Goal: Task Accomplishment & Management: Manage account settings

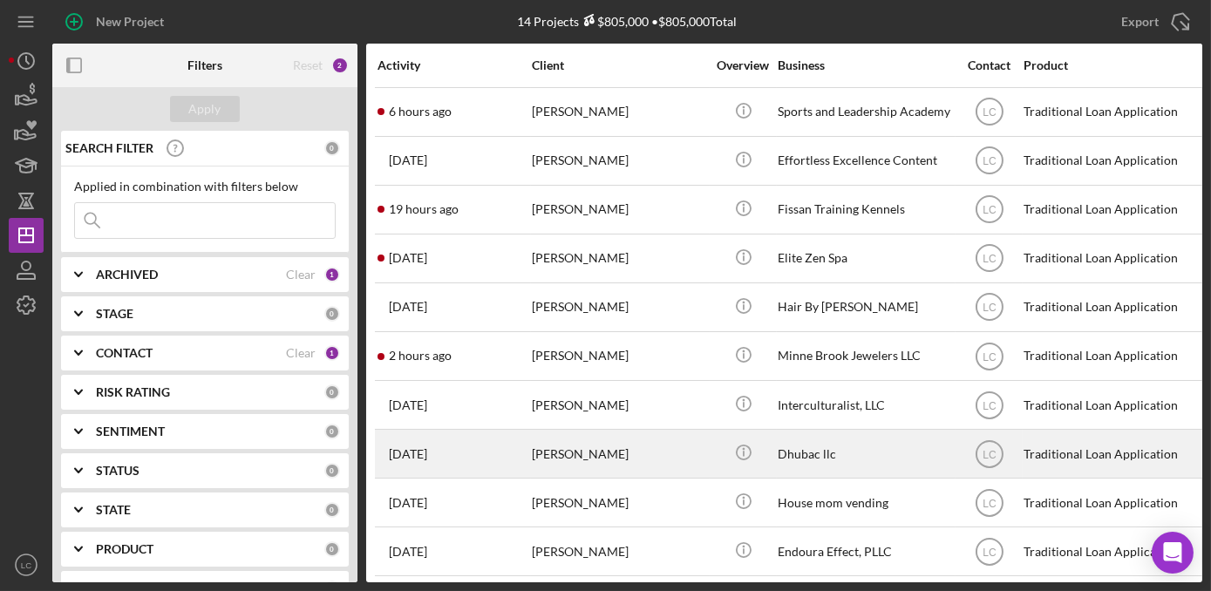
click at [669, 445] on div "[PERSON_NAME]" at bounding box center [619, 454] width 174 height 46
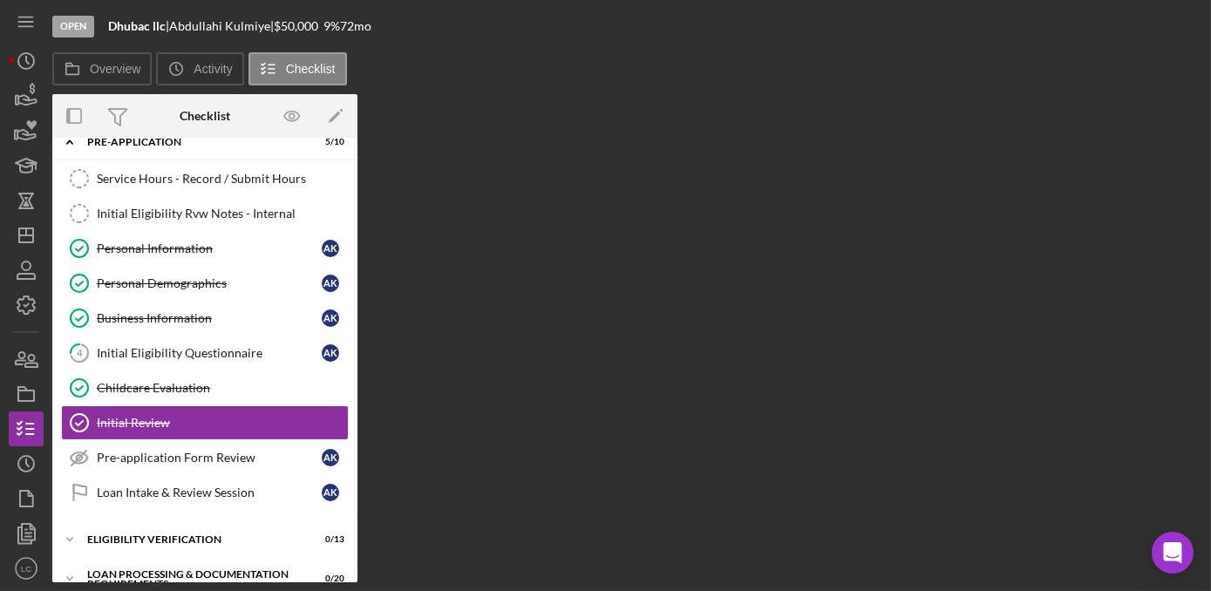
scroll to position [79, 0]
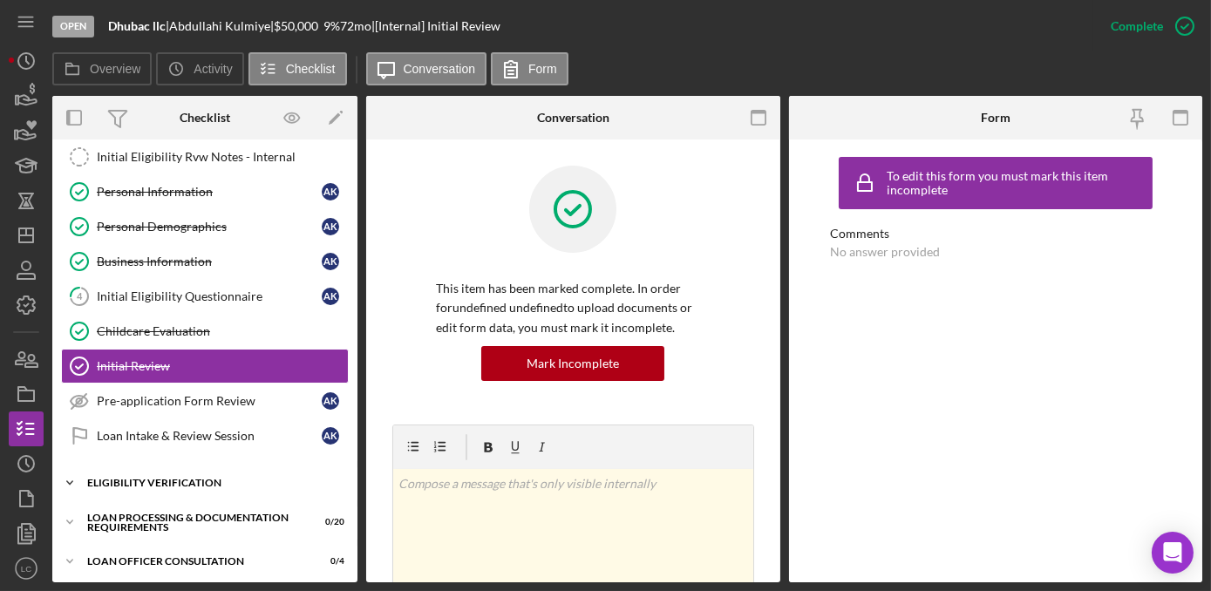
click at [75, 478] on icon "Icon/Expander" at bounding box center [69, 482] width 35 height 35
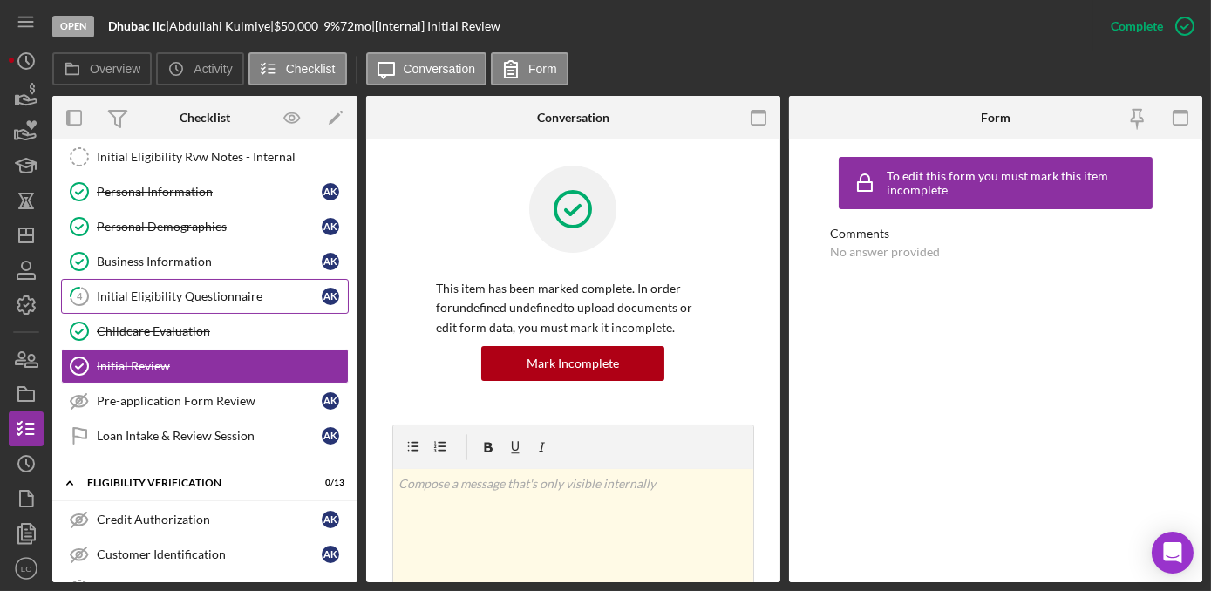
click at [195, 296] on div "Initial Eligibility Questionnaire" at bounding box center [209, 296] width 225 height 14
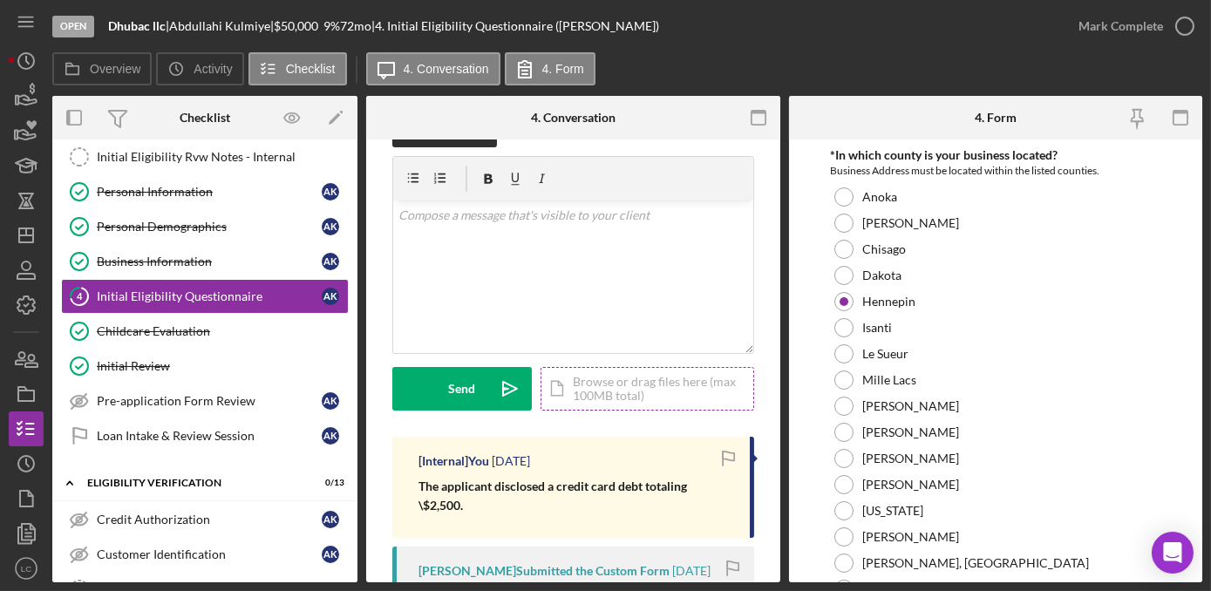
scroll to position [78, 0]
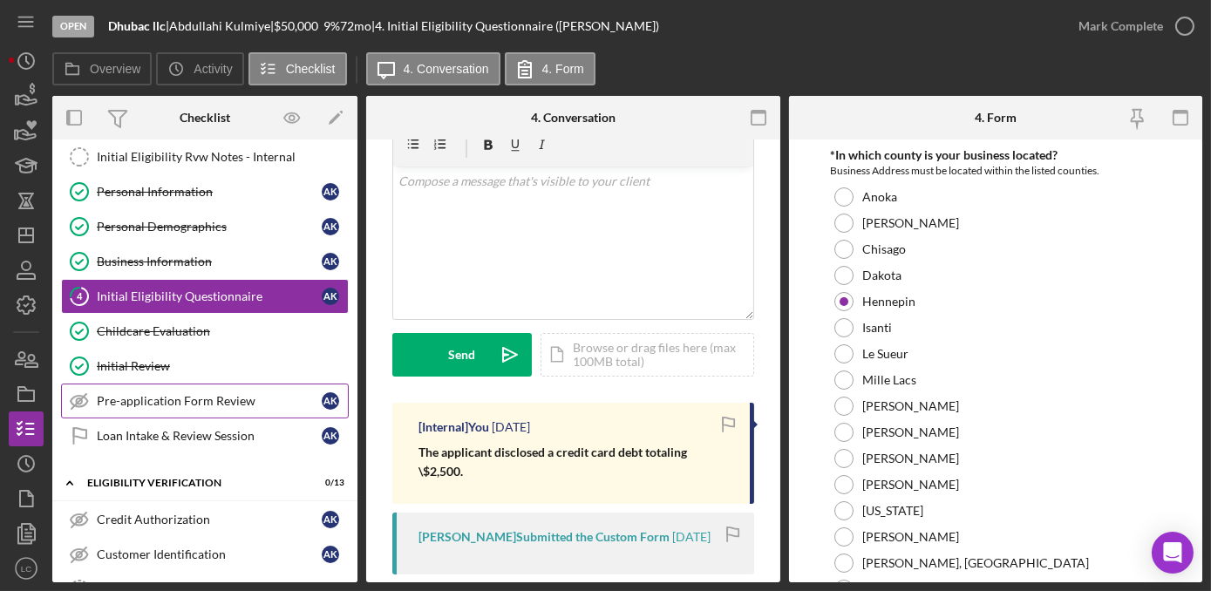
click at [109, 405] on link "Pre-application Form Review Pre-application Form Review A K" at bounding box center [205, 401] width 288 height 35
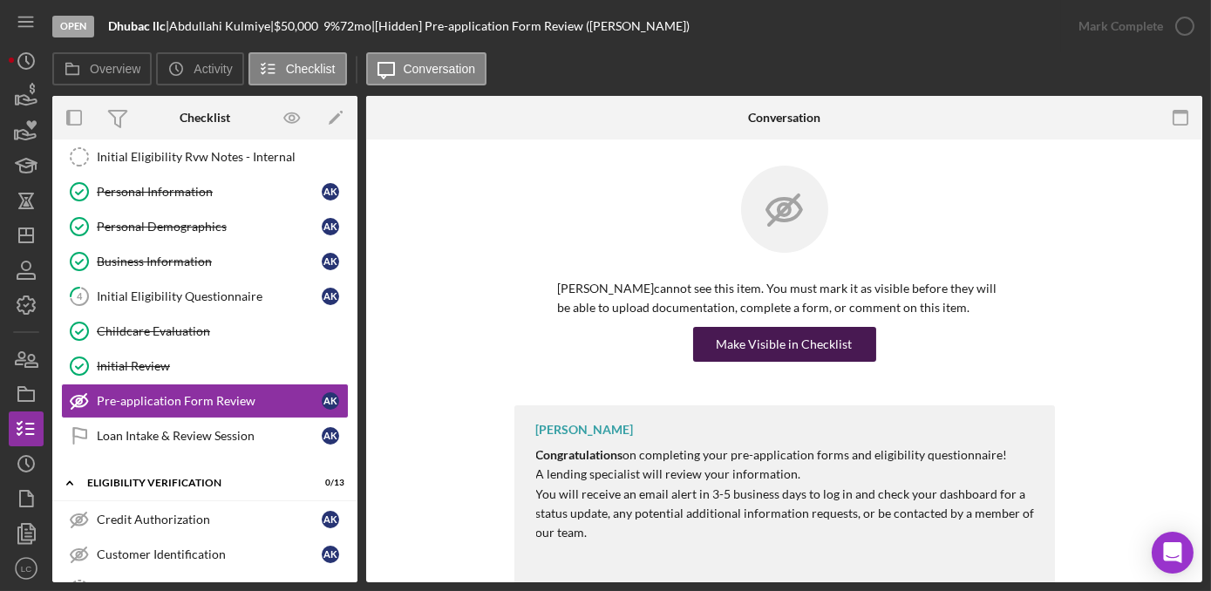
click at [786, 337] on div "Make Visible in Checklist" at bounding box center [785, 344] width 136 height 35
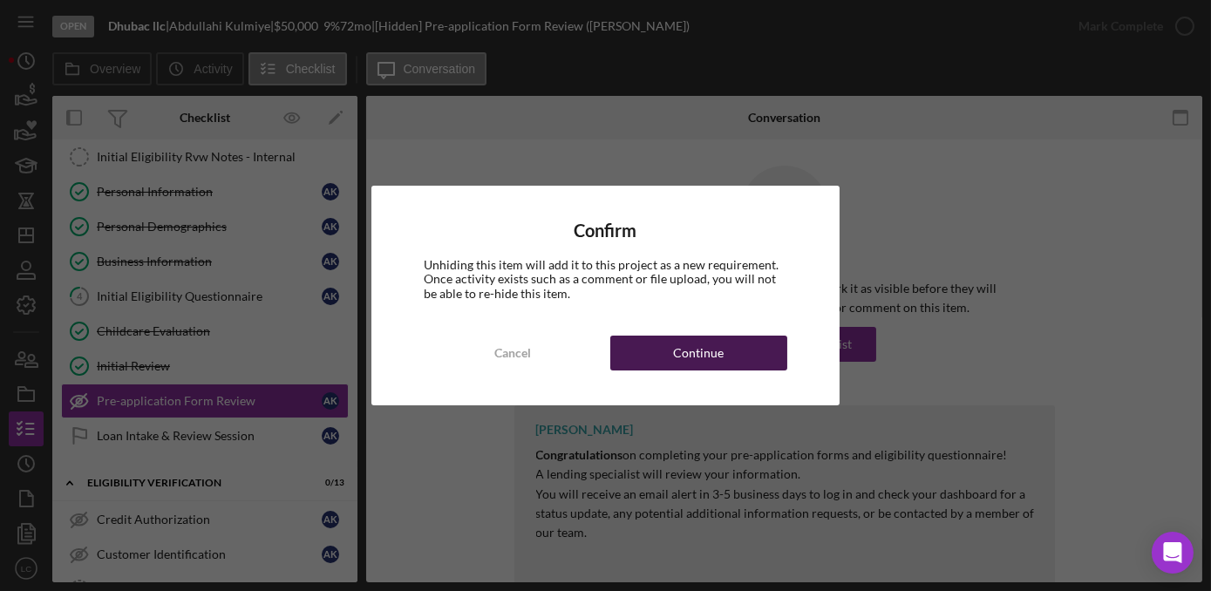
click at [710, 364] on div "Continue" at bounding box center [698, 353] width 51 height 35
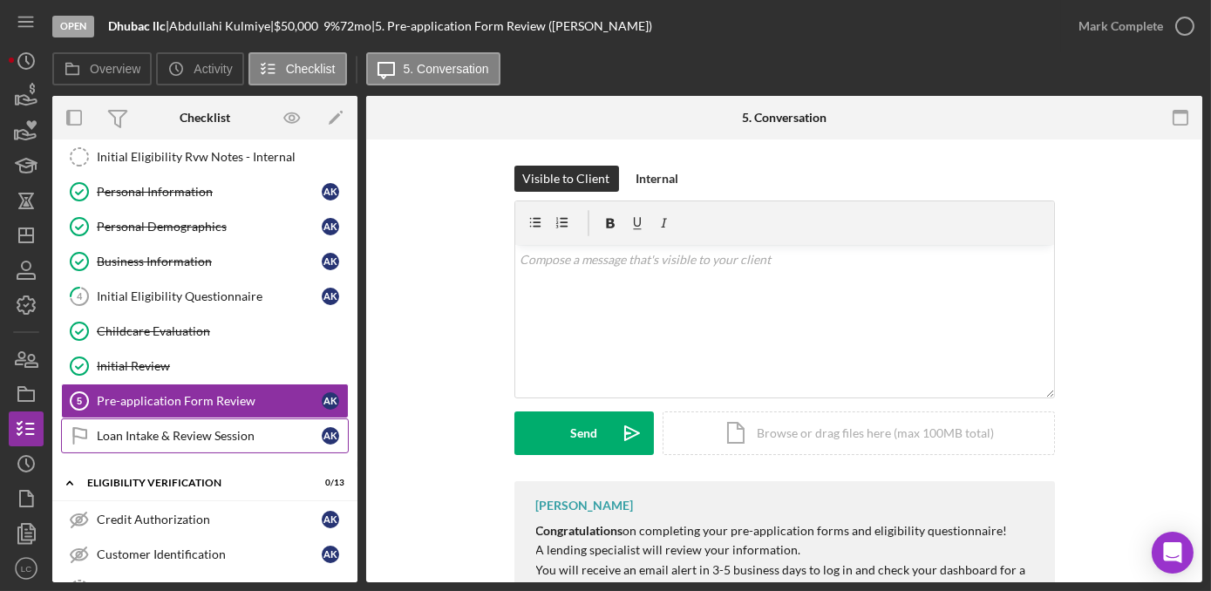
click at [166, 432] on div "Loan Intake & Review Session" at bounding box center [209, 436] width 225 height 14
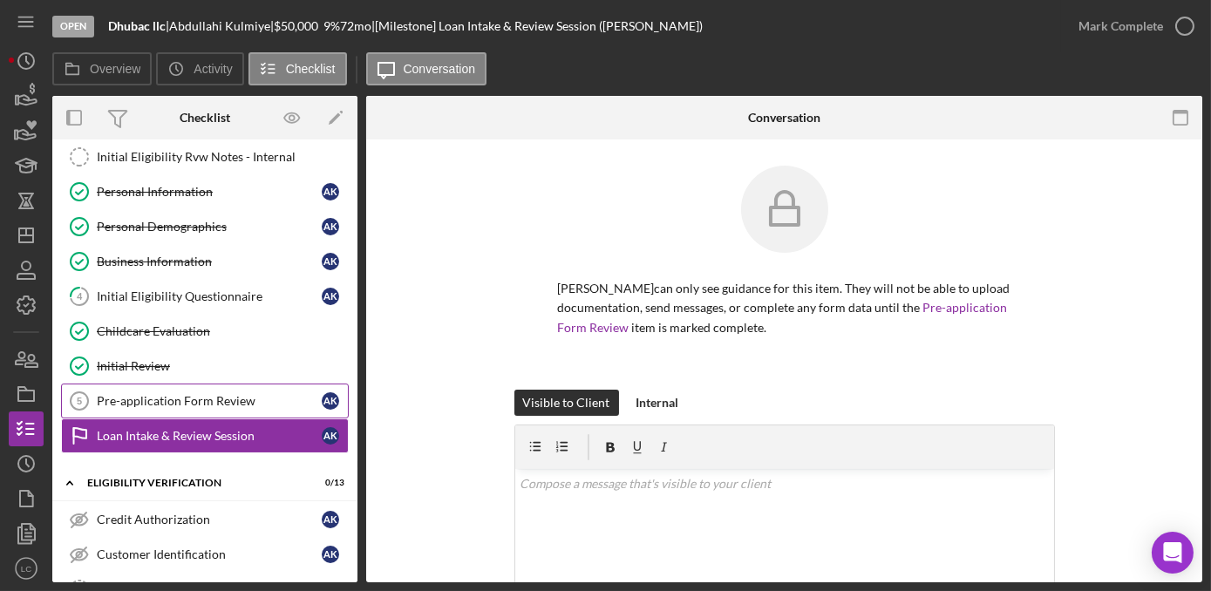
click at [260, 405] on link "Pre-application Form Review 5 Pre-application Form Review A K" at bounding box center [205, 401] width 288 height 35
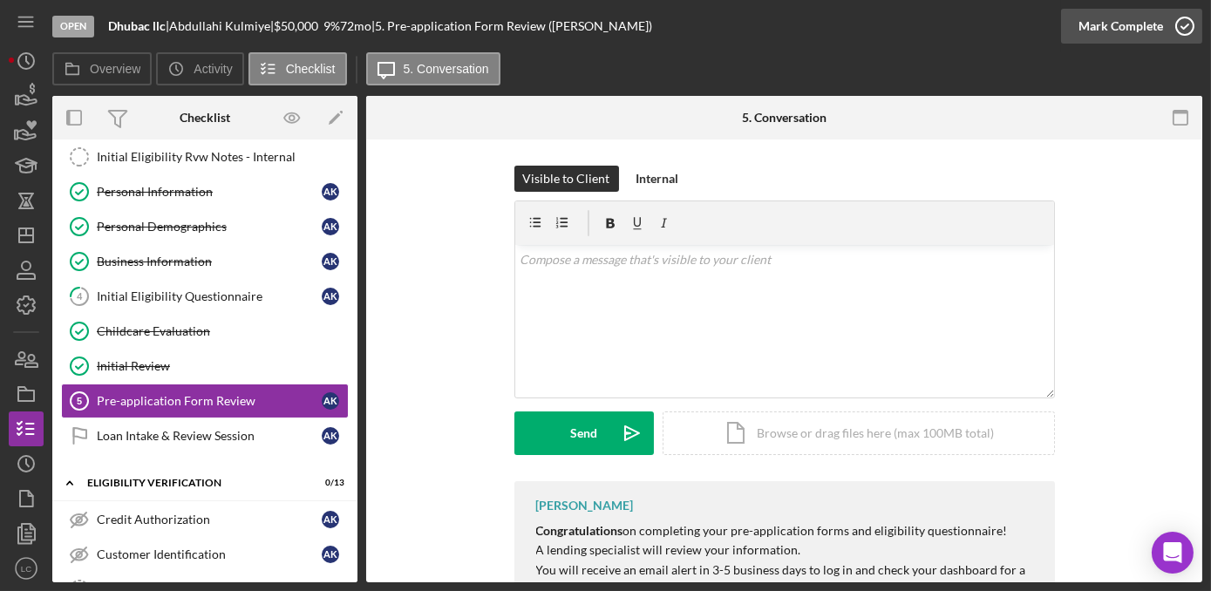
click at [1183, 31] on icon "button" at bounding box center [1185, 26] width 44 height 44
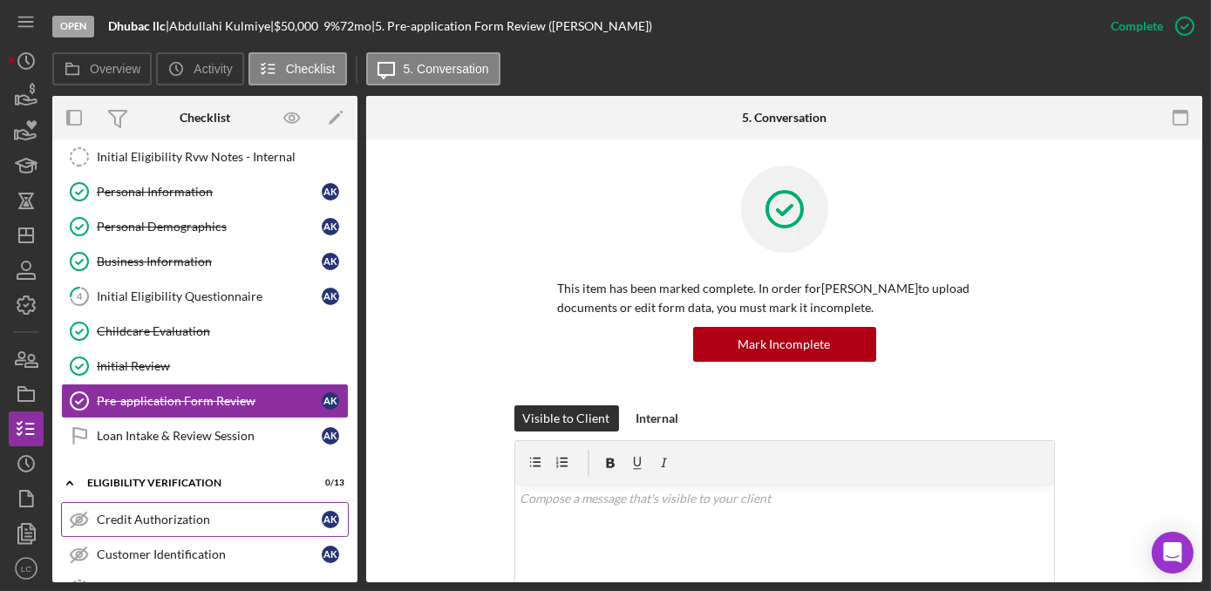
click at [134, 513] on div "Credit Authorization" at bounding box center [209, 520] width 225 height 14
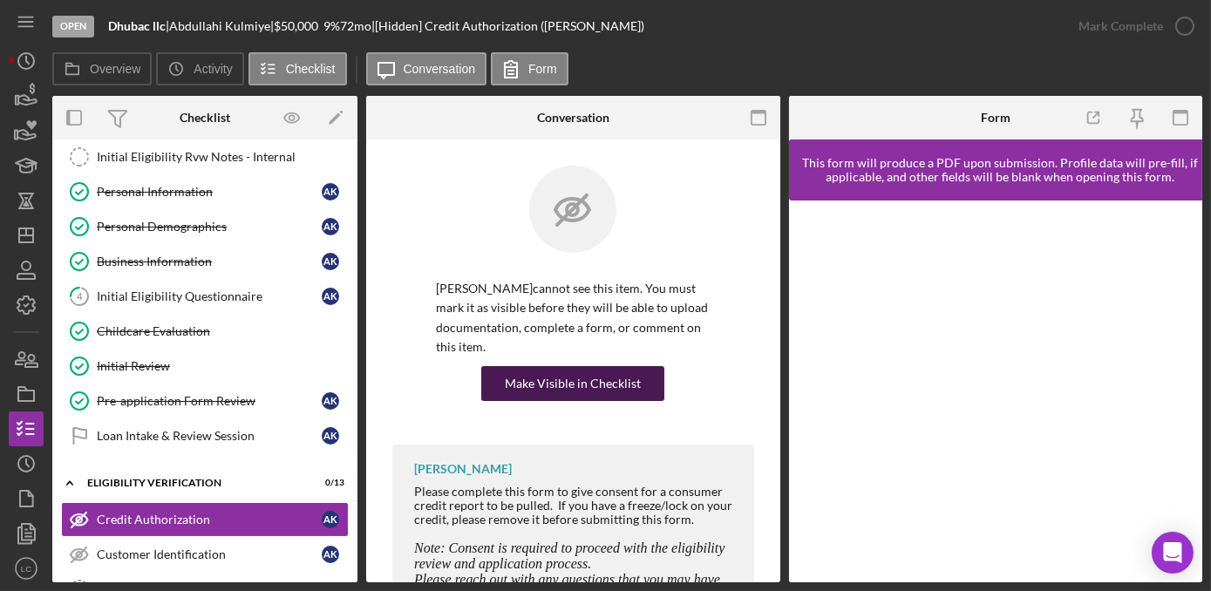
click at [541, 384] on div "Make Visible in Checklist" at bounding box center [573, 383] width 136 height 35
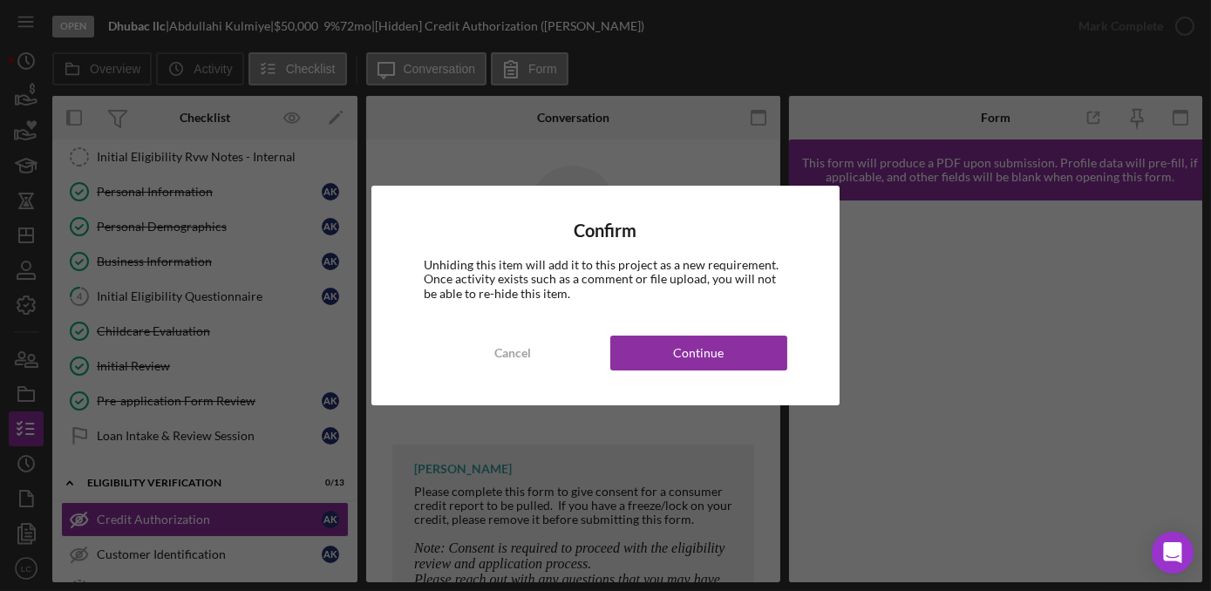
click at [637, 378] on div "Confirm Unhiding this item will add it to this project as a new requirement. On…" at bounding box center [605, 295] width 468 height 219
drag, startPoint x: 637, startPoint y: 366, endPoint x: 625, endPoint y: 378, distance: 17.3
click at [636, 366] on button "Continue" at bounding box center [698, 353] width 177 height 35
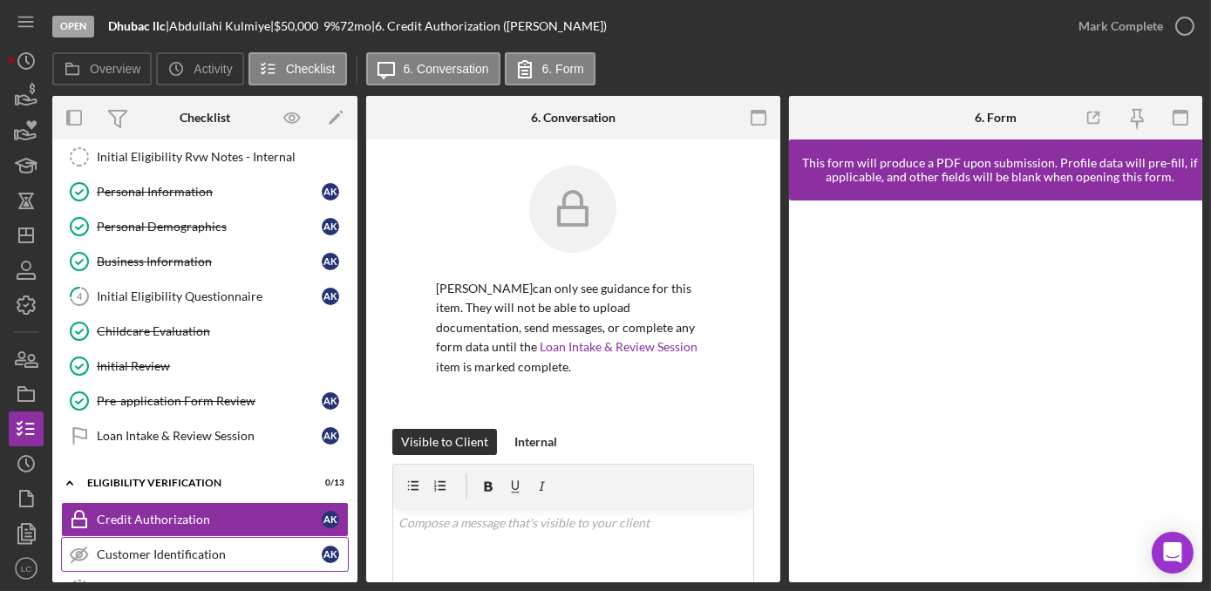
click at [180, 547] on div "Customer Identification" at bounding box center [209, 554] width 225 height 14
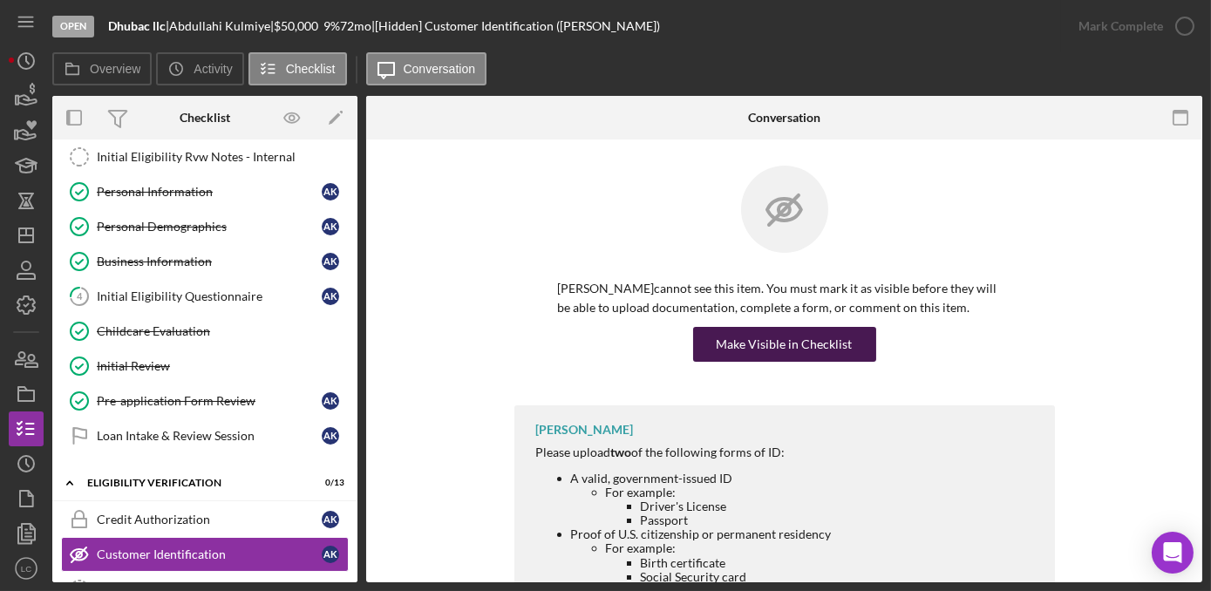
click at [758, 343] on div "Make Visible in Checklist" at bounding box center [785, 344] width 136 height 35
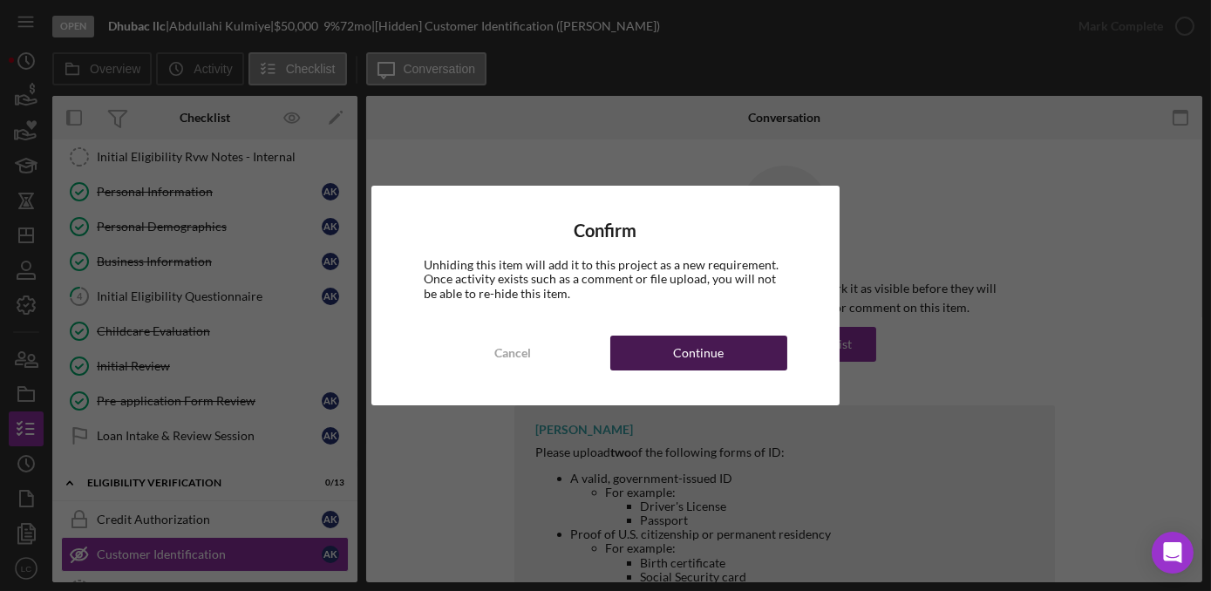
click at [751, 357] on button "Continue" at bounding box center [698, 353] width 177 height 35
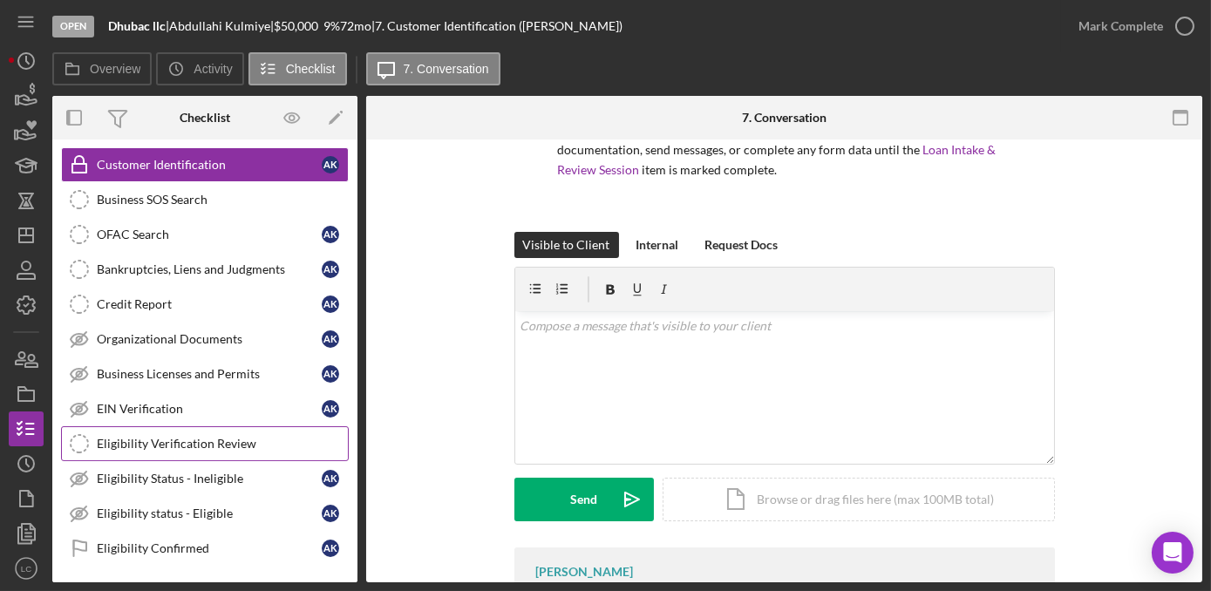
scroll to position [476, 0]
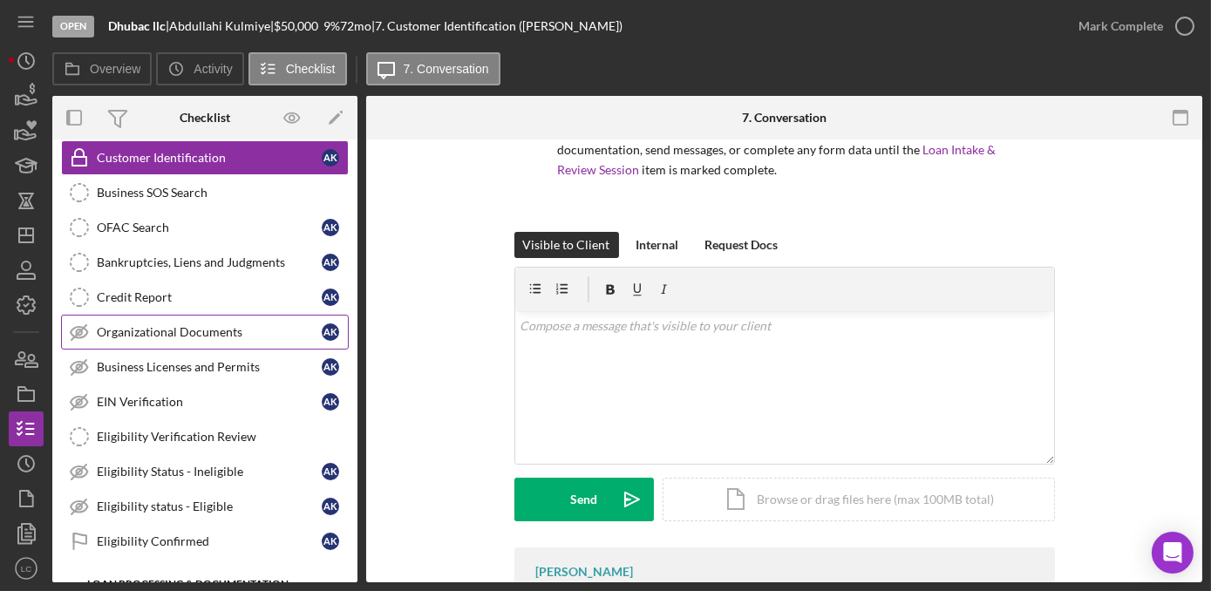
click at [206, 329] on div "Organizational Documents" at bounding box center [209, 332] width 225 height 14
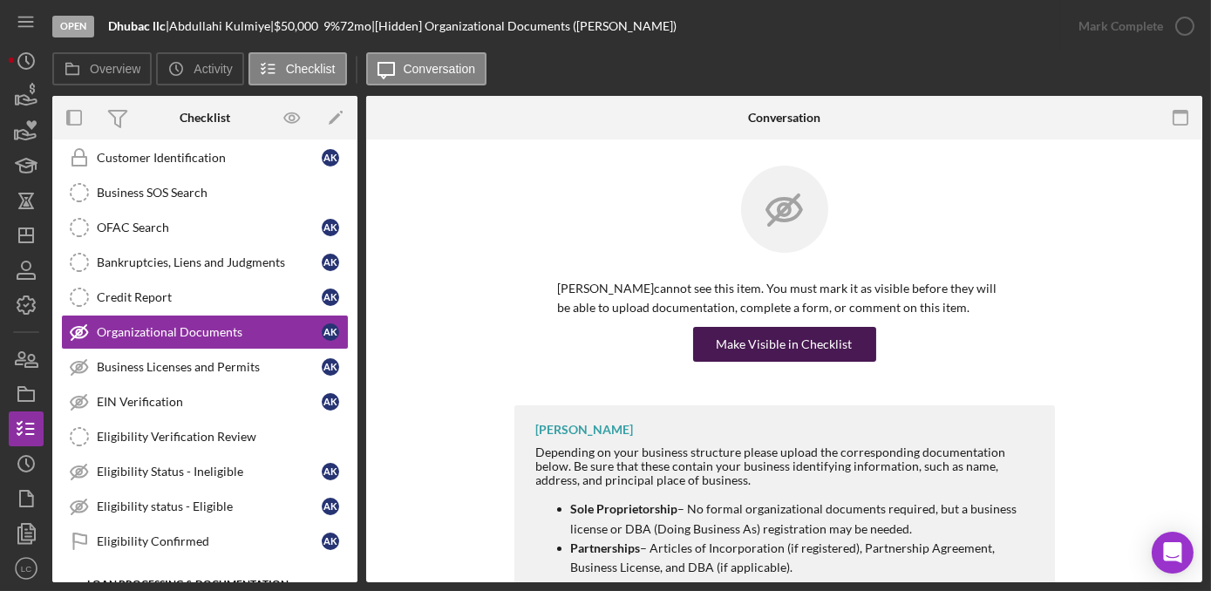
click at [757, 342] on div "Make Visible in Checklist" at bounding box center [785, 344] width 136 height 35
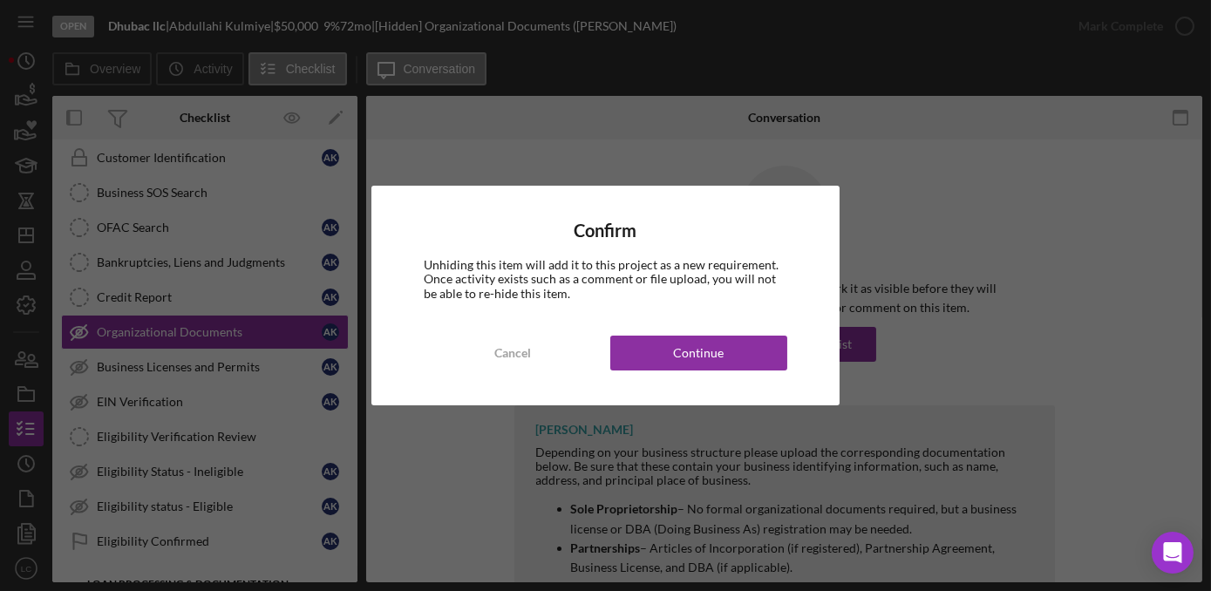
click at [723, 333] on div "Confirm Unhiding this item will add it to this project as a new requirement. On…" at bounding box center [605, 295] width 468 height 219
click at [718, 344] on div "Continue" at bounding box center [698, 353] width 51 height 35
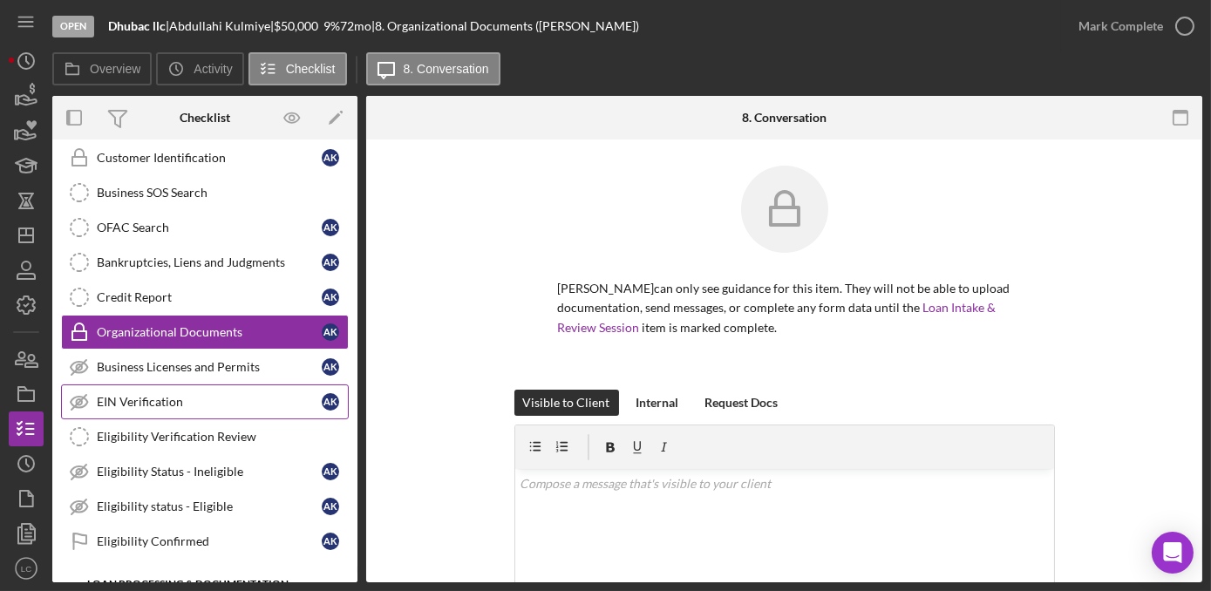
click at [187, 401] on link "EIN Verification EIN Verification A K" at bounding box center [205, 401] width 288 height 35
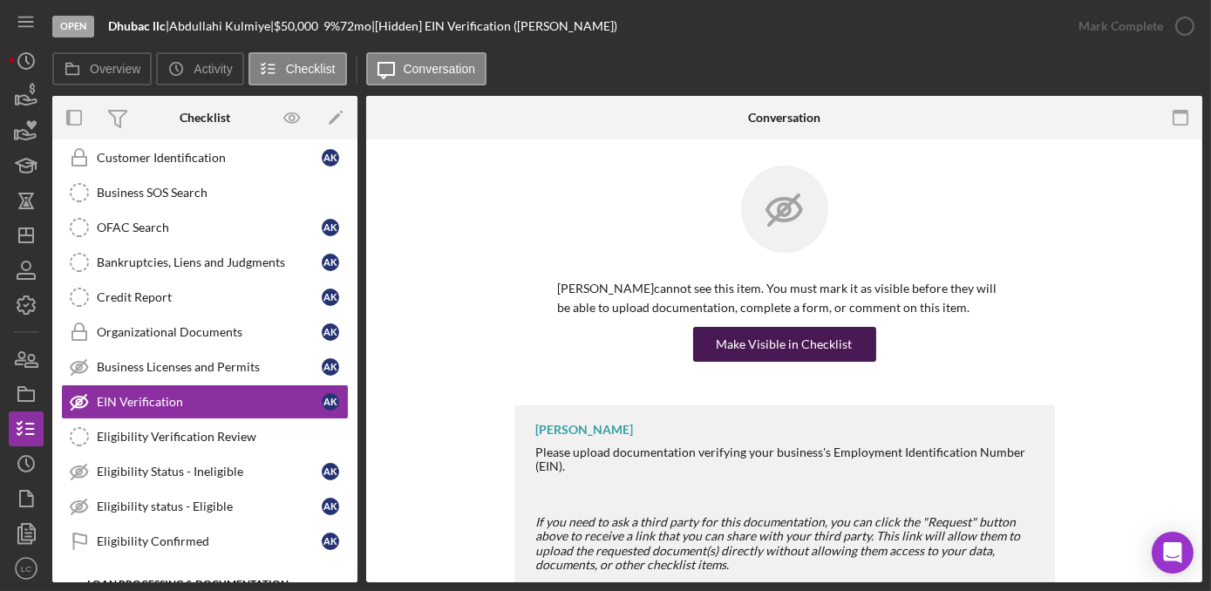
click at [807, 332] on div "Make Visible in Checklist" at bounding box center [785, 344] width 136 height 35
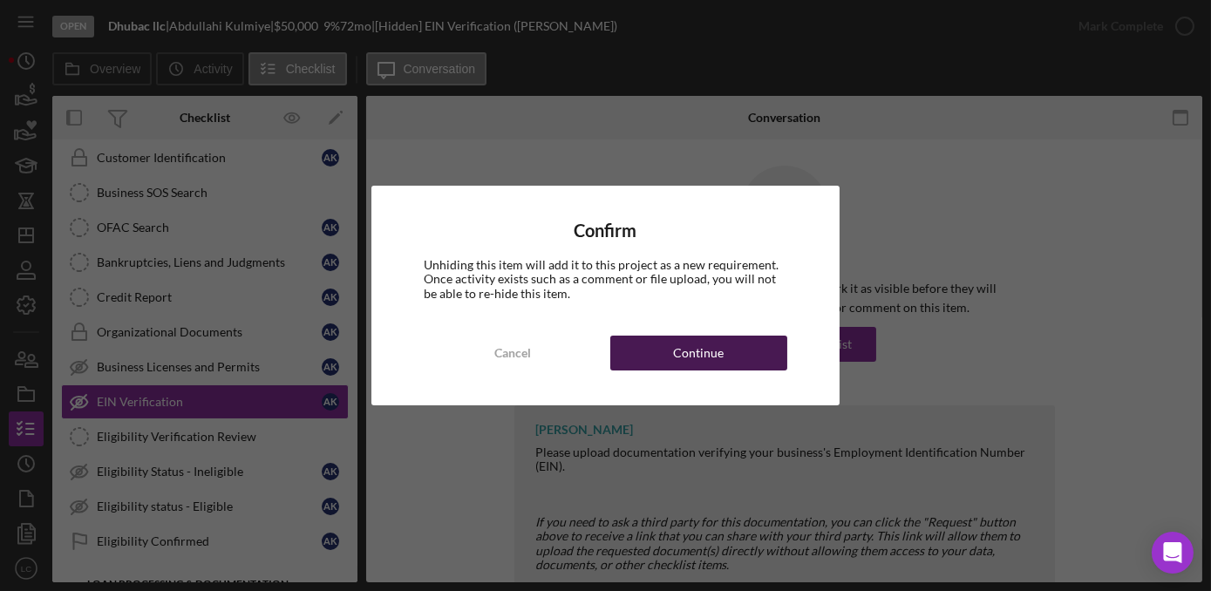
click at [739, 353] on button "Continue" at bounding box center [698, 353] width 177 height 35
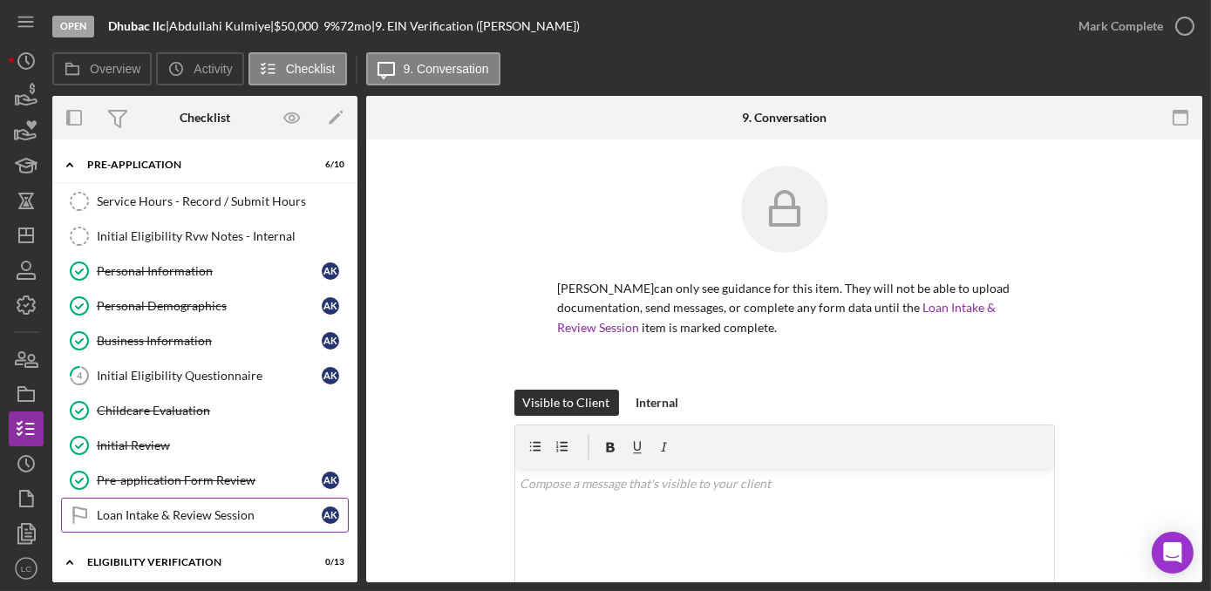
click at [190, 517] on link "Loan Intake & Review Session Loan Intake & Review Session A K" at bounding box center [205, 515] width 288 height 35
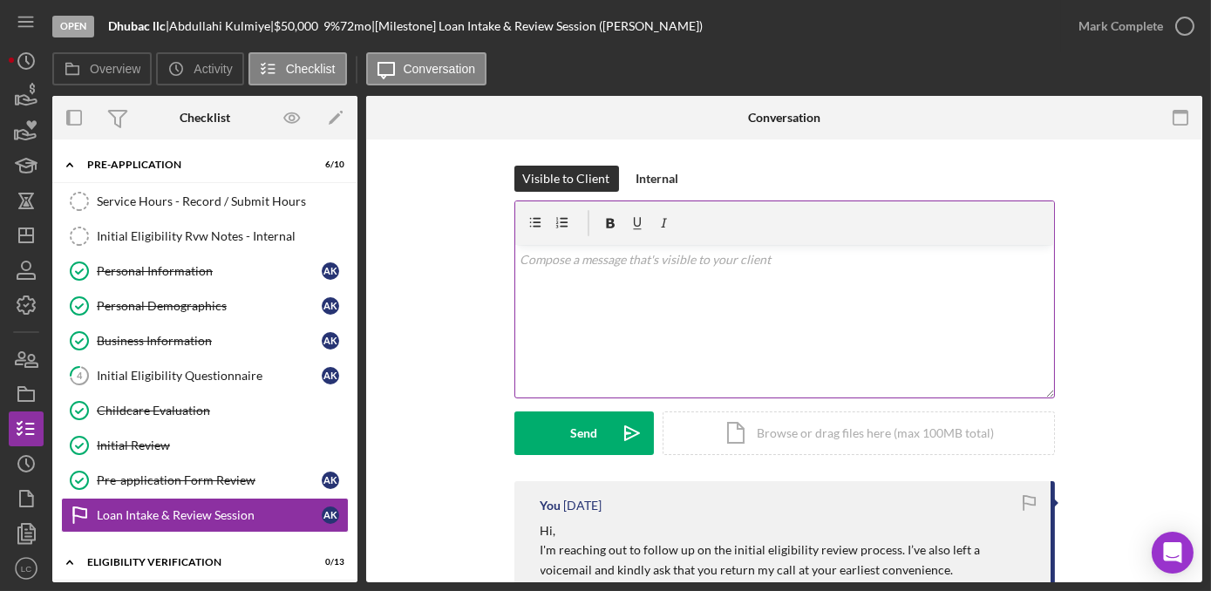
click at [579, 343] on div "v Color teal Color pink Remove color Add row above Add row below Add column bef…" at bounding box center [784, 321] width 539 height 153
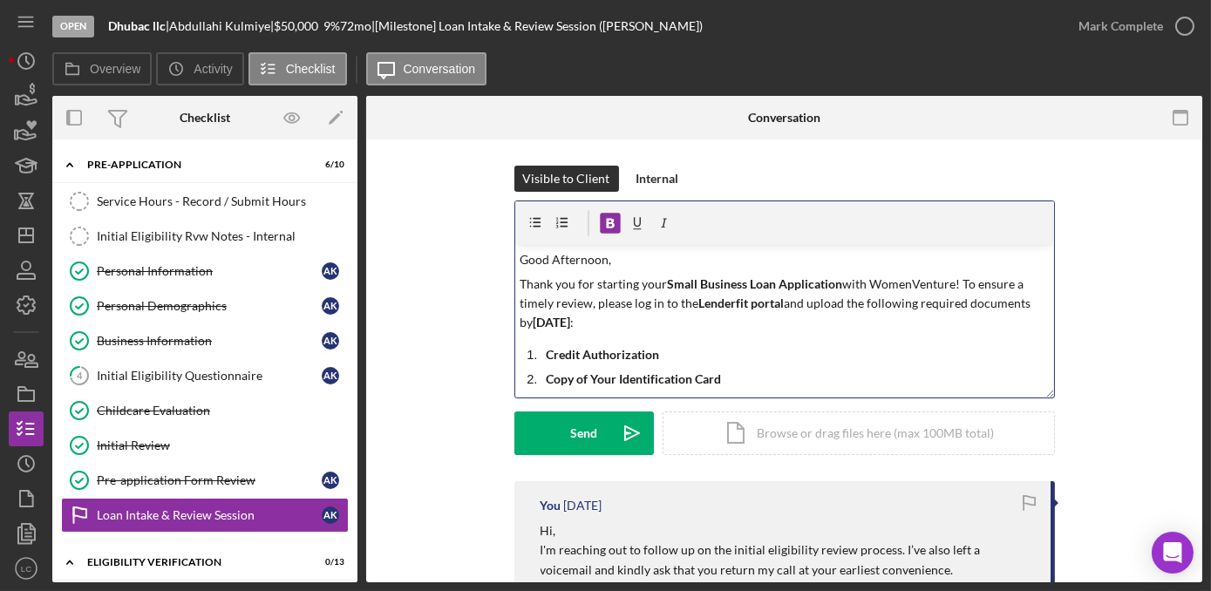
click at [570, 323] on strong "[DATE]" at bounding box center [551, 322] width 37 height 15
click at [565, 434] on button "Send Icon/icon-invite-send" at bounding box center [583, 433] width 139 height 44
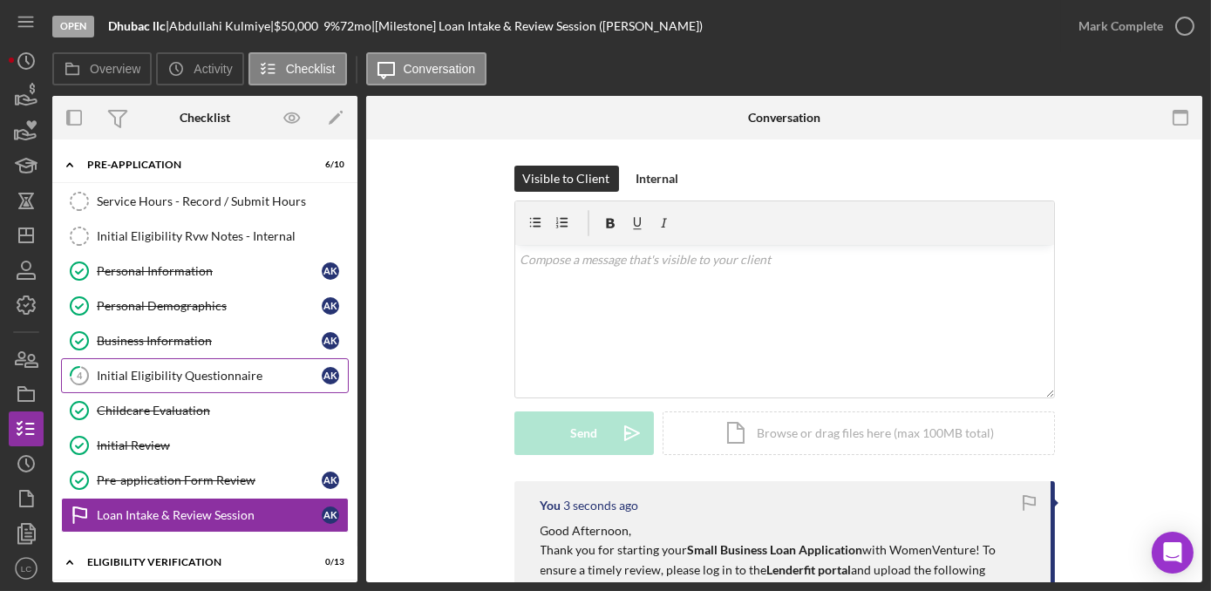
click at [209, 378] on div "Initial Eligibility Questionnaire" at bounding box center [209, 376] width 225 height 14
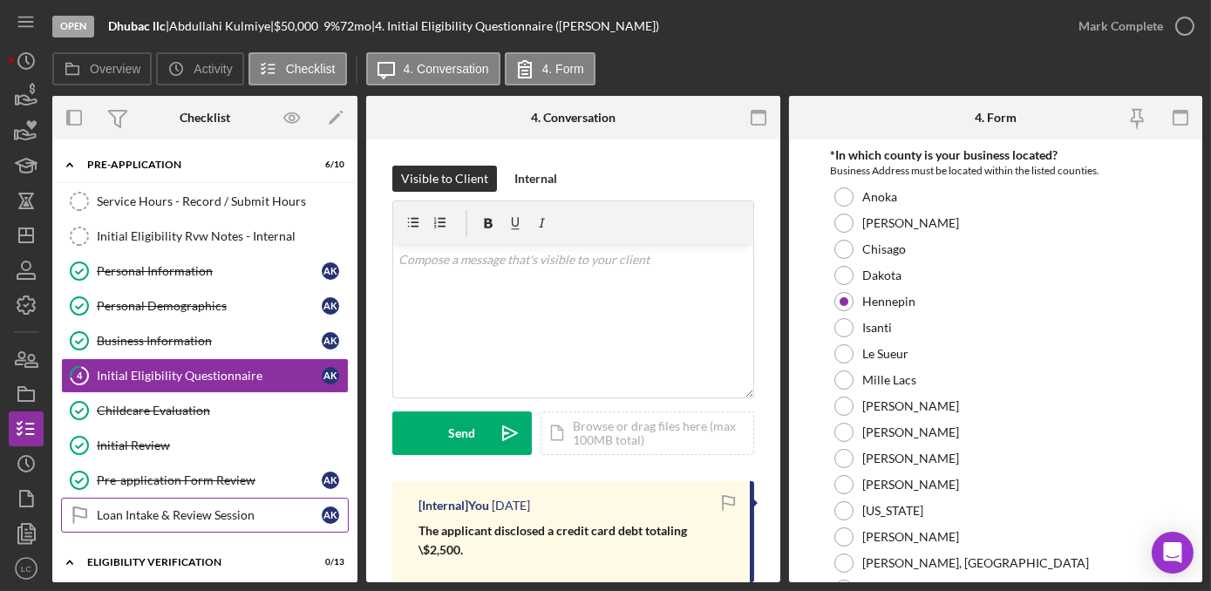
click at [211, 513] on div "Loan Intake & Review Session" at bounding box center [209, 515] width 225 height 14
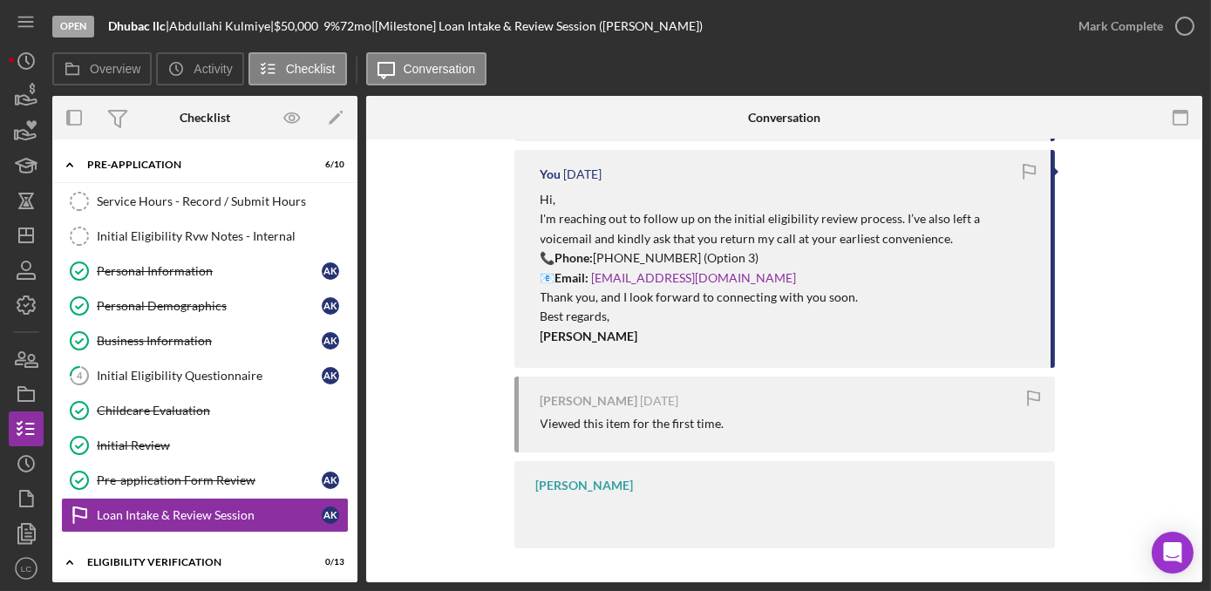
scroll to position [481, 0]
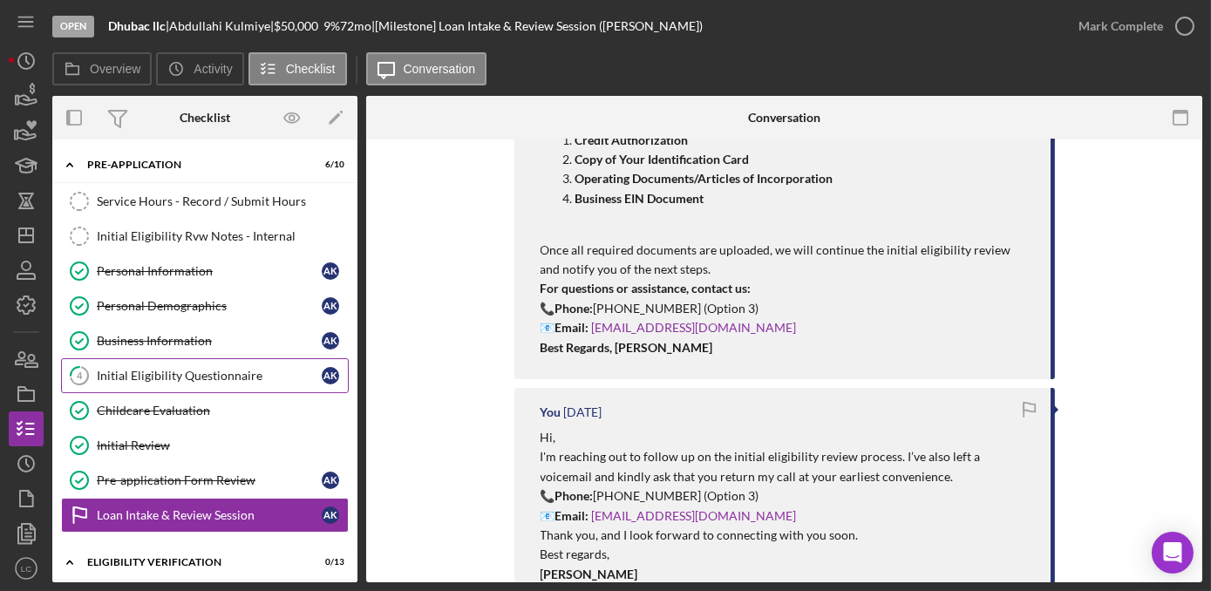
click at [228, 371] on div "Initial Eligibility Questionnaire" at bounding box center [209, 376] width 225 height 14
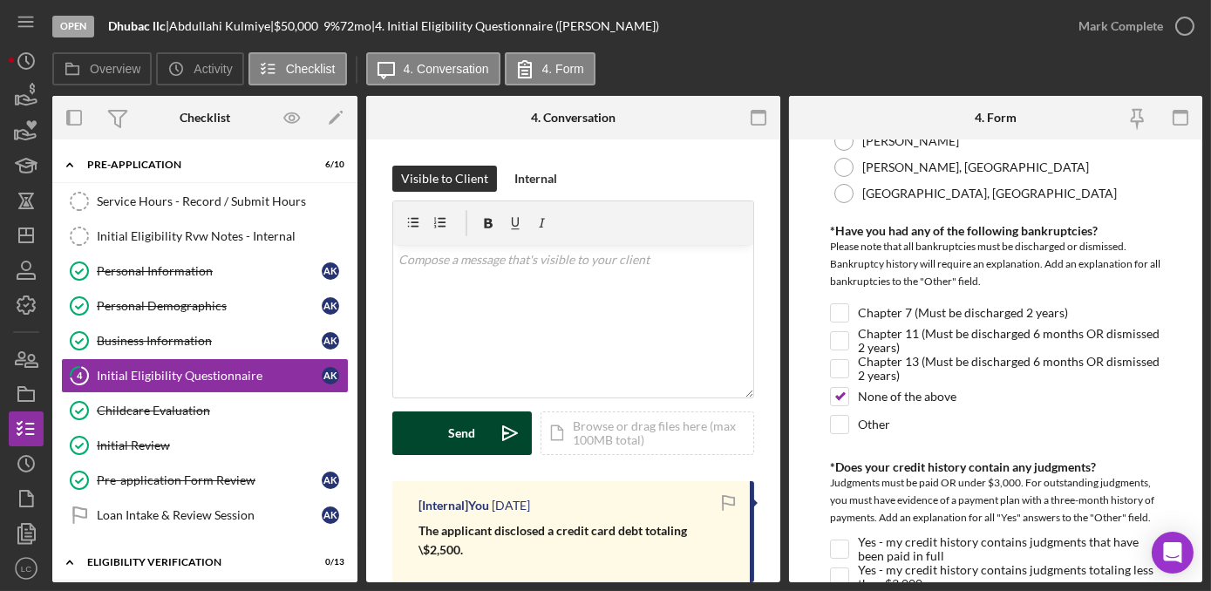
scroll to position [554, 0]
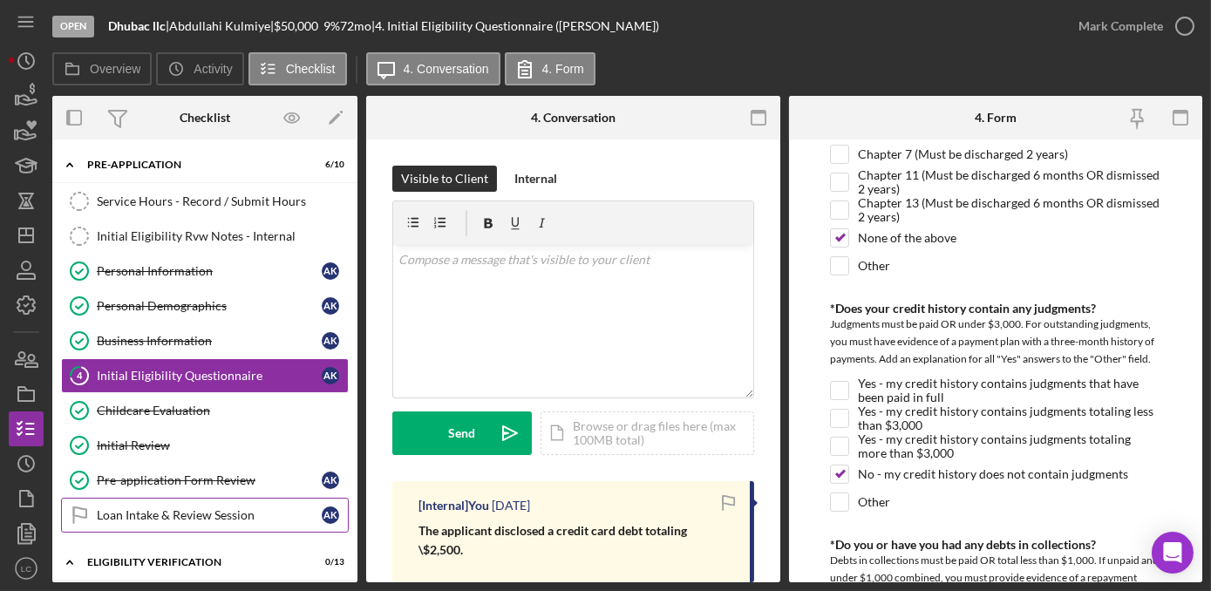
click at [182, 508] on div "Loan Intake & Review Session" at bounding box center [209, 515] width 225 height 14
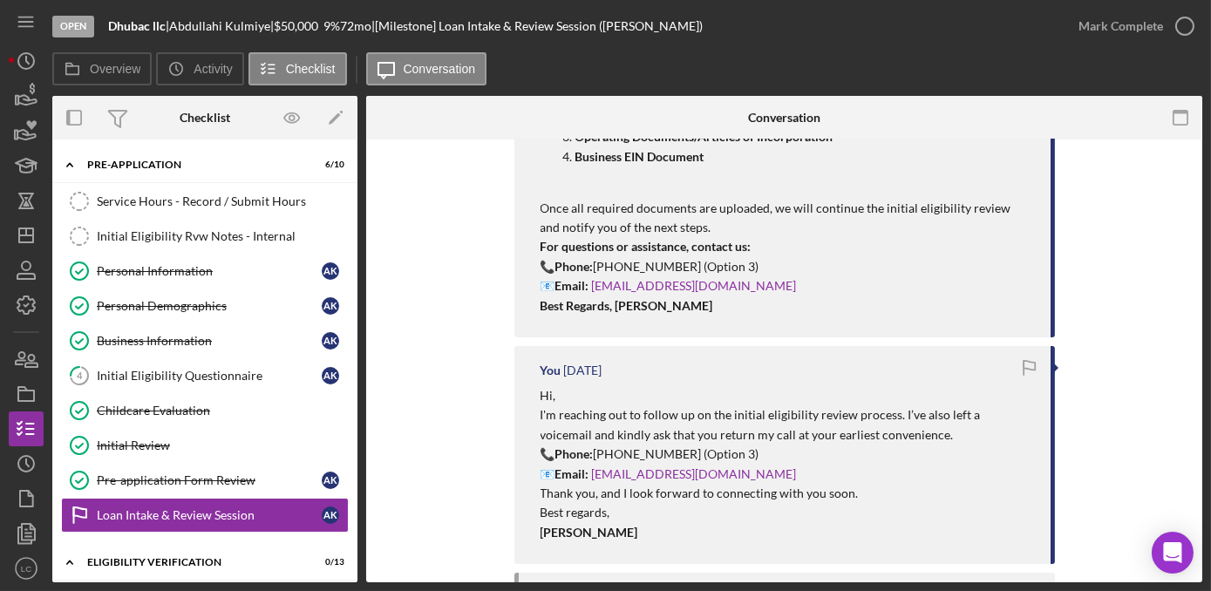
scroll to position [634, 0]
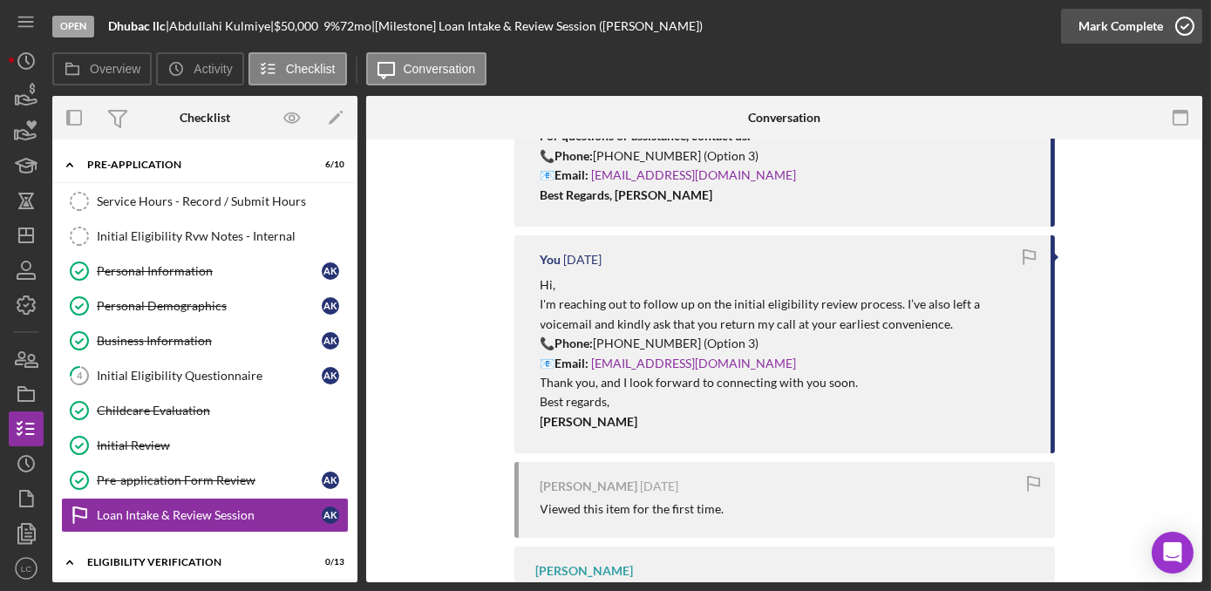
click at [1186, 19] on icon "button" at bounding box center [1185, 26] width 44 height 44
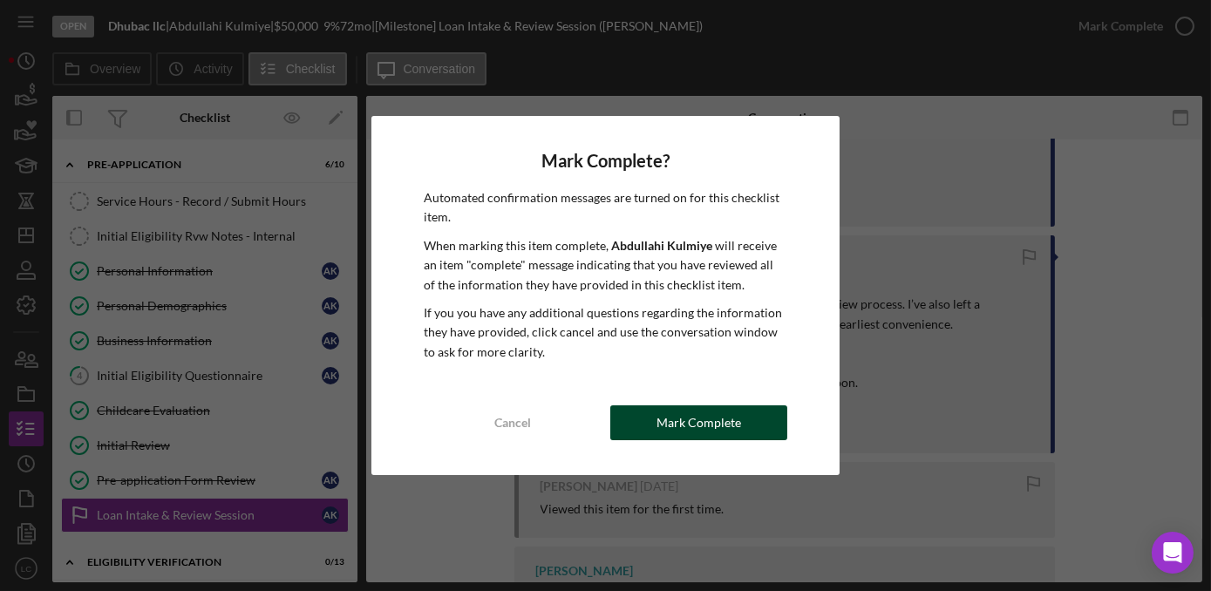
click at [669, 417] on div "Mark Complete" at bounding box center [698, 422] width 85 height 35
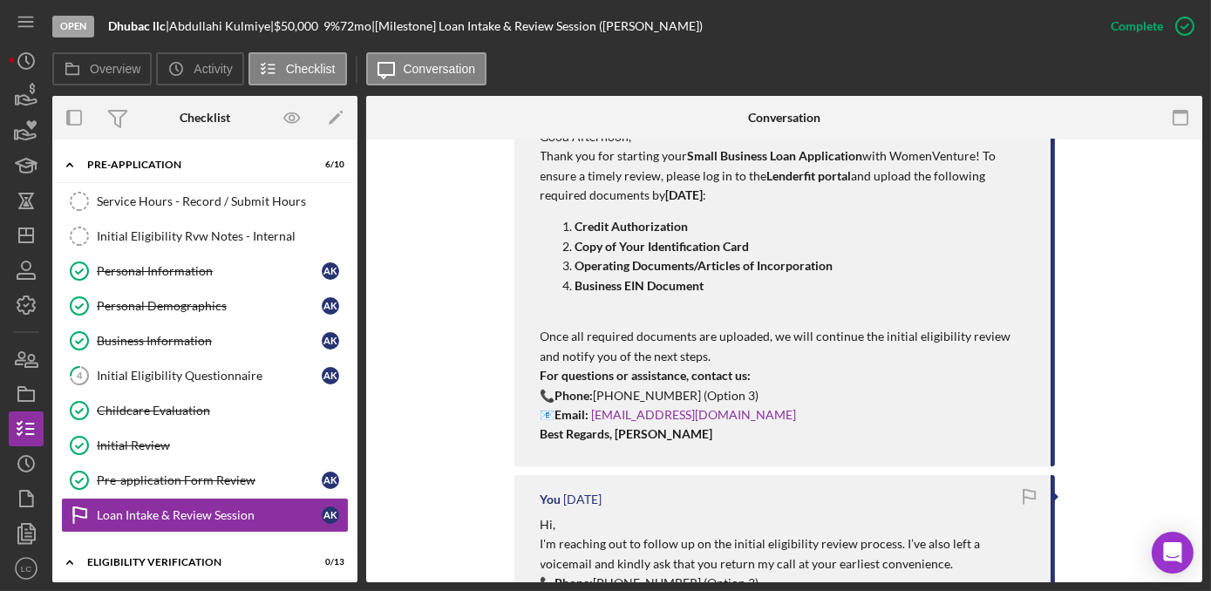
scroll to position [934, 0]
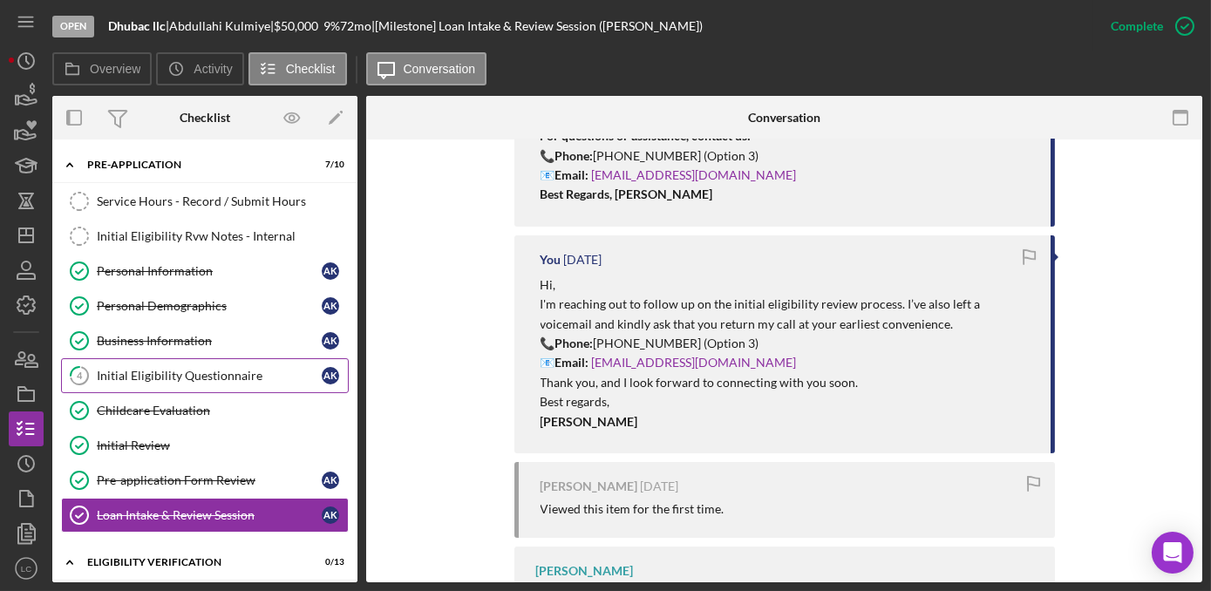
click at [219, 377] on div "Initial Eligibility Questionnaire" at bounding box center [209, 376] width 225 height 14
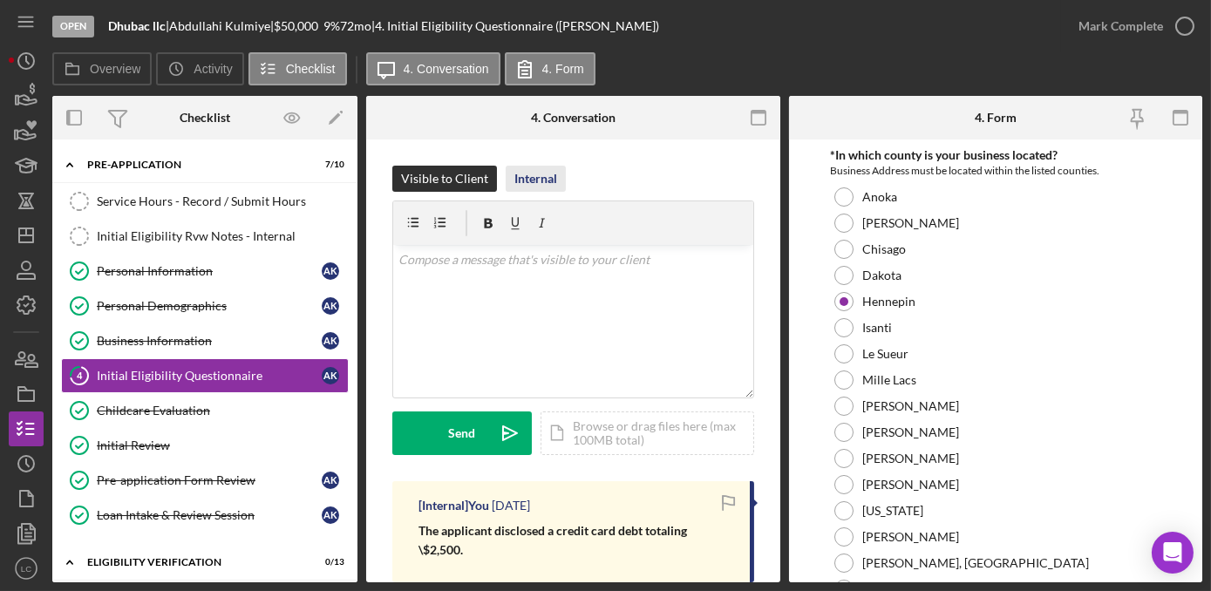
click at [530, 184] on div "Internal" at bounding box center [535, 179] width 43 height 26
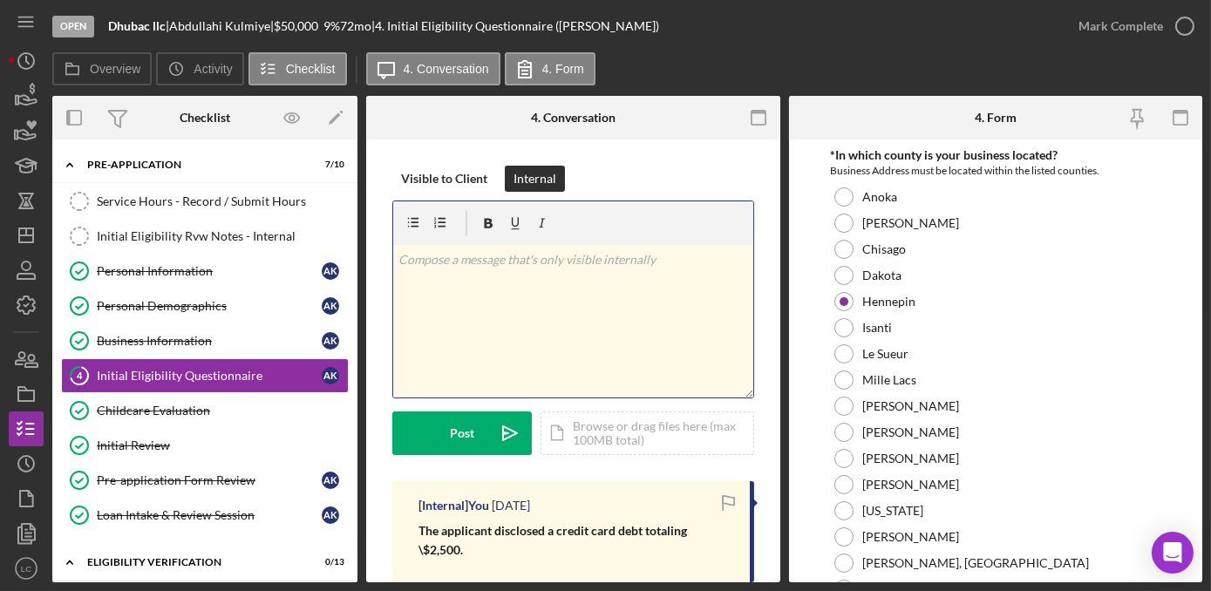
click at [542, 296] on div "v Color teal Color pink Remove color Add row above Add row below Add column bef…" at bounding box center [573, 321] width 360 height 153
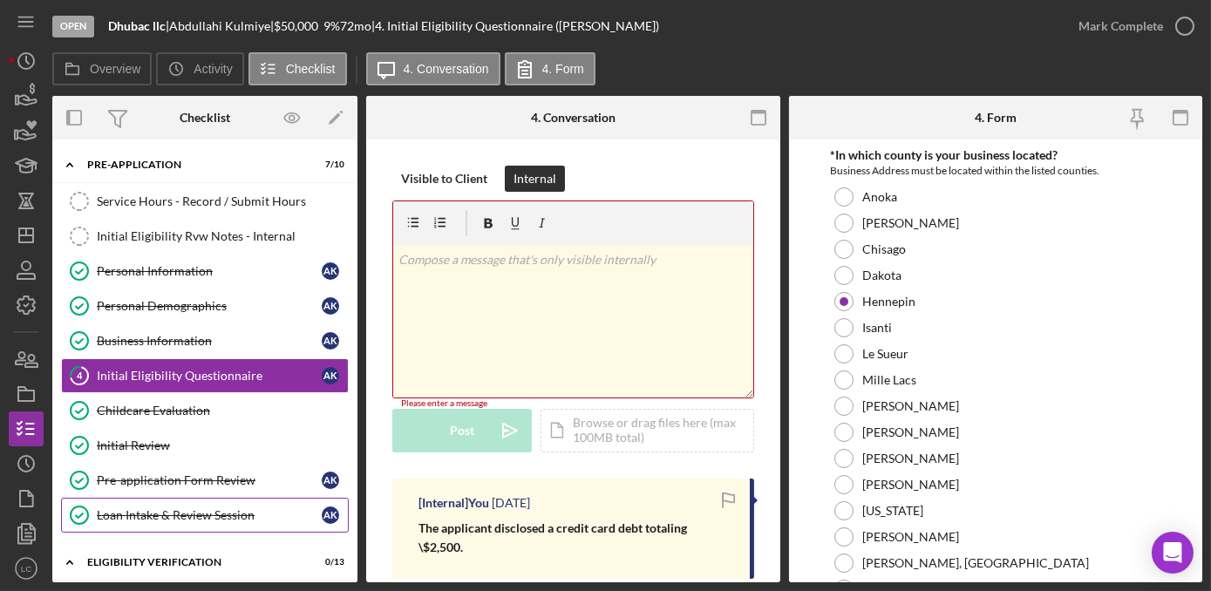
click at [158, 511] on div "Loan Intake & Review Session" at bounding box center [209, 515] width 225 height 14
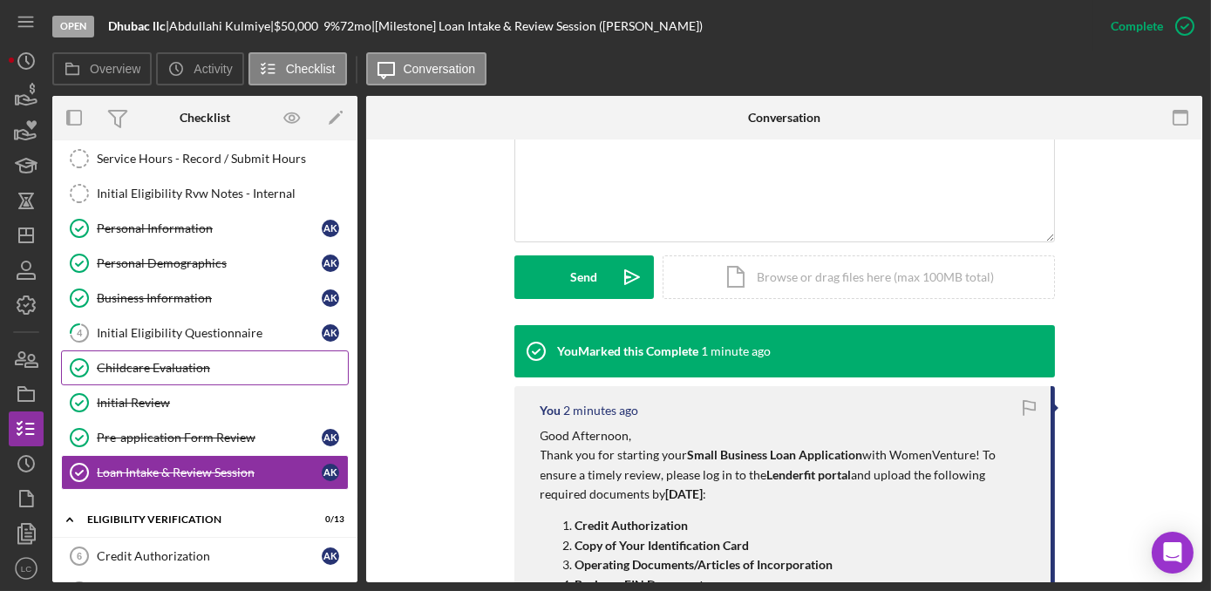
scroll to position [78, 0]
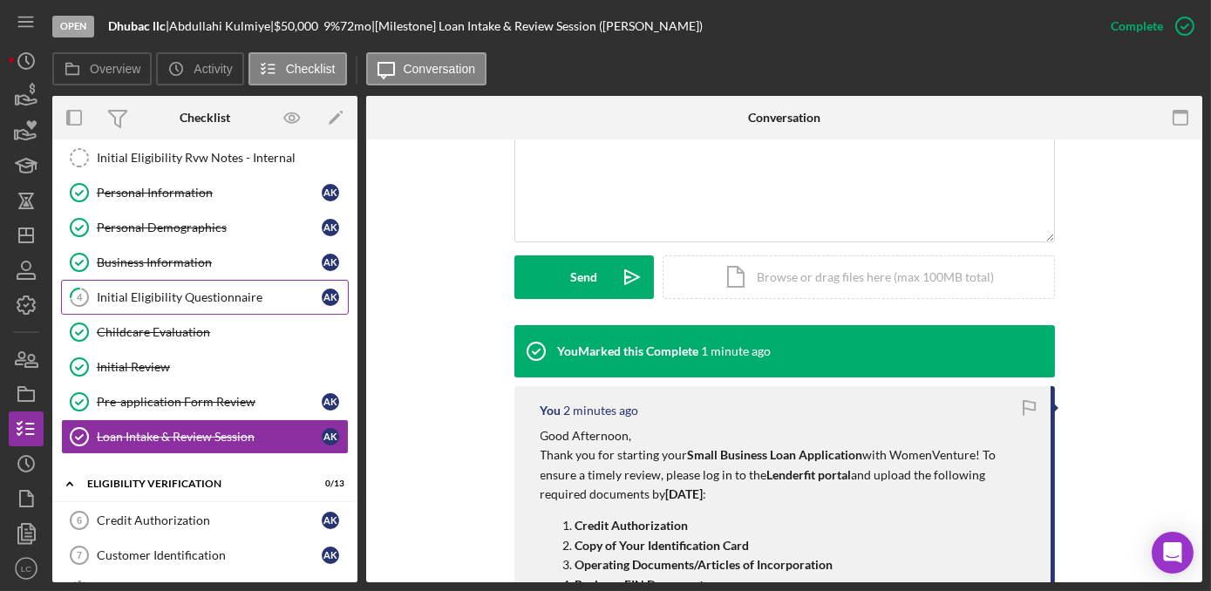
click at [160, 290] on div "Initial Eligibility Questionnaire" at bounding box center [209, 297] width 225 height 14
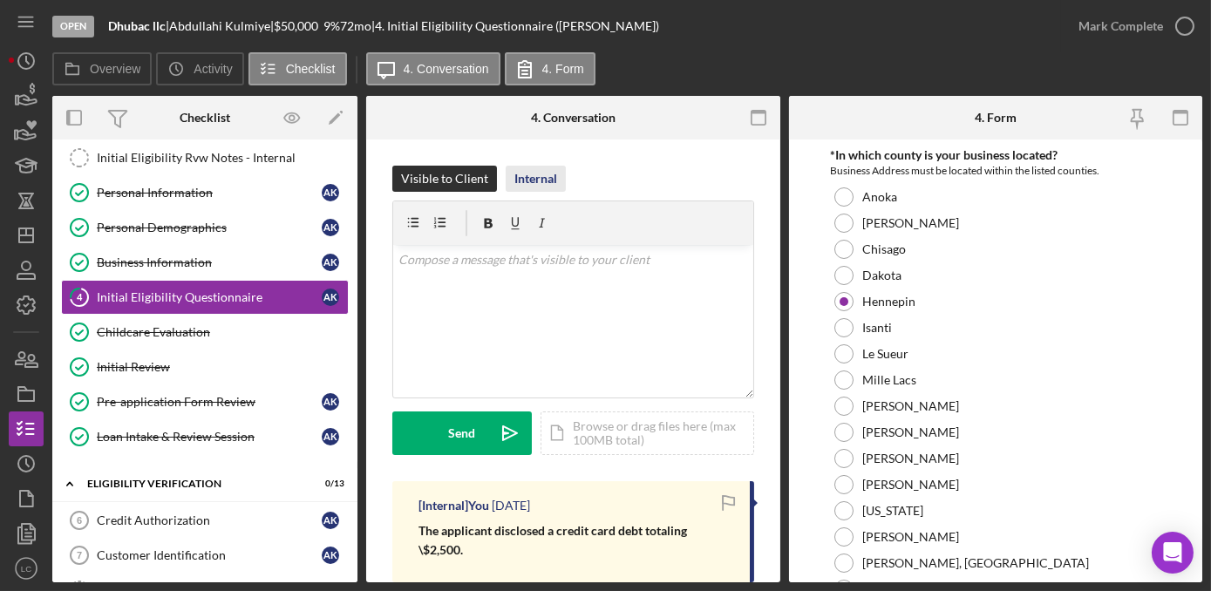
click at [531, 185] on div "Internal" at bounding box center [535, 179] width 43 height 26
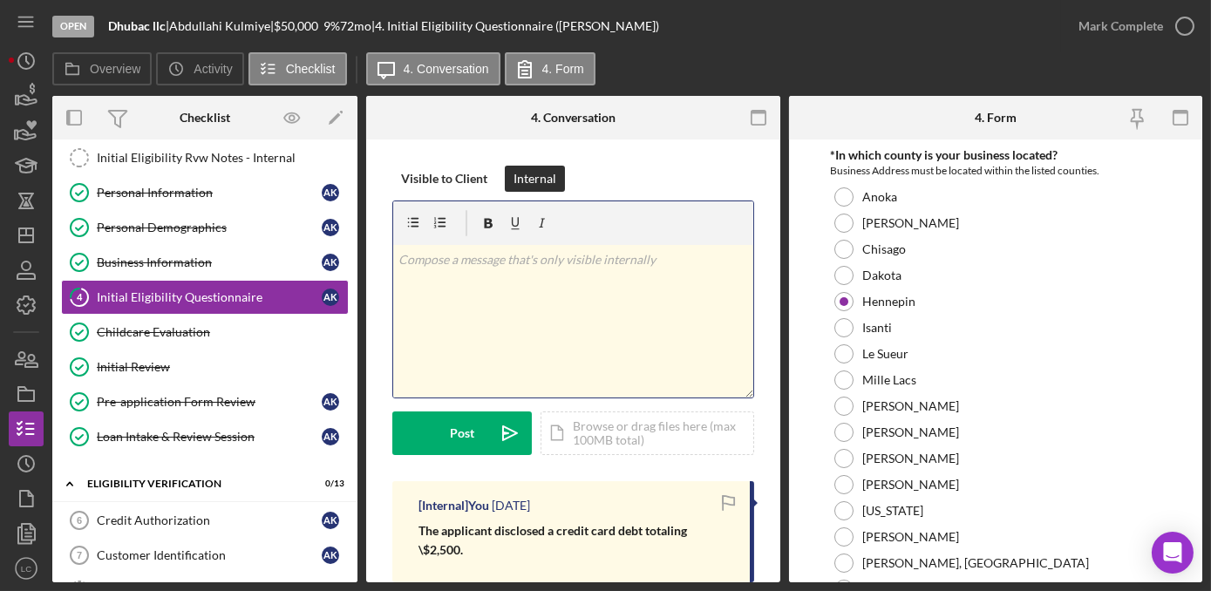
click at [522, 291] on div "v Color teal Color pink Remove color Add row above Add row below Add column bef…" at bounding box center [573, 321] width 360 height 153
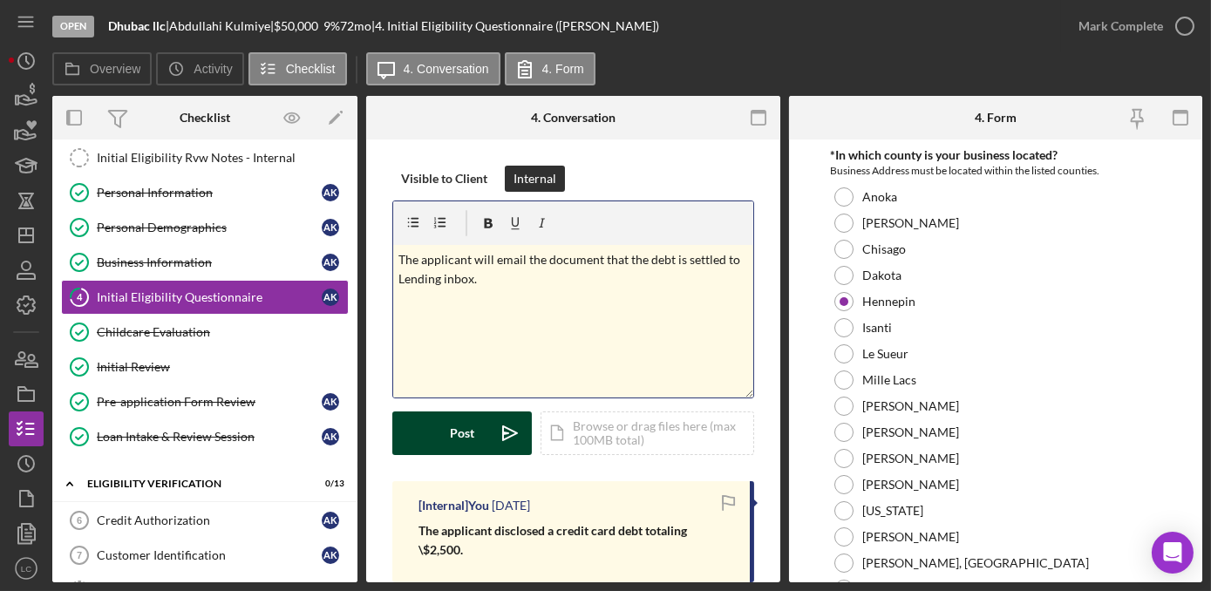
click at [472, 434] on div "Post" at bounding box center [462, 433] width 24 height 44
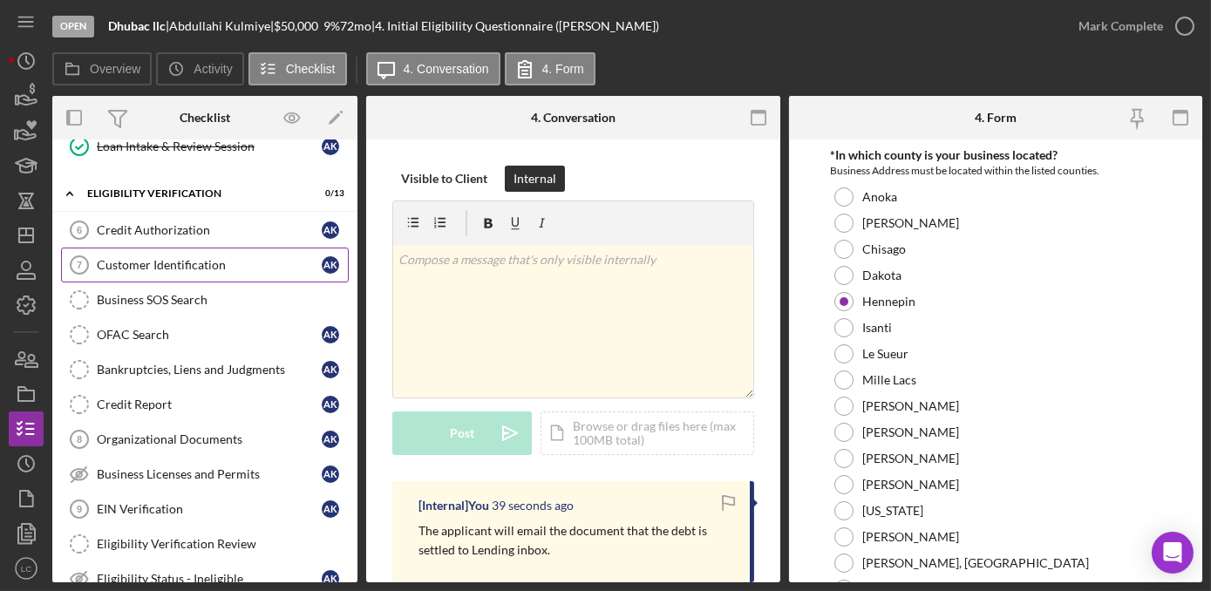
scroll to position [396, 0]
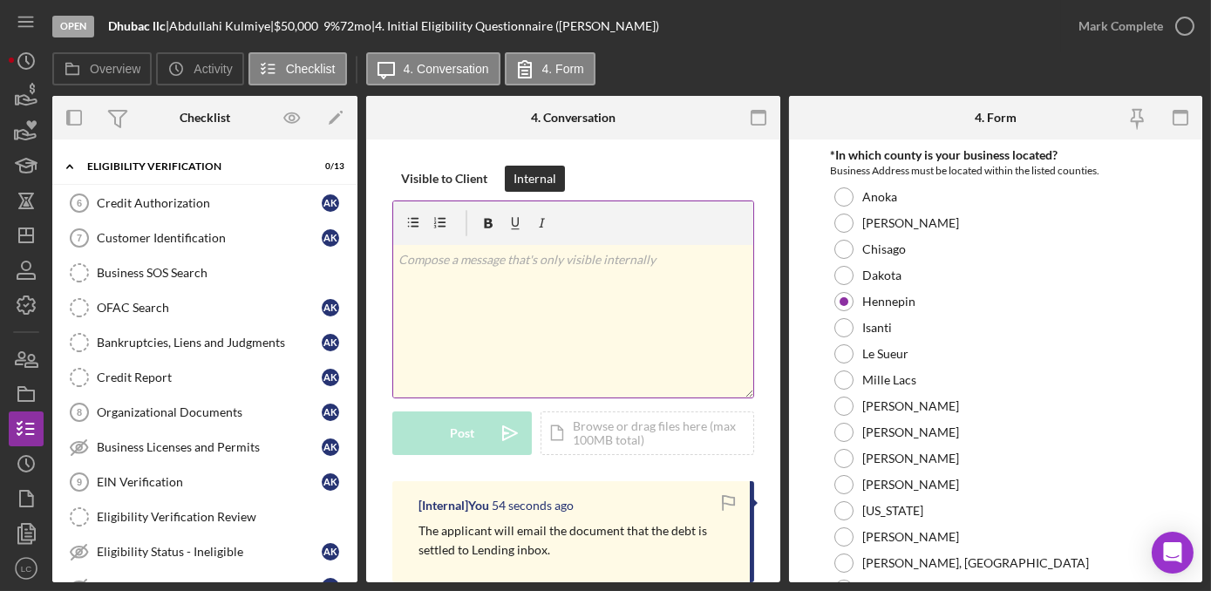
click at [479, 286] on div "v Color teal Color pink Remove color Add row above Add row below Add column bef…" at bounding box center [573, 321] width 360 height 153
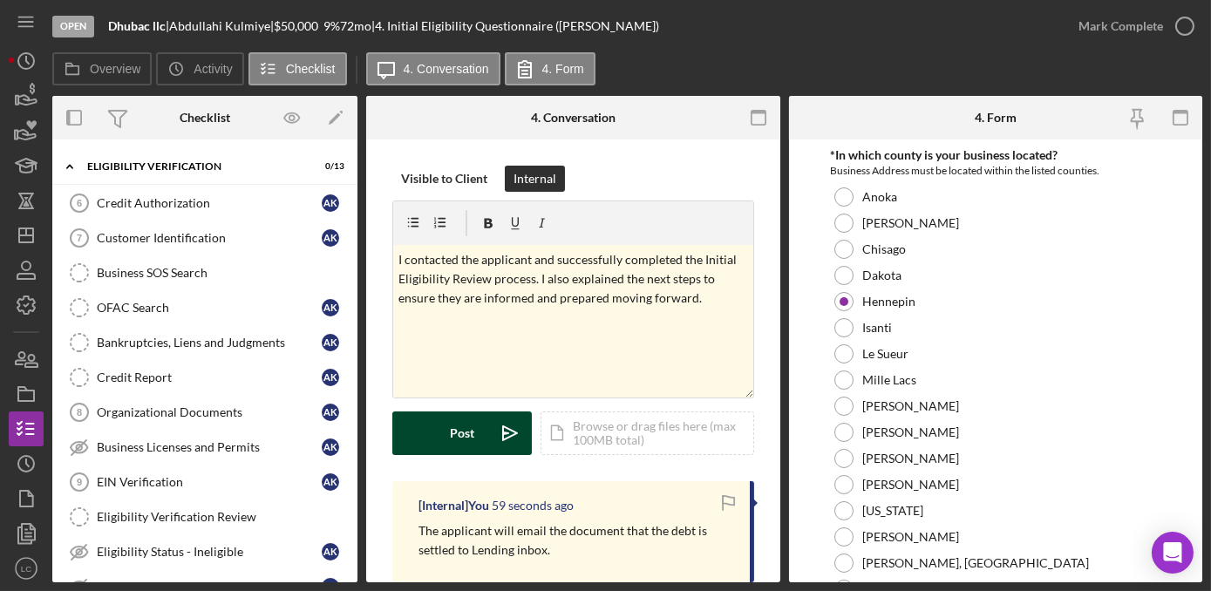
click at [462, 425] on div "Post" at bounding box center [462, 433] width 24 height 44
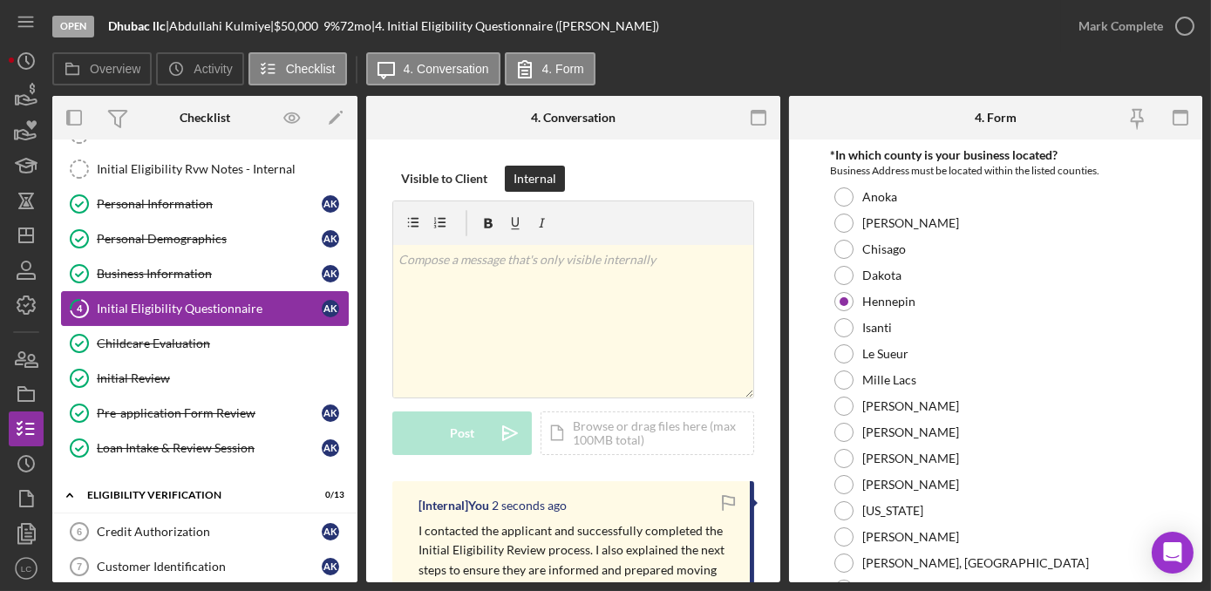
scroll to position [0, 0]
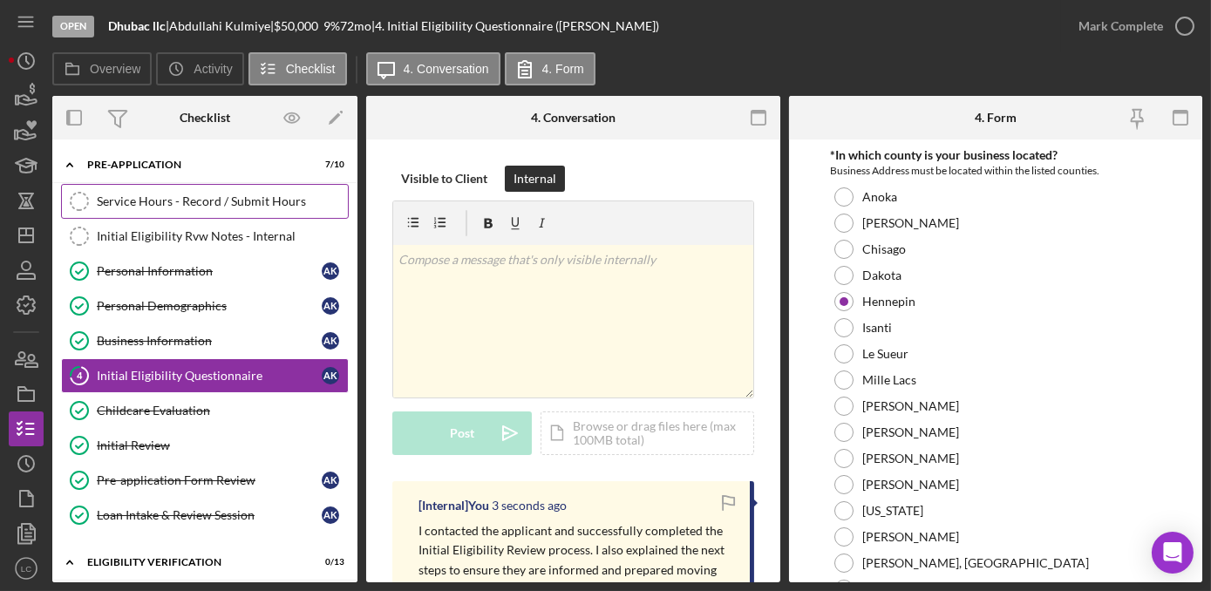
click at [137, 196] on div "Service Hours - Record / Submit Hours" at bounding box center [222, 201] width 251 height 14
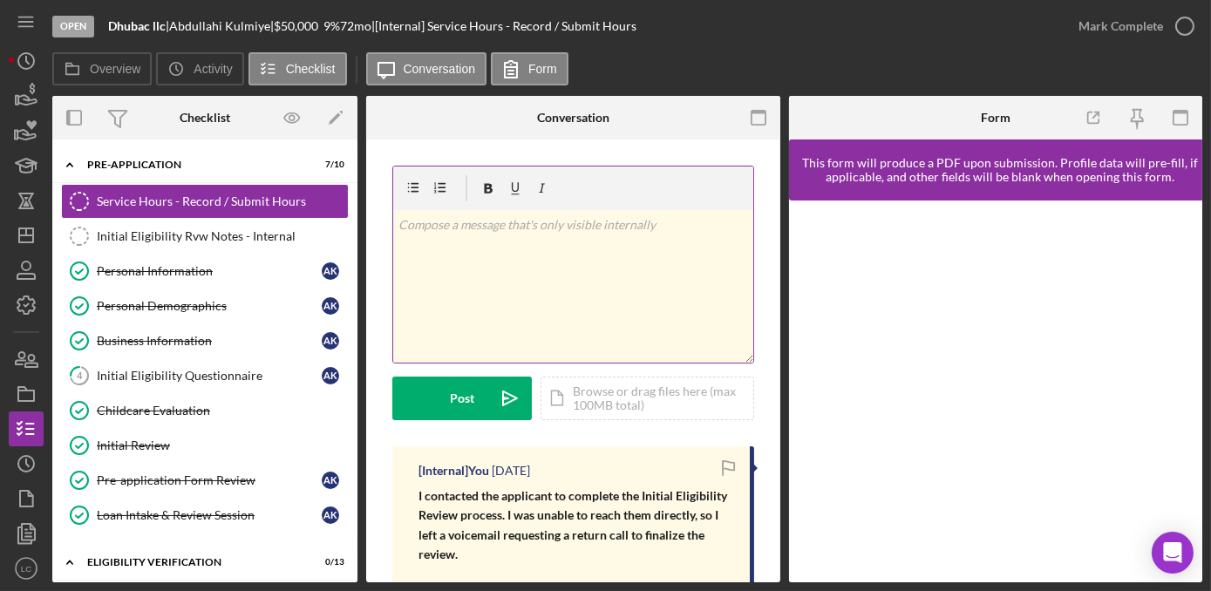
click at [544, 222] on p at bounding box center [573, 224] width 350 height 19
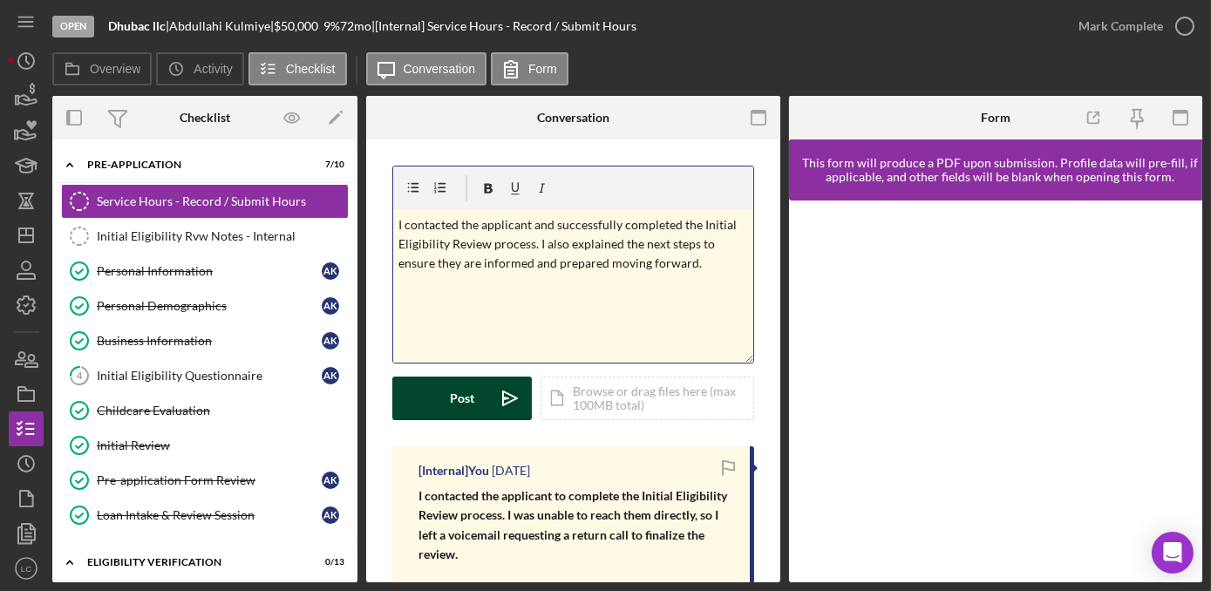
click at [455, 386] on div "Post" at bounding box center [462, 399] width 24 height 44
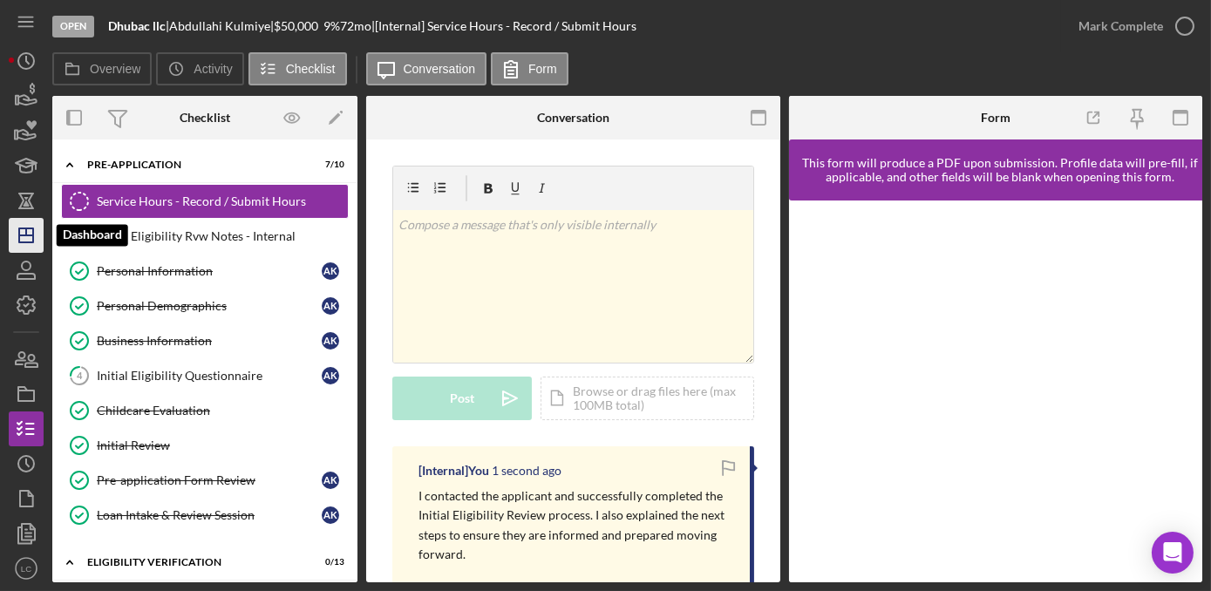
click at [28, 241] on icon "Icon/Dashboard" at bounding box center [26, 236] width 44 height 44
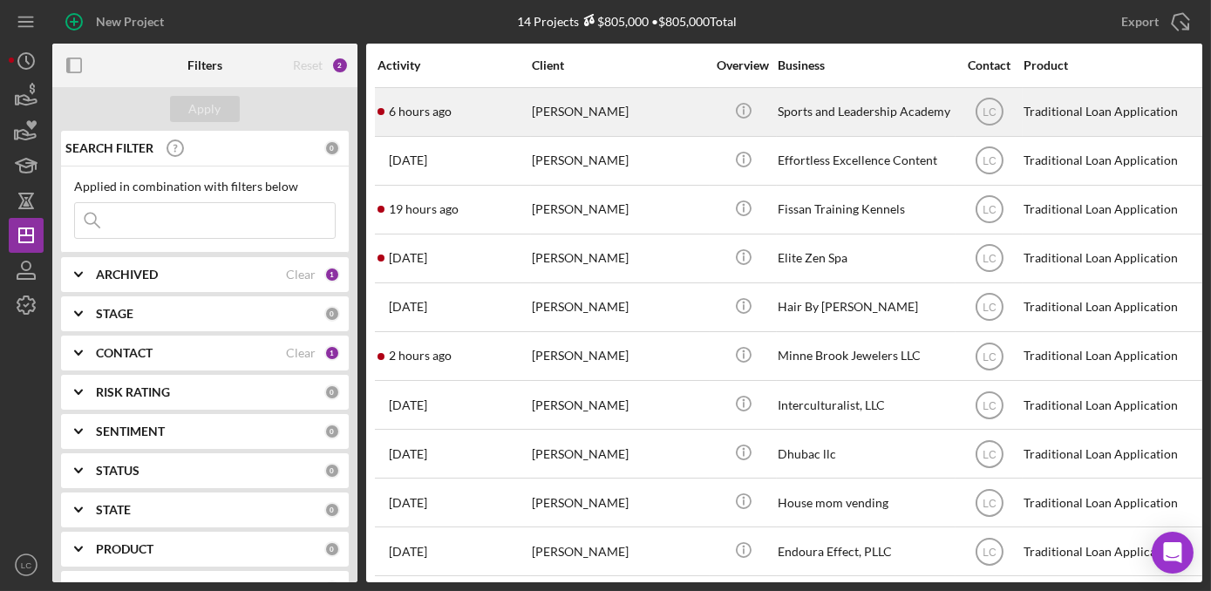
click at [543, 123] on div "[PERSON_NAME]" at bounding box center [619, 112] width 174 height 46
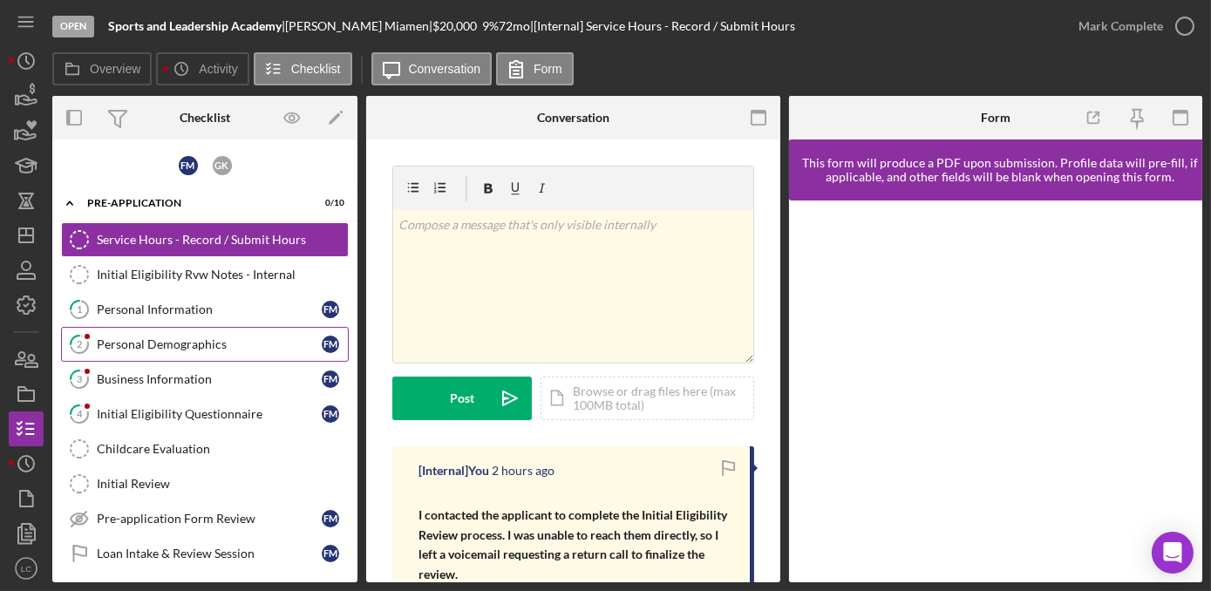
click at [140, 339] on div "Personal Demographics" at bounding box center [209, 344] width 225 height 14
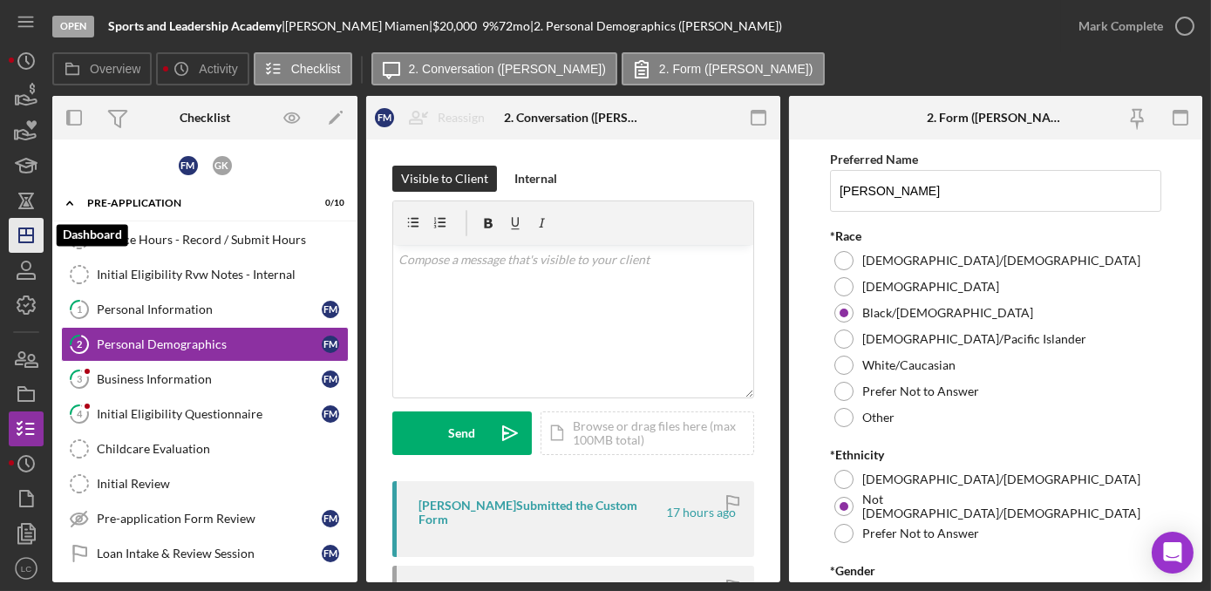
click at [32, 234] on polygon "button" at bounding box center [26, 235] width 14 height 14
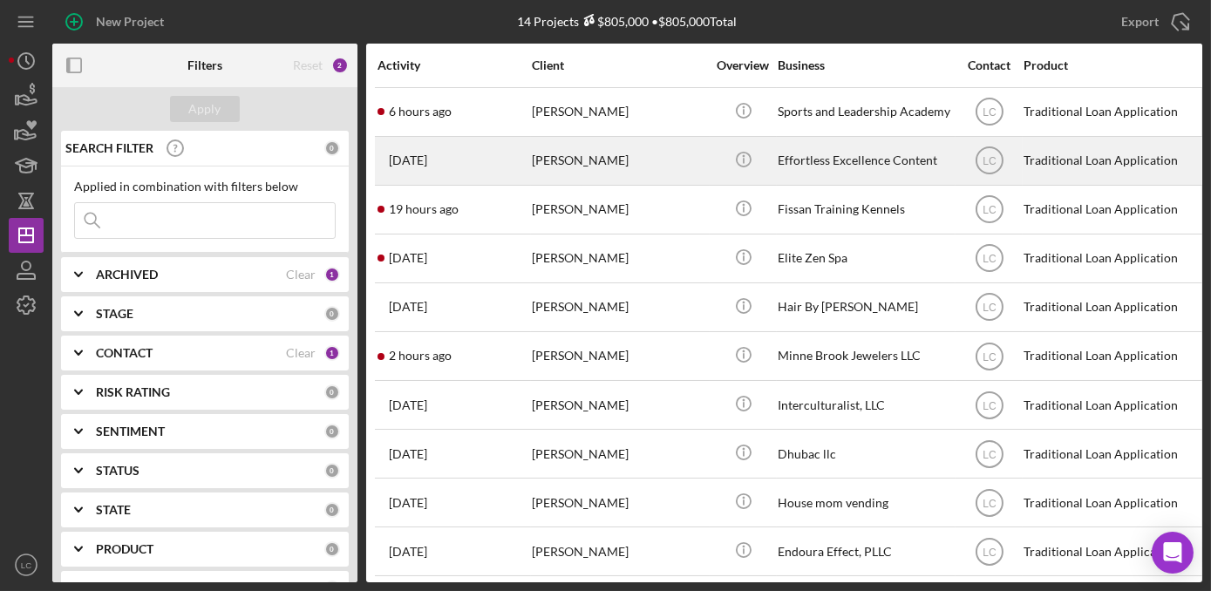
click at [597, 172] on div "[PERSON_NAME]" at bounding box center [619, 161] width 174 height 46
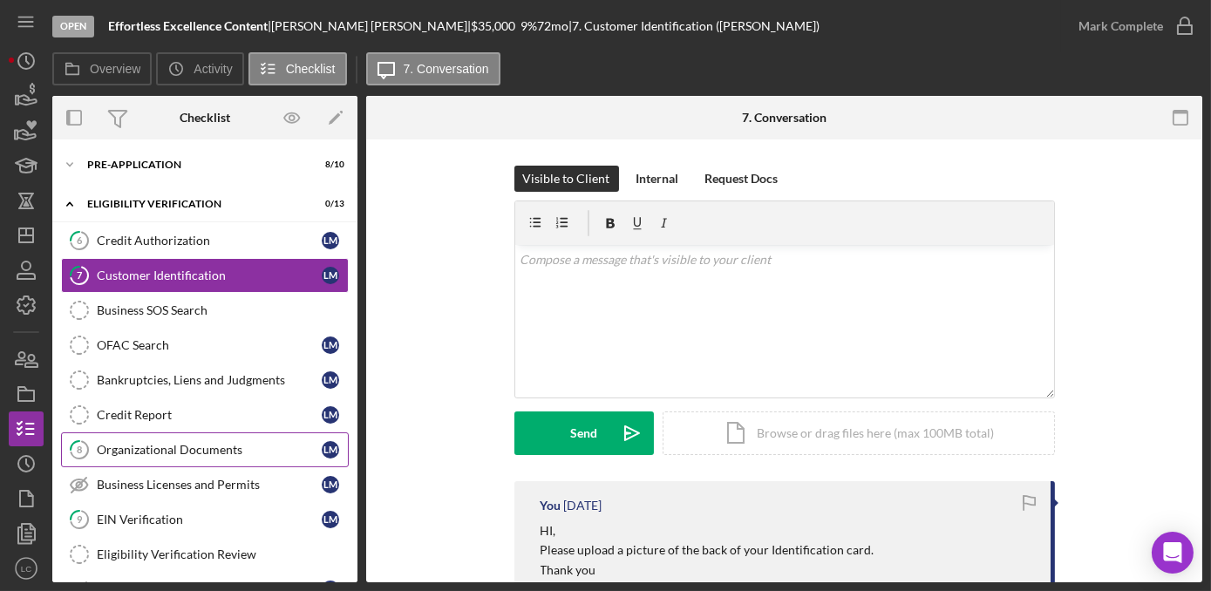
click at [217, 447] on div "Organizational Documents" at bounding box center [209, 450] width 225 height 14
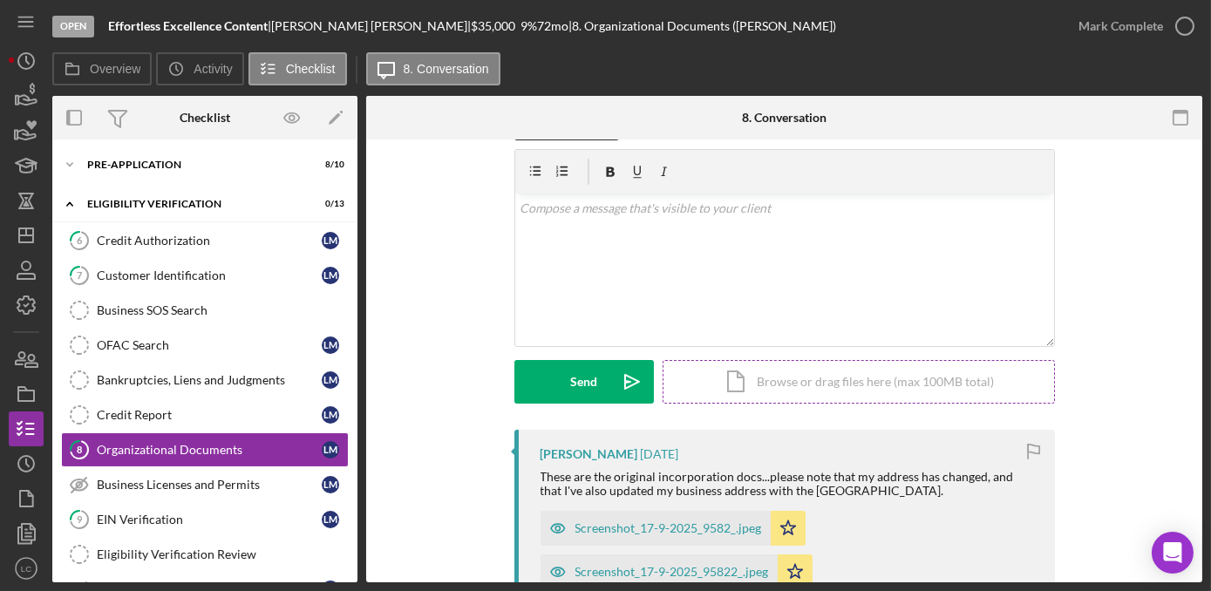
scroll to position [78, 0]
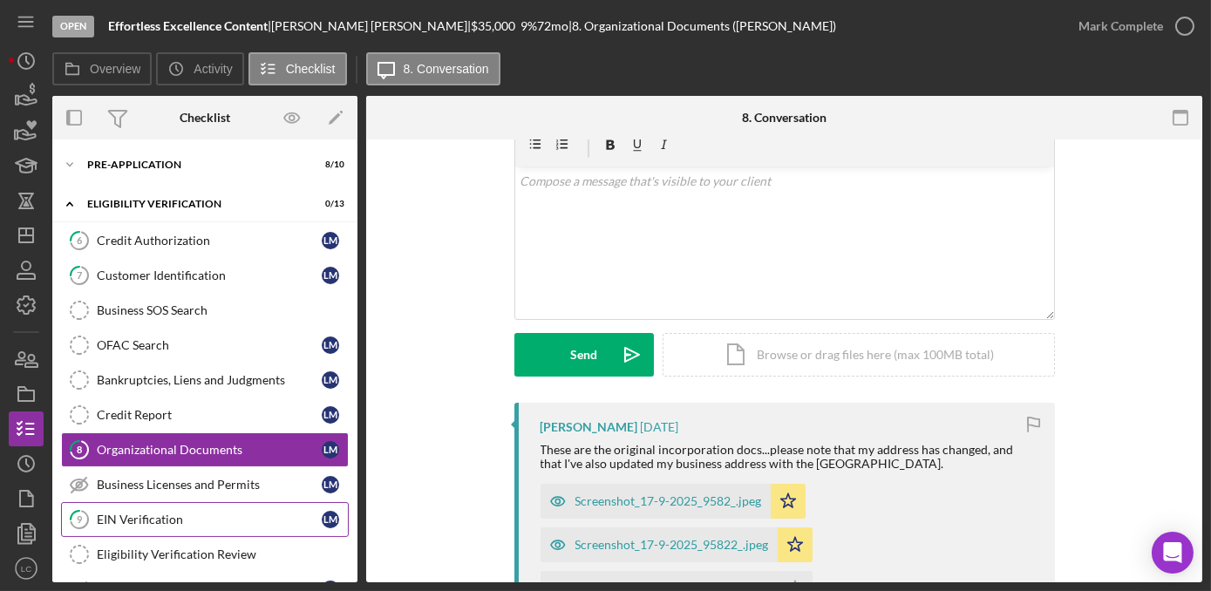
click at [221, 525] on link "9 EIN Verification [PERSON_NAME]" at bounding box center [205, 519] width 288 height 35
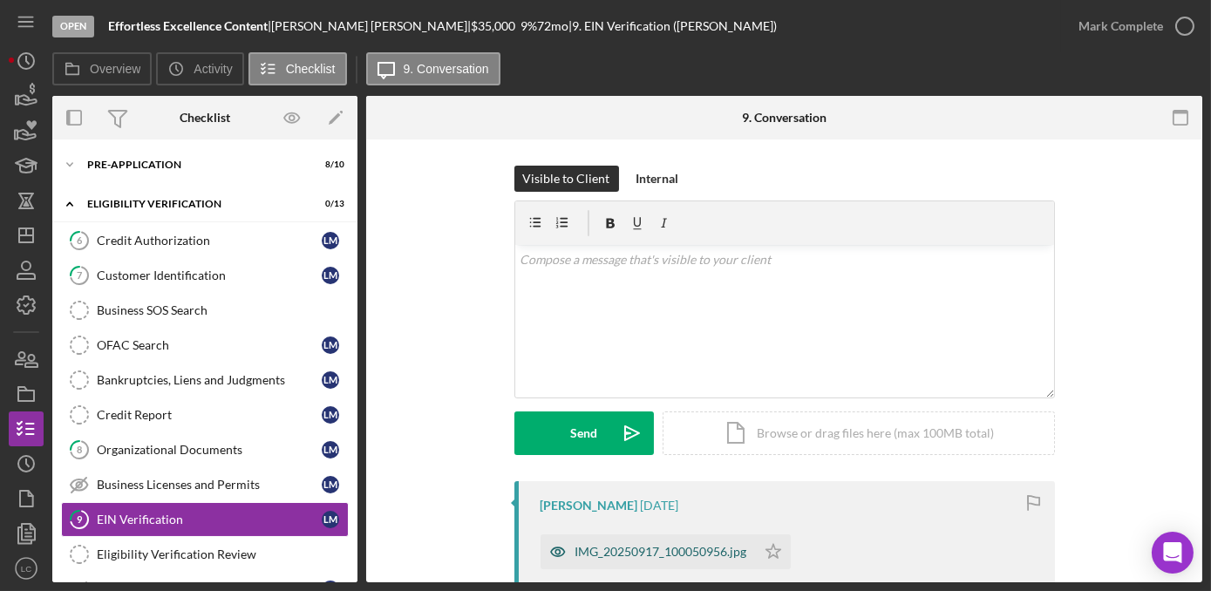
click at [672, 551] on div "IMG_20250917_100050956.jpg" at bounding box center [661, 552] width 172 height 14
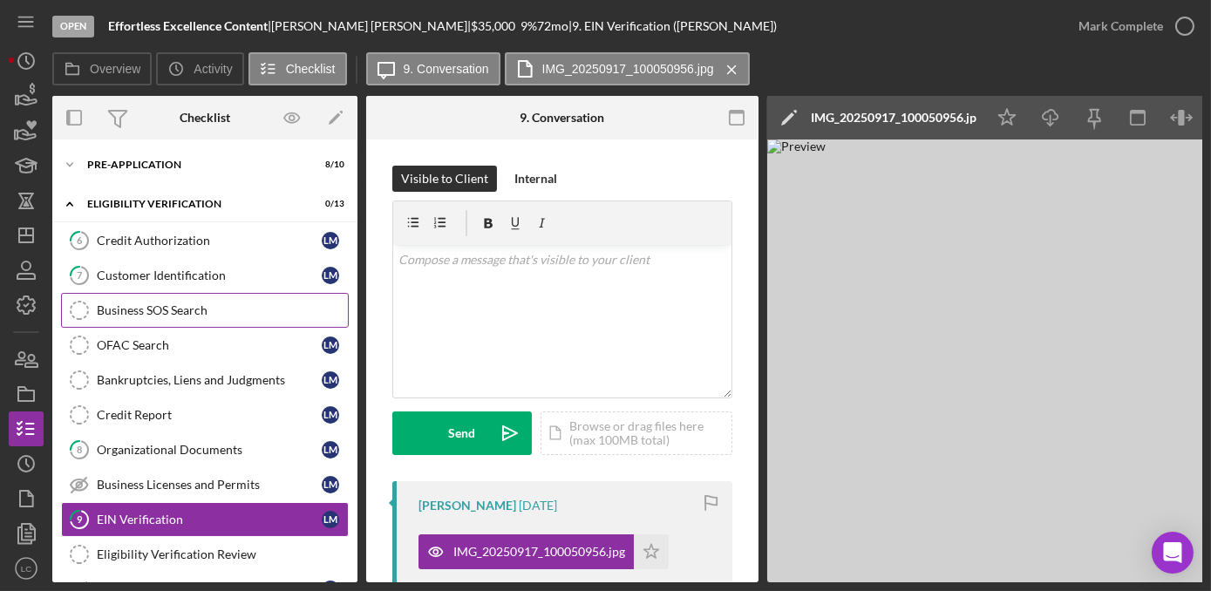
click at [189, 309] on div "Business SOS Search" at bounding box center [222, 310] width 251 height 14
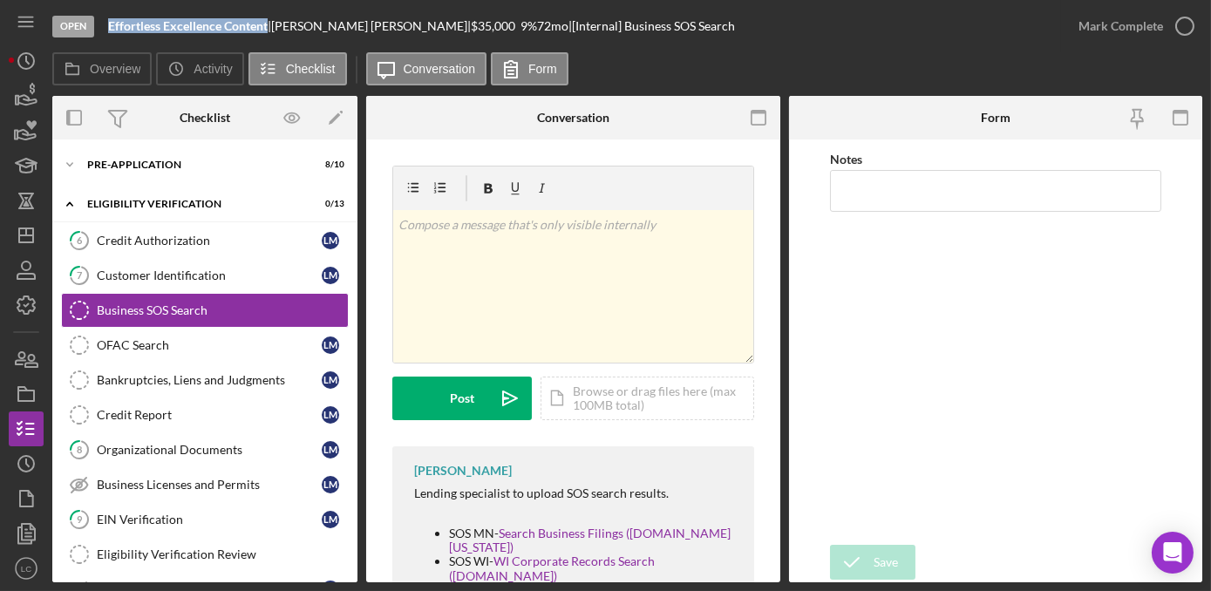
drag, startPoint x: 268, startPoint y: 24, endPoint x: 106, endPoint y: 26, distance: 161.3
click at [106, 26] on div "Open Effortless Excellence Content | [PERSON_NAME] | $35,000 $35,000 9 % 72 mo …" at bounding box center [556, 26] width 1009 height 52
drag, startPoint x: 106, startPoint y: 26, endPoint x: 116, endPoint y: 26, distance: 9.6
copy b "Effortless Excellence Content"
click at [71, 159] on icon "Icon/Expander" at bounding box center [69, 164] width 35 height 35
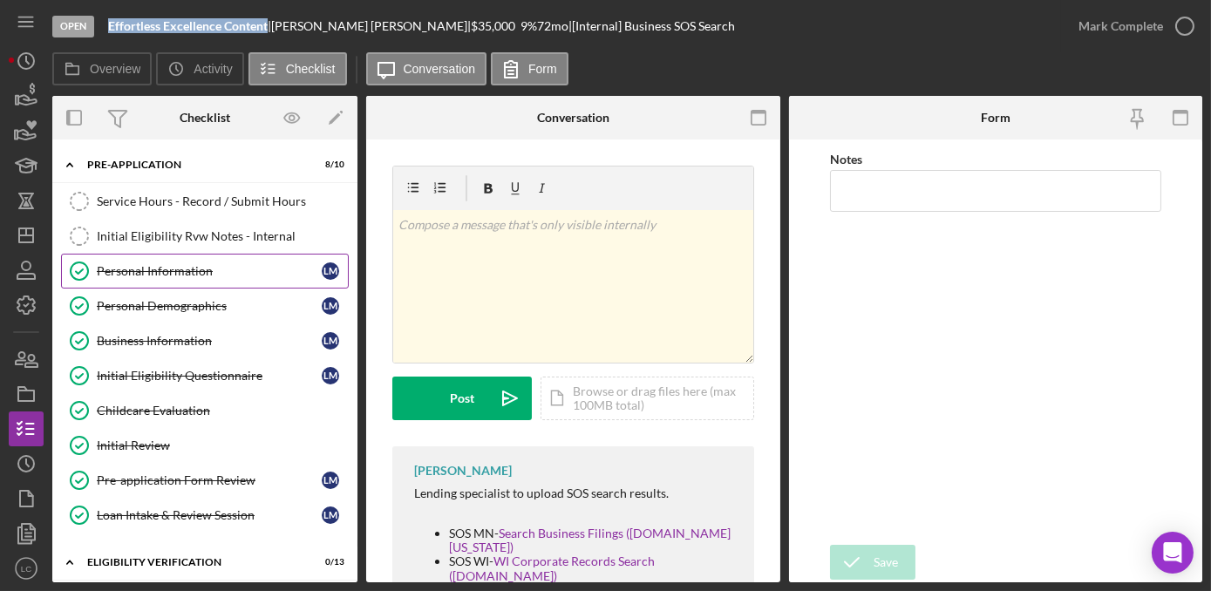
click at [166, 269] on div "Personal Information" at bounding box center [209, 271] width 225 height 14
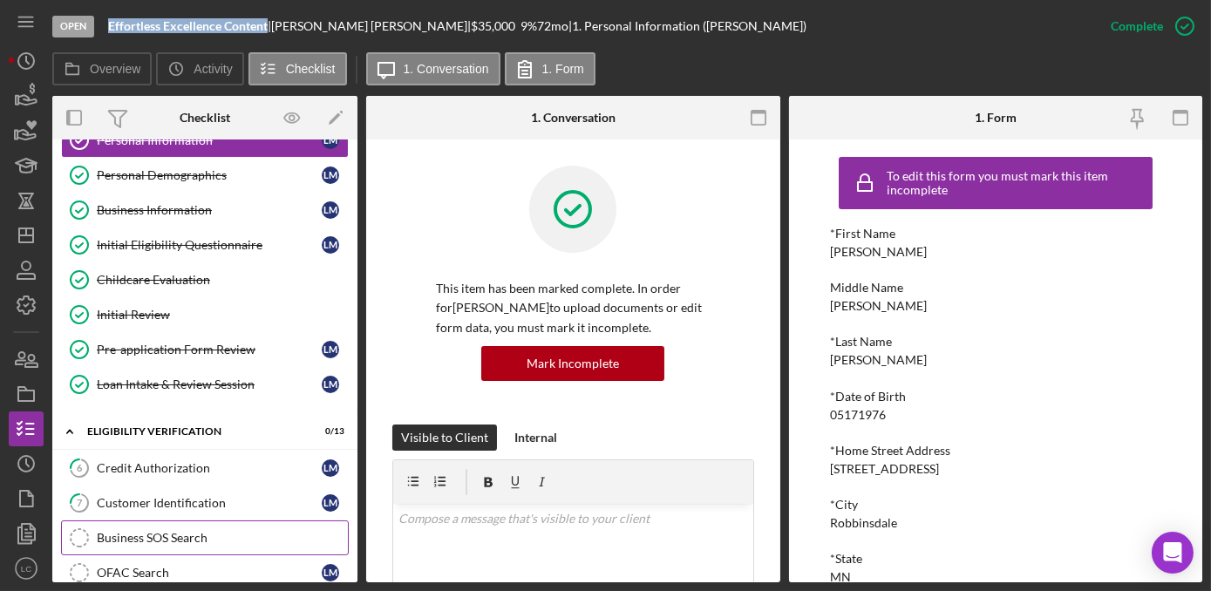
scroll to position [158, 0]
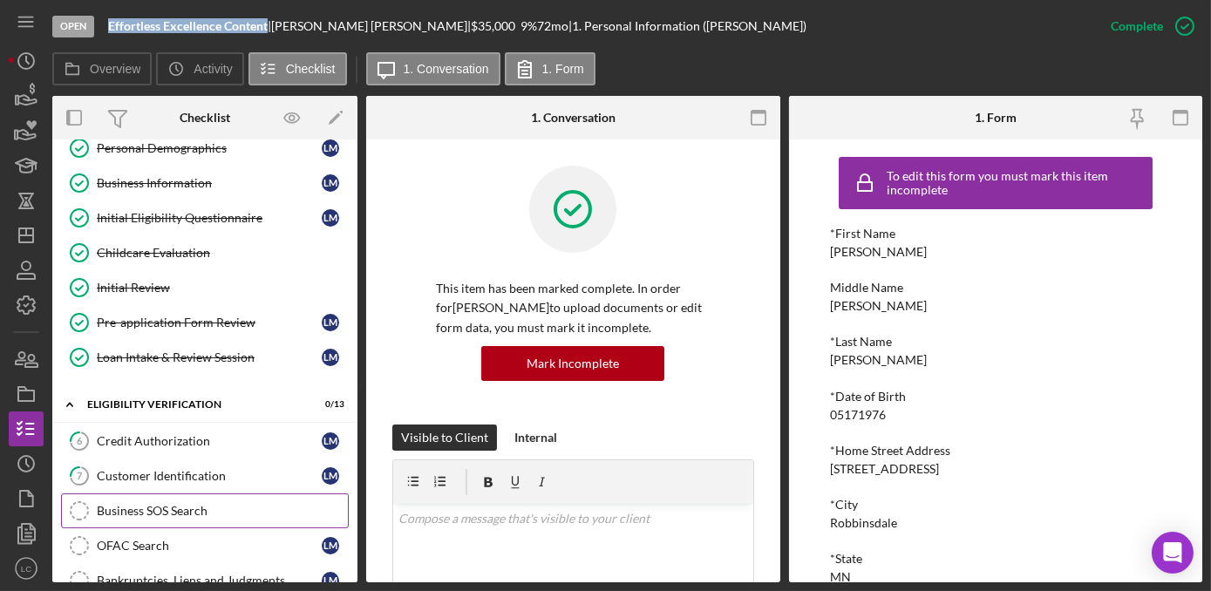
click at [137, 509] on div "Business SOS Search" at bounding box center [222, 511] width 251 height 14
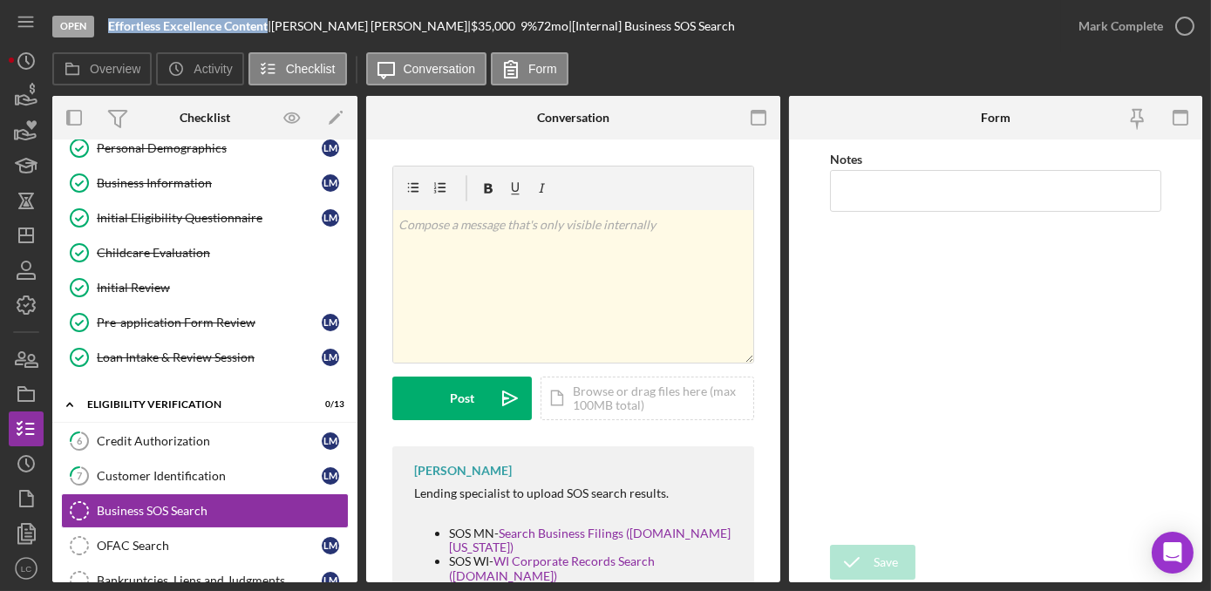
scroll to position [11, 0]
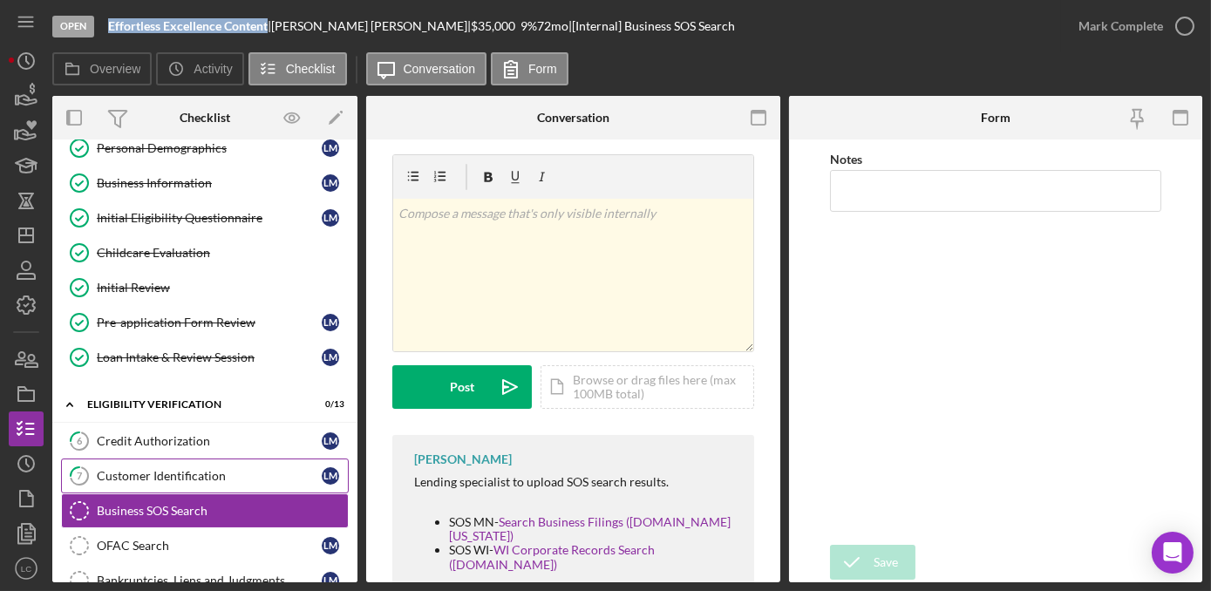
click at [160, 483] on link "7 Customer Identification [PERSON_NAME]" at bounding box center [205, 476] width 288 height 35
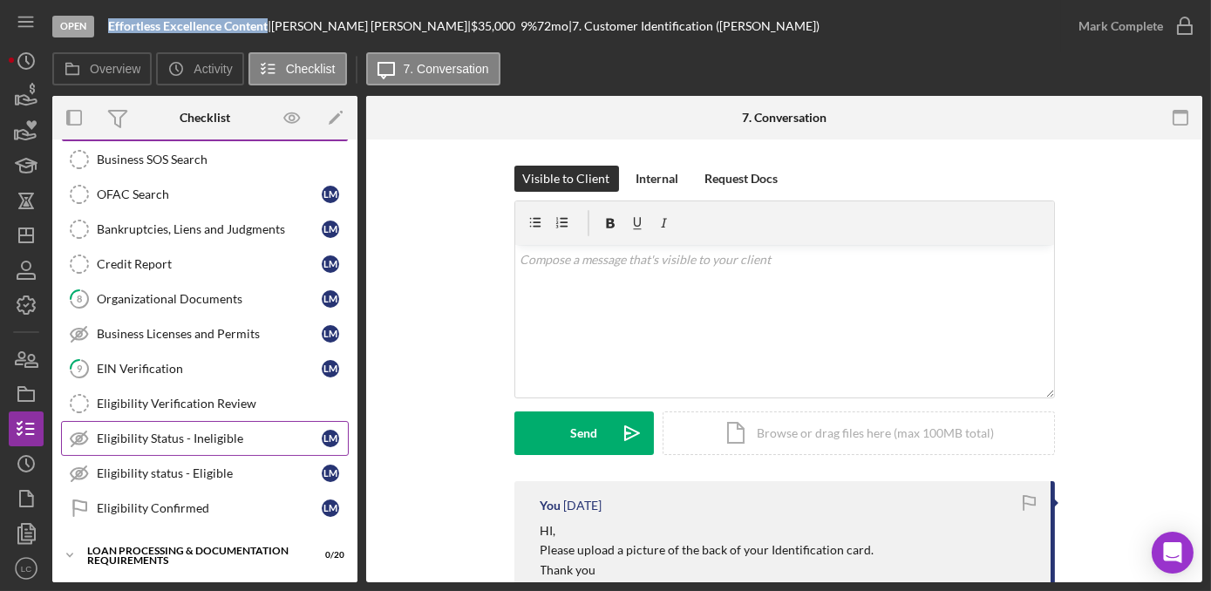
scroll to position [387, 0]
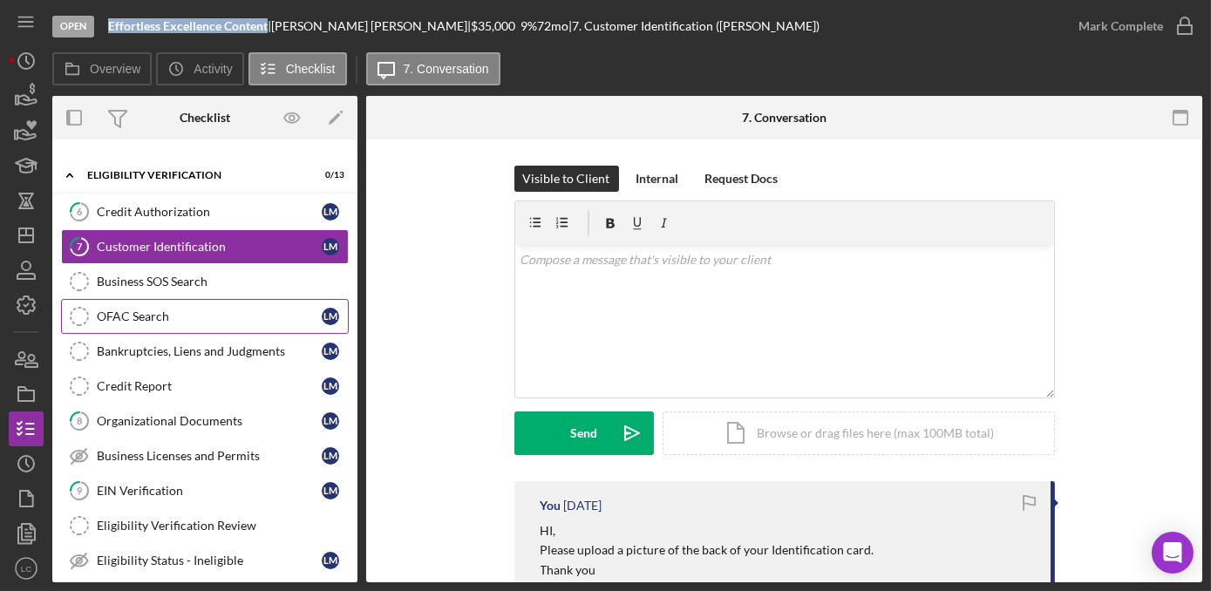
click at [155, 317] on link "OFAC Search OFAC Search [PERSON_NAME]" at bounding box center [205, 316] width 288 height 35
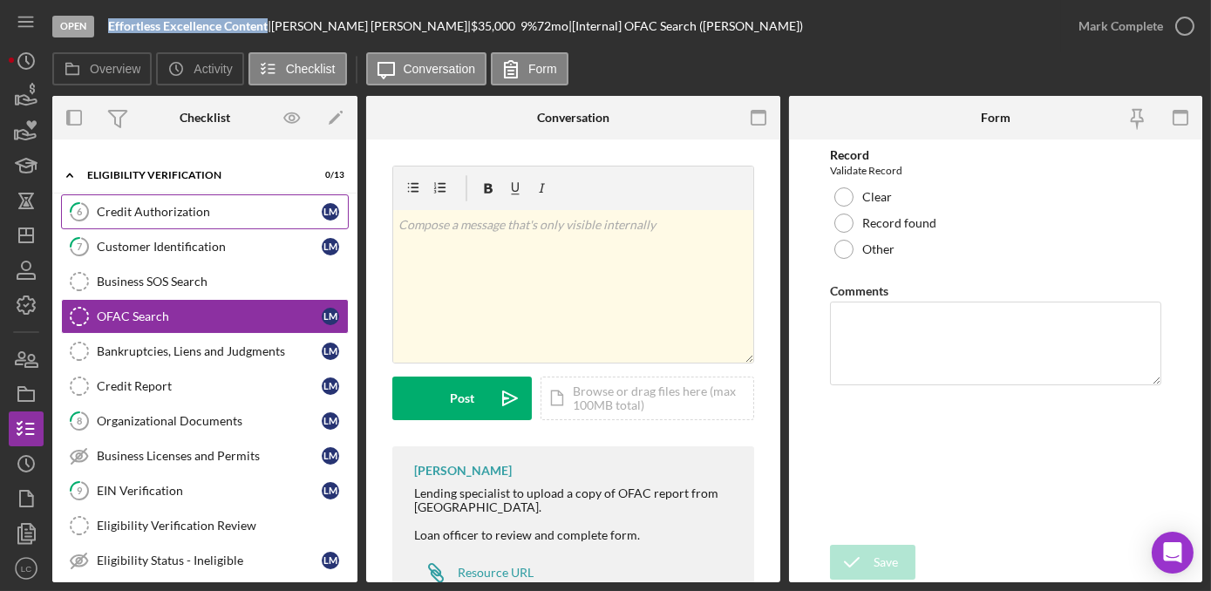
click at [130, 212] on div "Credit Authorization" at bounding box center [209, 212] width 225 height 14
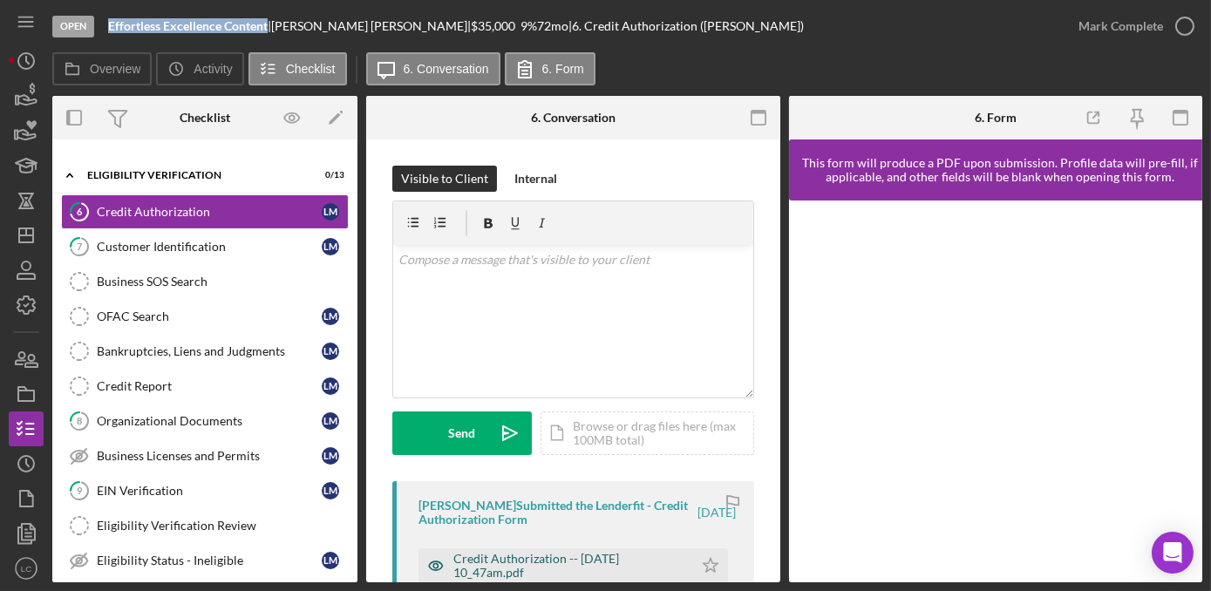
click at [532, 570] on div "Credit Authorization -- [DATE] 10_47am.pdf" at bounding box center [568, 566] width 231 height 28
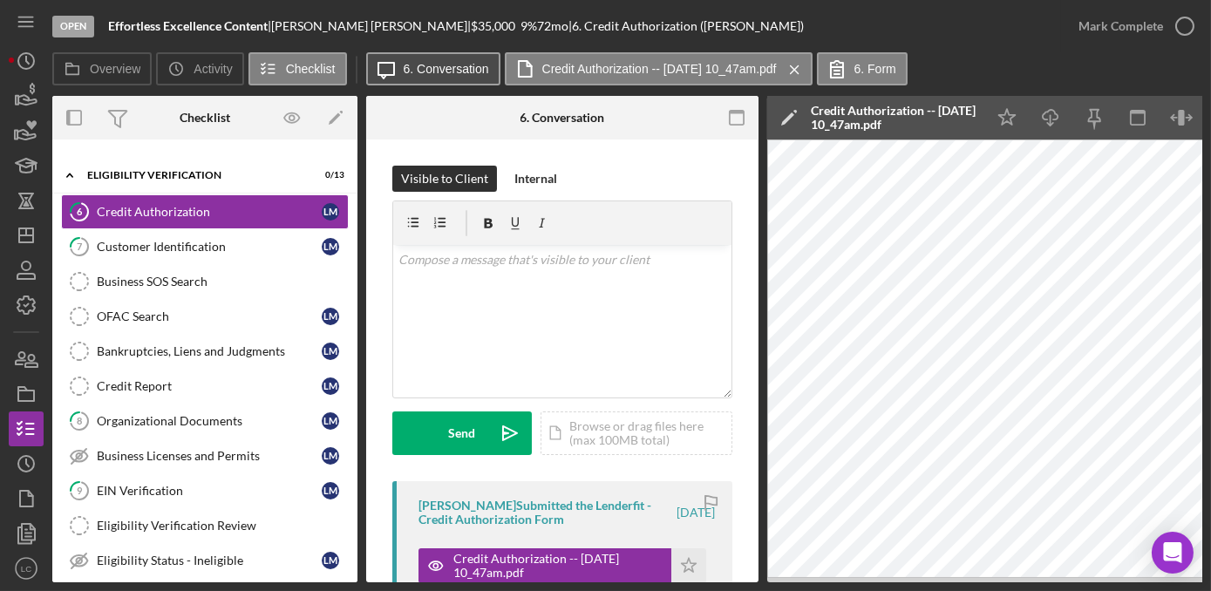
click at [427, 59] on button "Icon/Message 6. Conversation" at bounding box center [433, 68] width 134 height 33
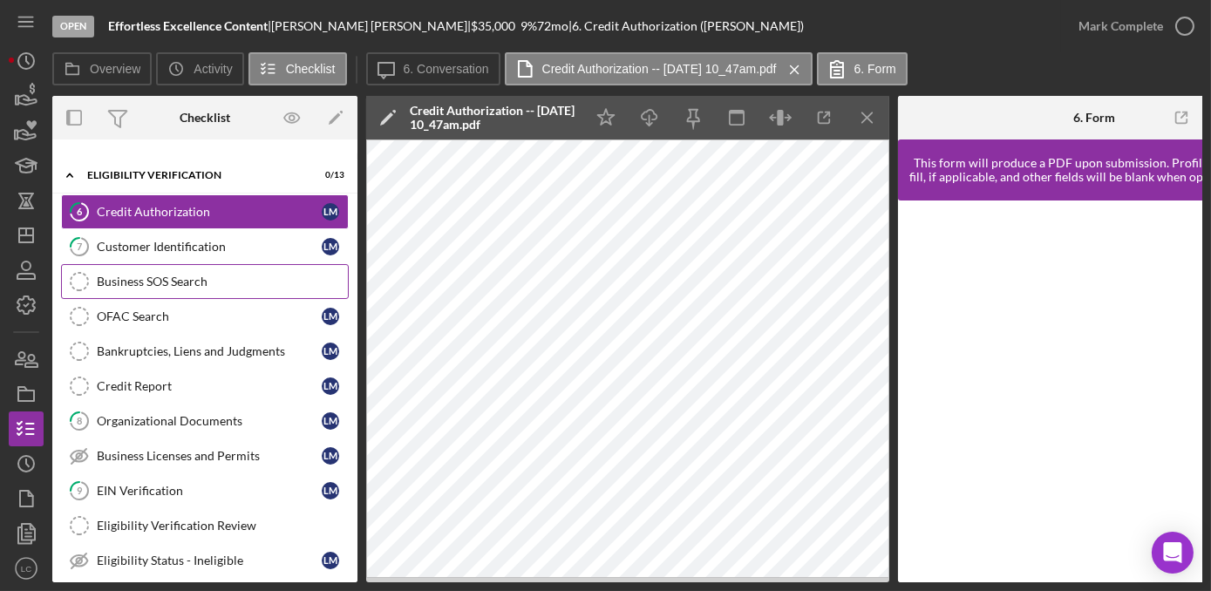
click at [121, 275] on div "Business SOS Search" at bounding box center [222, 282] width 251 height 14
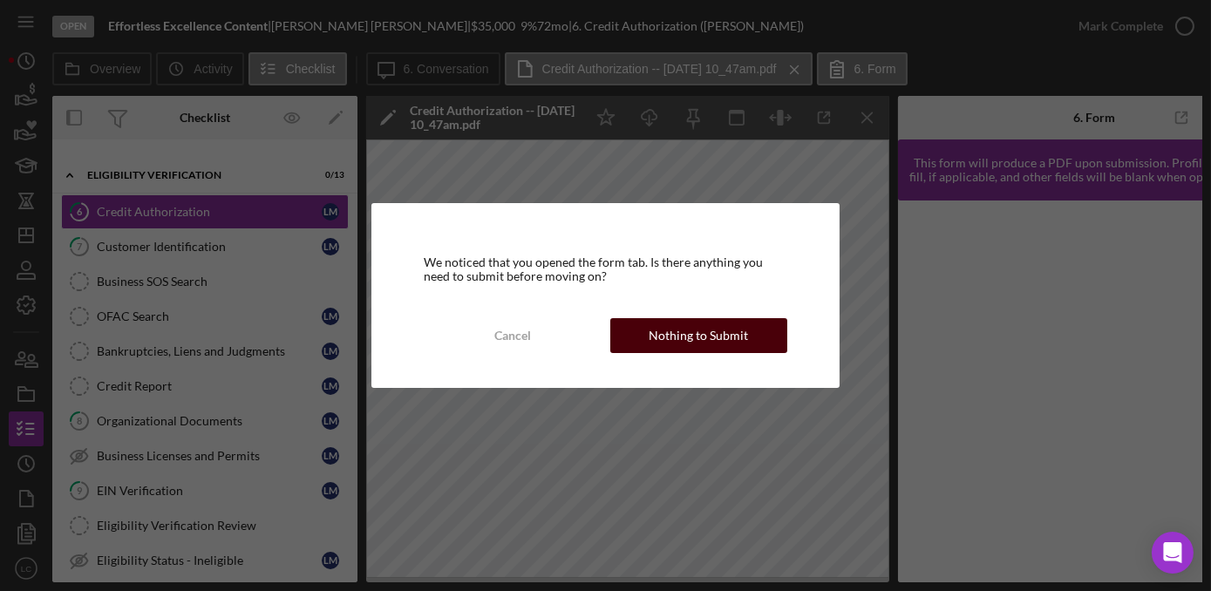
click at [700, 331] on div "Nothing to Submit" at bounding box center [698, 335] width 99 height 35
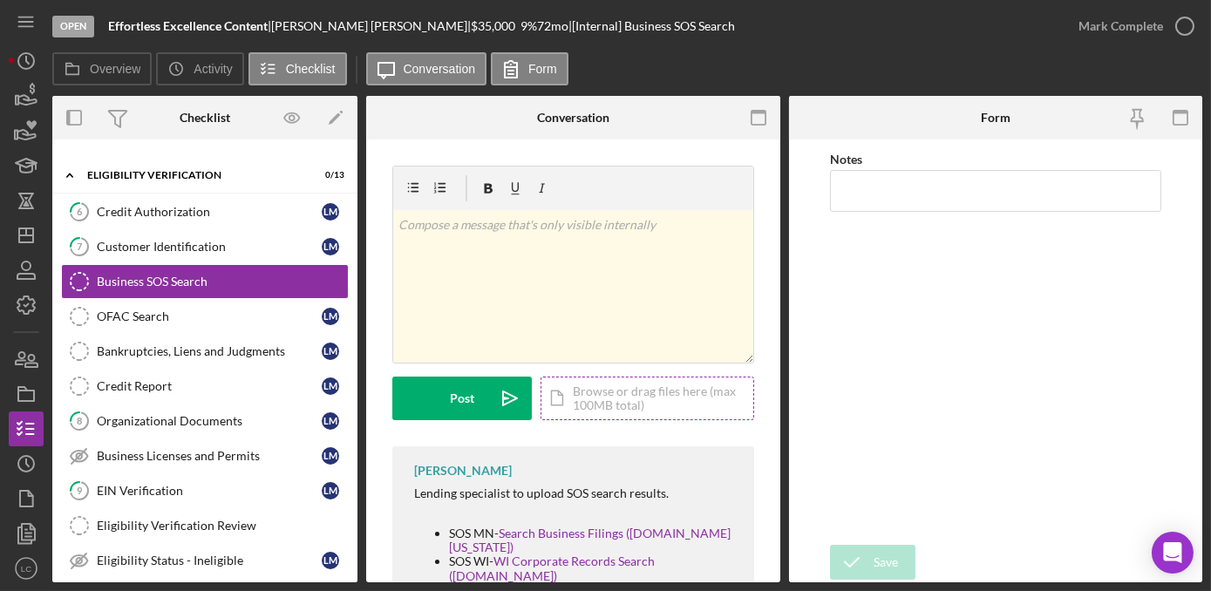
click at [605, 414] on div "Icon/Document Browse or drag files here (max 100MB total) Tap to choose files o…" at bounding box center [647, 399] width 214 height 44
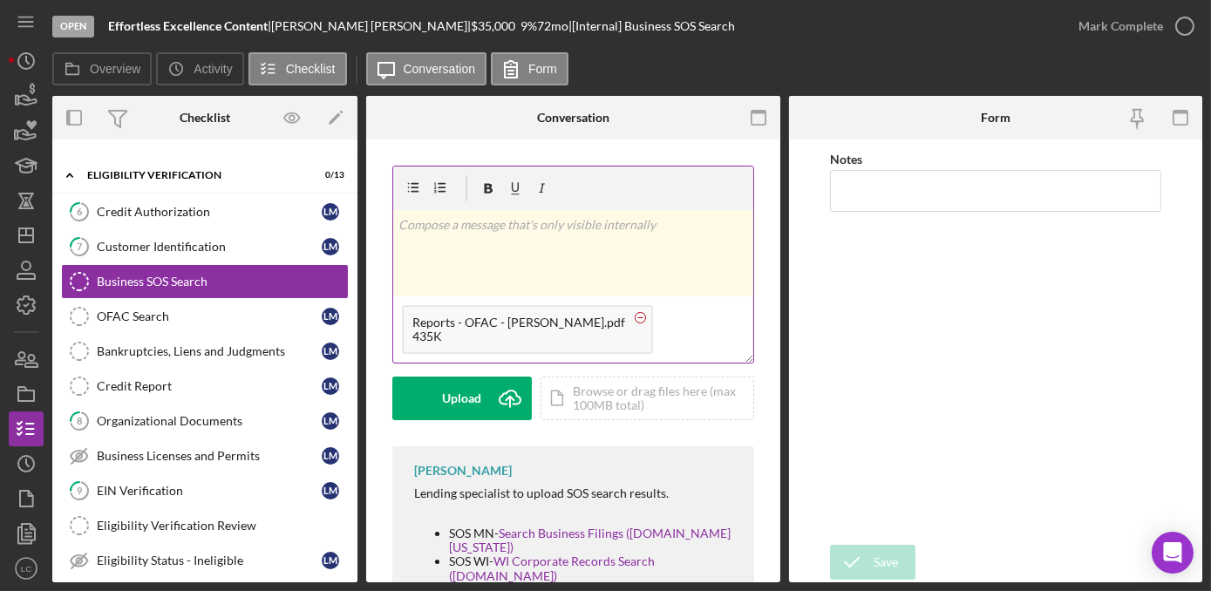
click at [635, 317] on circle at bounding box center [640, 317] width 10 height 10
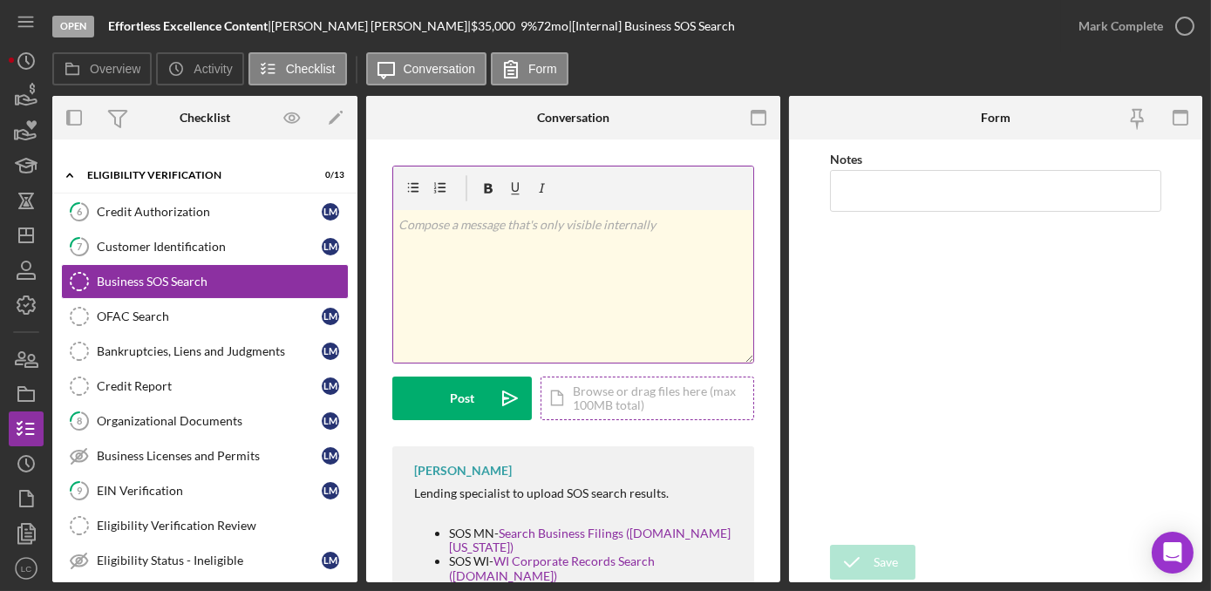
click at [607, 403] on div "Icon/Document Browse or drag files here (max 100MB total) Tap to choose files o…" at bounding box center [647, 399] width 214 height 44
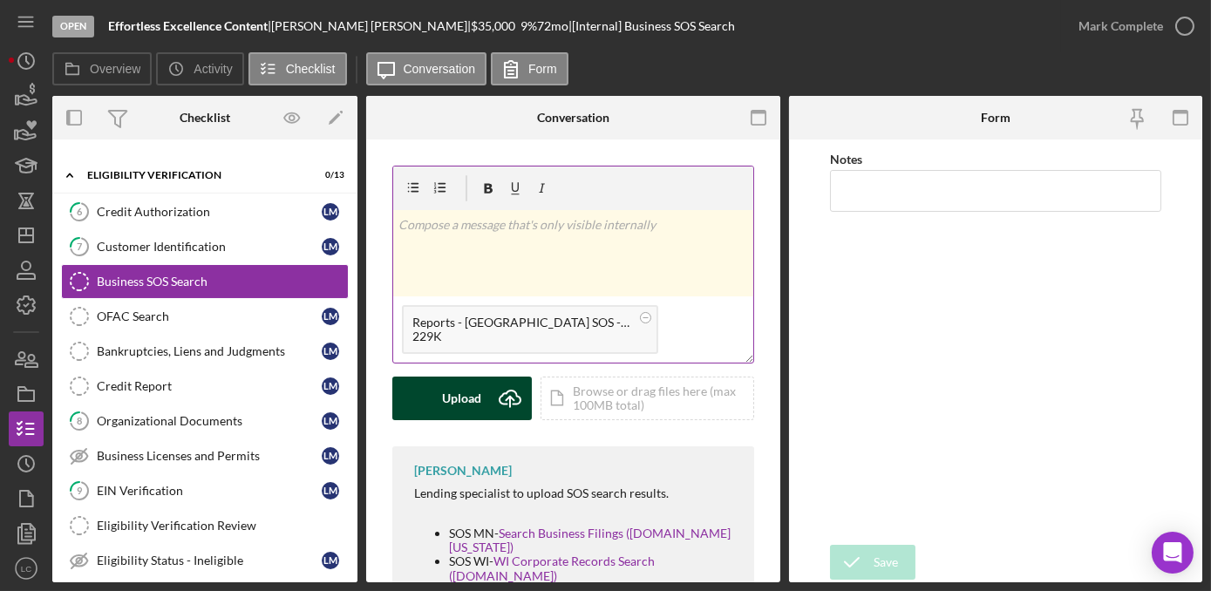
click at [456, 394] on div "Upload" at bounding box center [462, 399] width 39 height 44
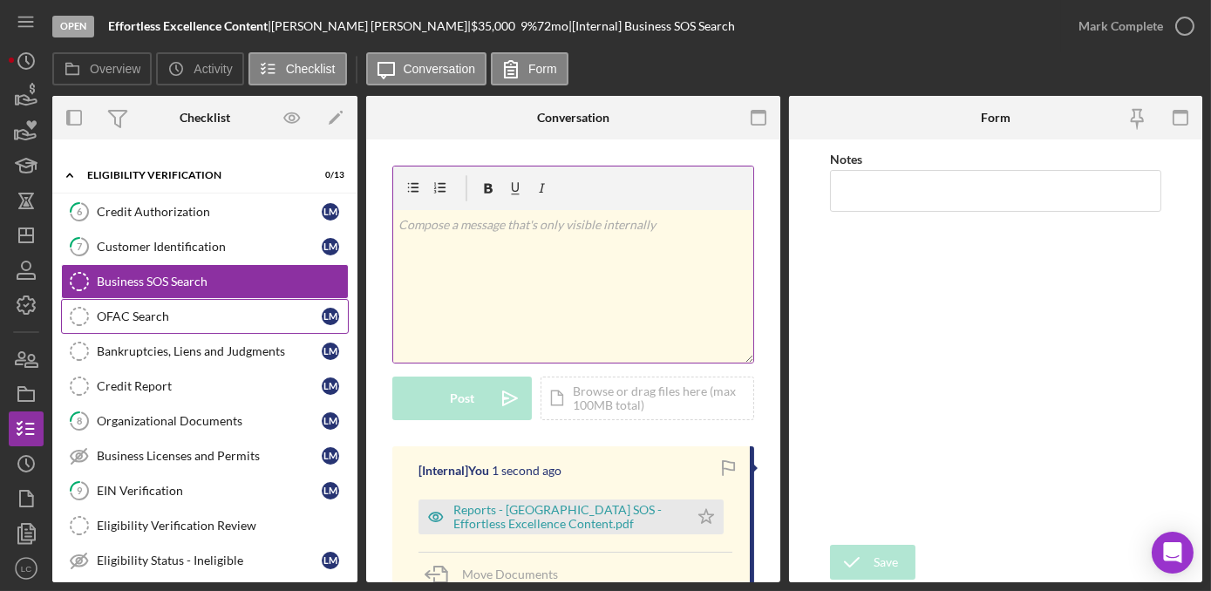
click at [177, 309] on div "OFAC Search" at bounding box center [209, 316] width 225 height 14
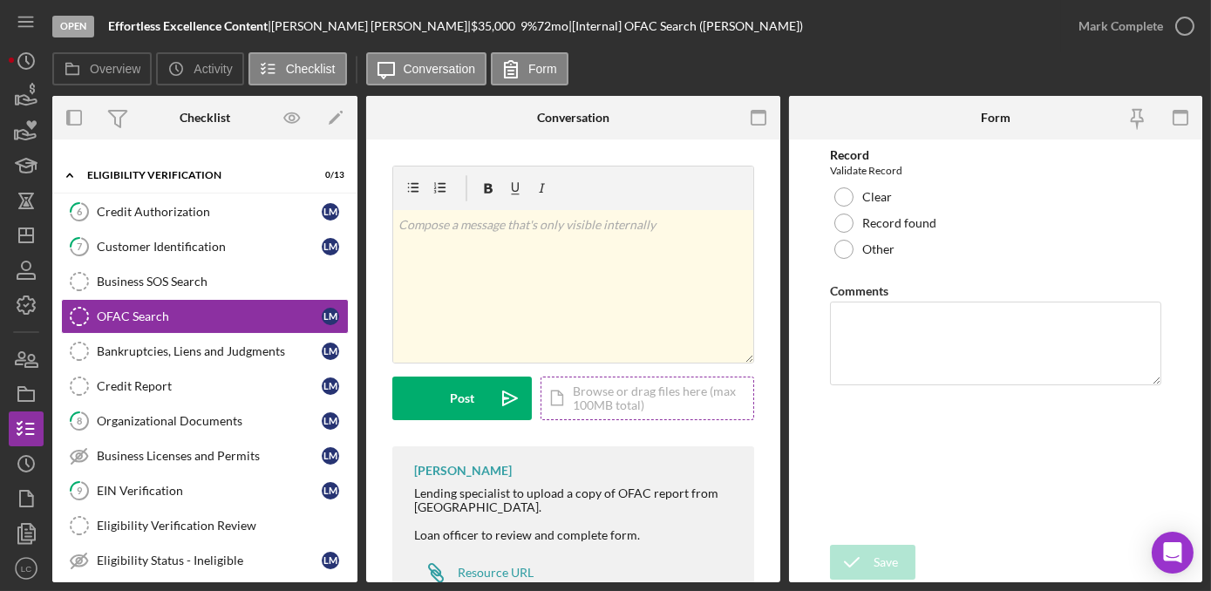
click at [608, 391] on div "Icon/Document Browse or drag files here (max 100MB total) Tap to choose files o…" at bounding box center [647, 399] width 214 height 44
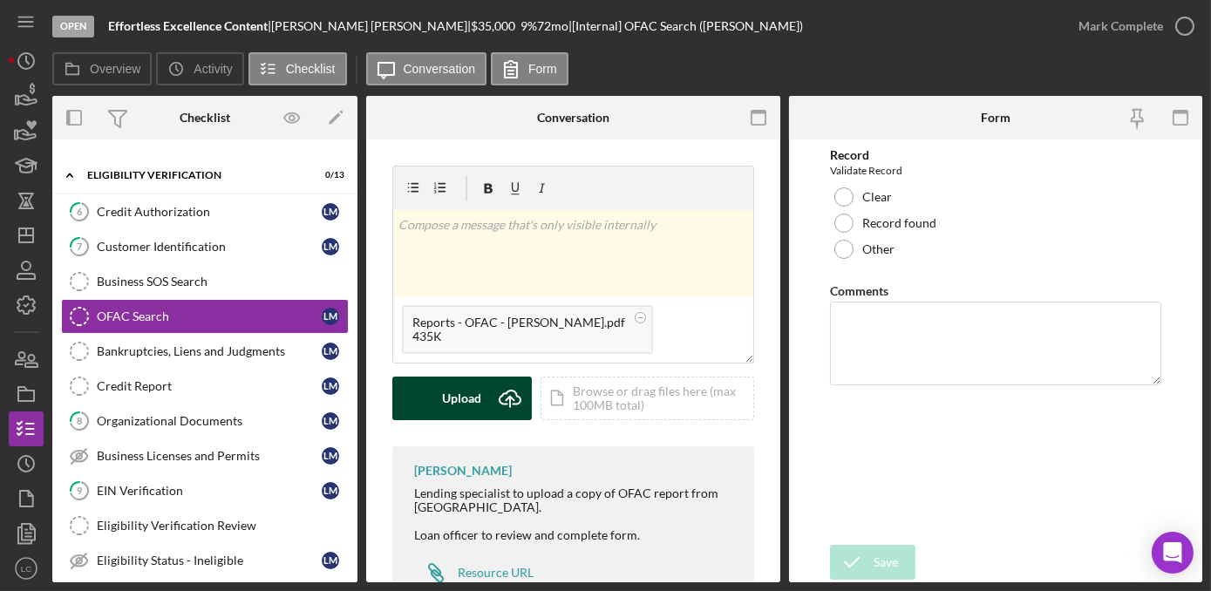
click at [450, 408] on div "Upload" at bounding box center [462, 399] width 39 height 44
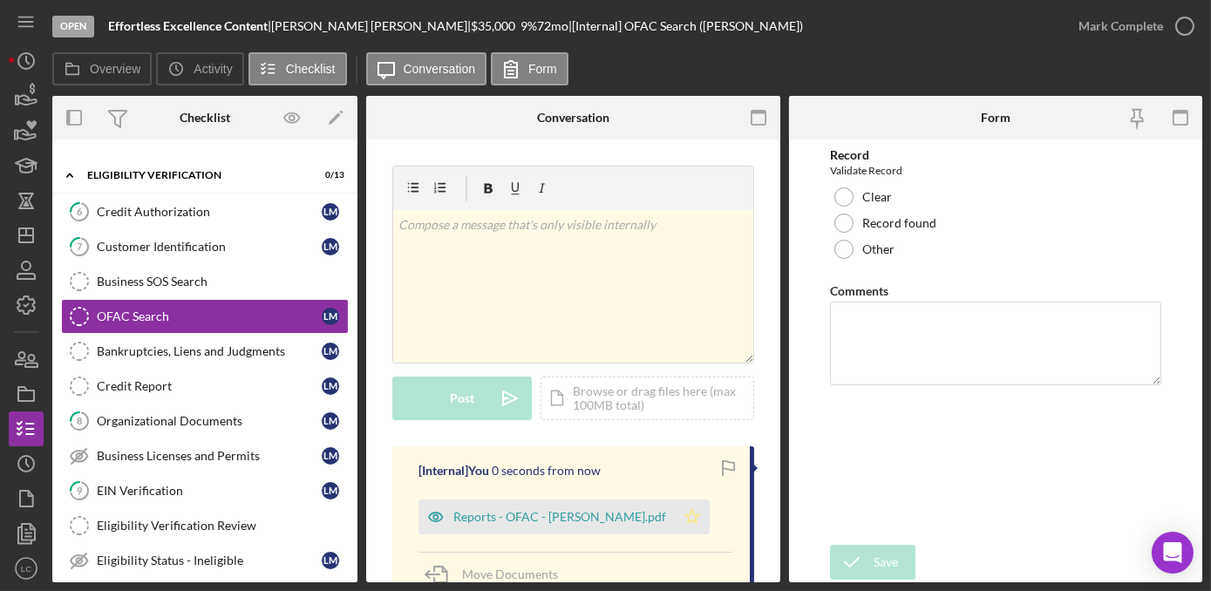
click at [675, 520] on icon "Icon/Star" at bounding box center [692, 516] width 35 height 35
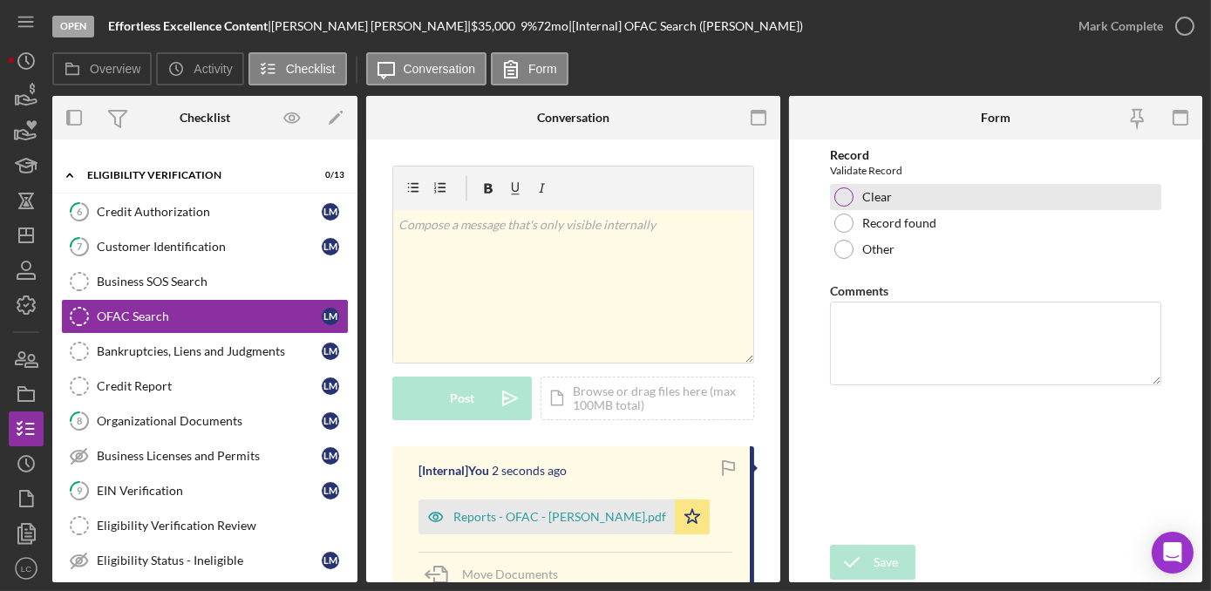
click at [837, 201] on div at bounding box center [843, 196] width 19 height 19
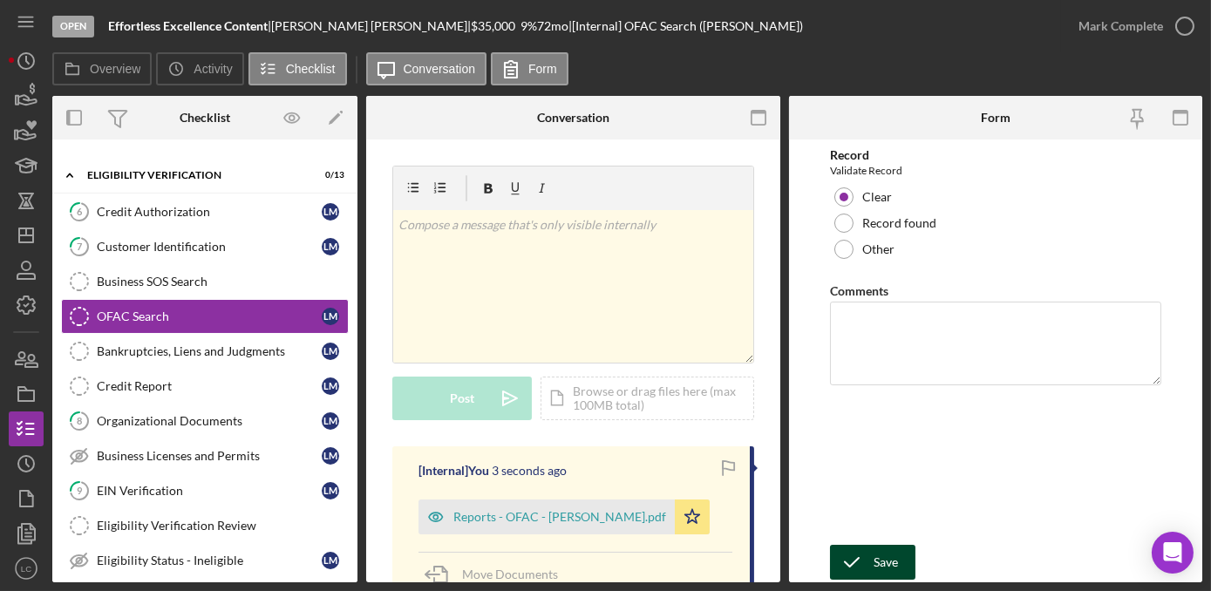
click at [904, 561] on button "Save" at bounding box center [872, 562] width 85 height 35
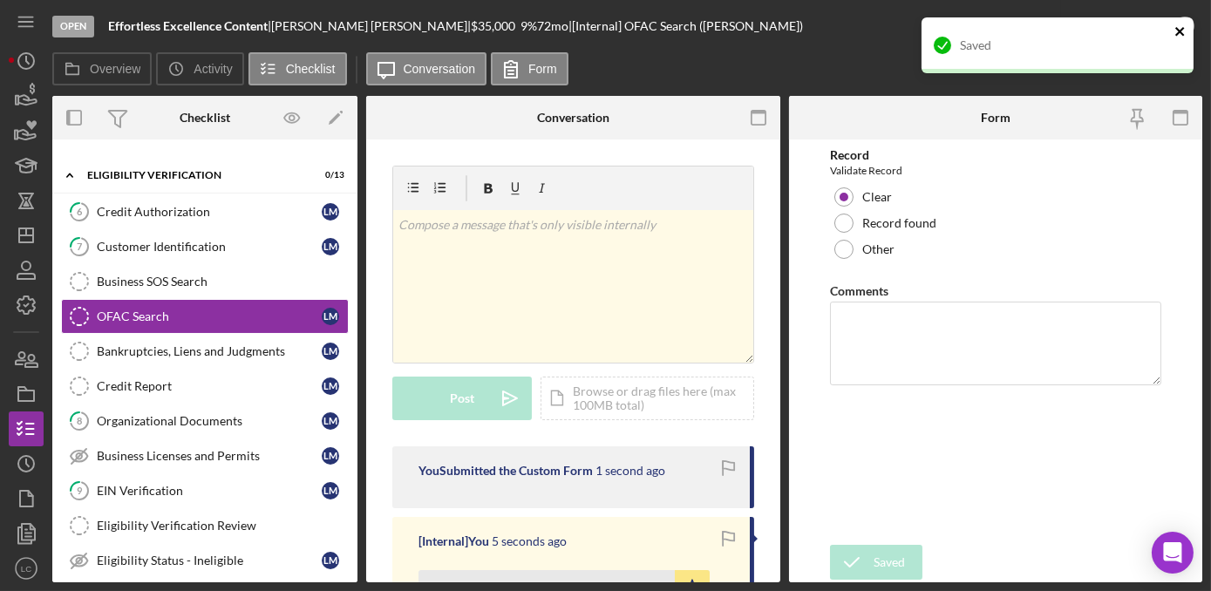
click at [1175, 31] on icon "close" at bounding box center [1180, 31] width 12 height 14
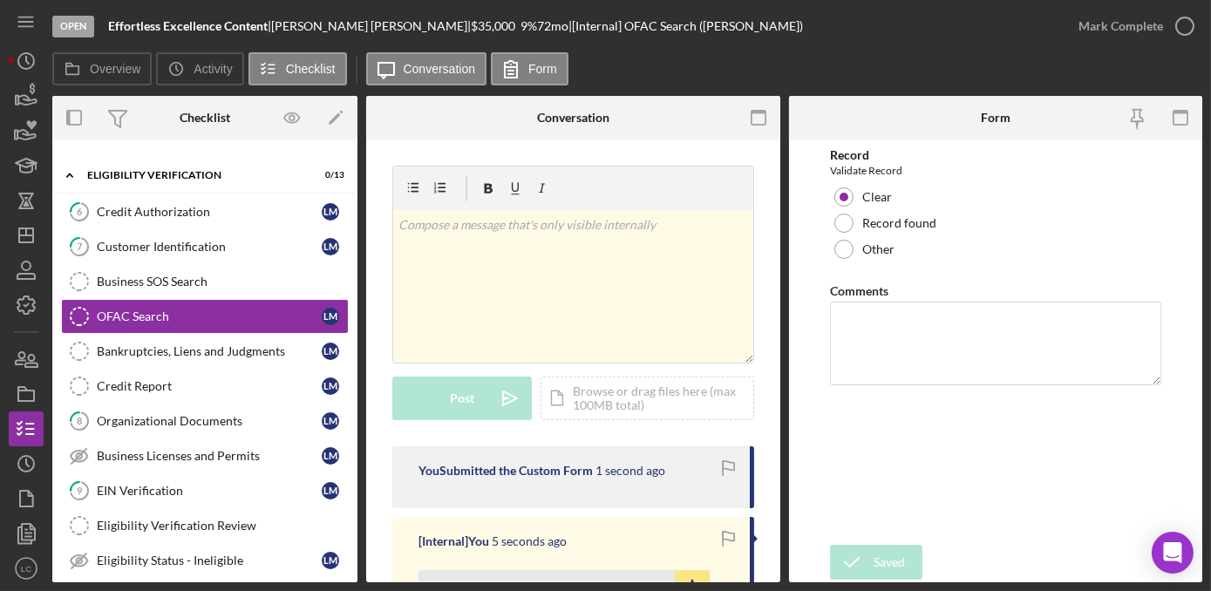
click at [1180, 24] on div "Saved" at bounding box center [1057, 52] width 279 height 77
click at [1183, 33] on icon "button" at bounding box center [1185, 26] width 44 height 44
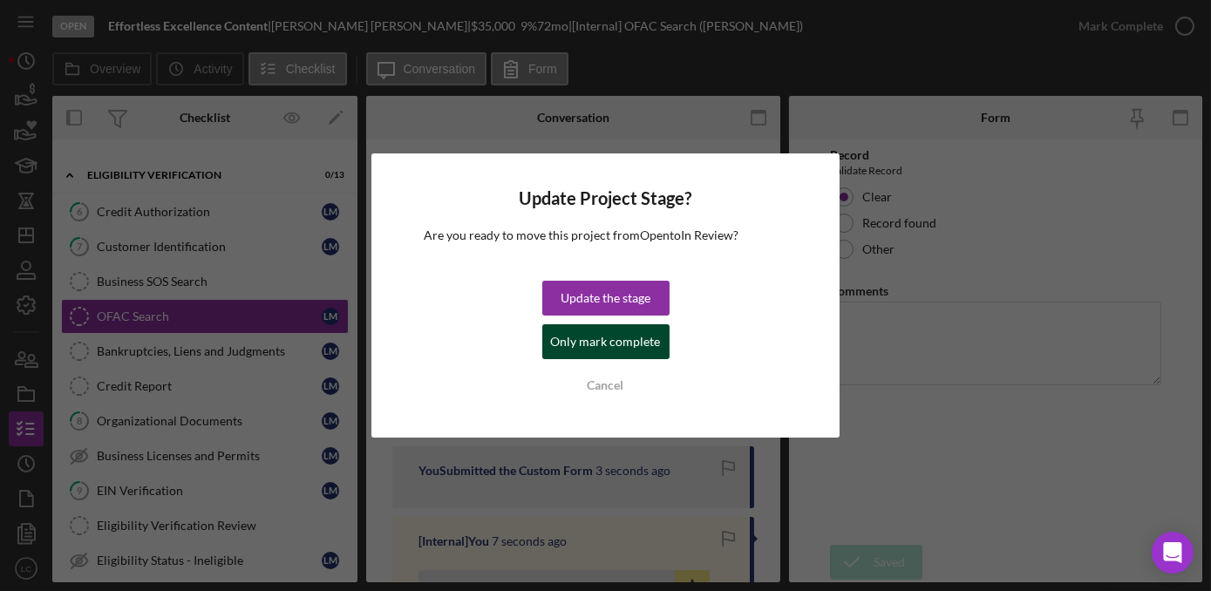
click at [575, 344] on div "Only mark complete" at bounding box center [606, 341] width 110 height 35
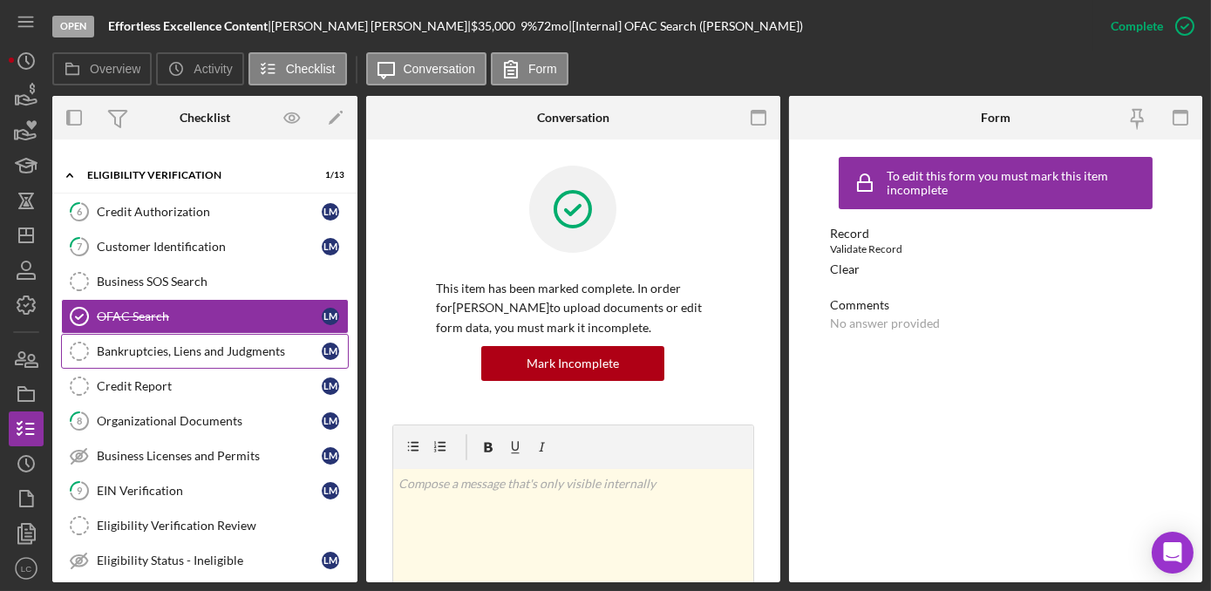
click at [202, 350] on link "Bankruptcies, Liens and Judgments Bankruptcies, Liens and Judgments [PERSON_NAM…" at bounding box center [205, 351] width 288 height 35
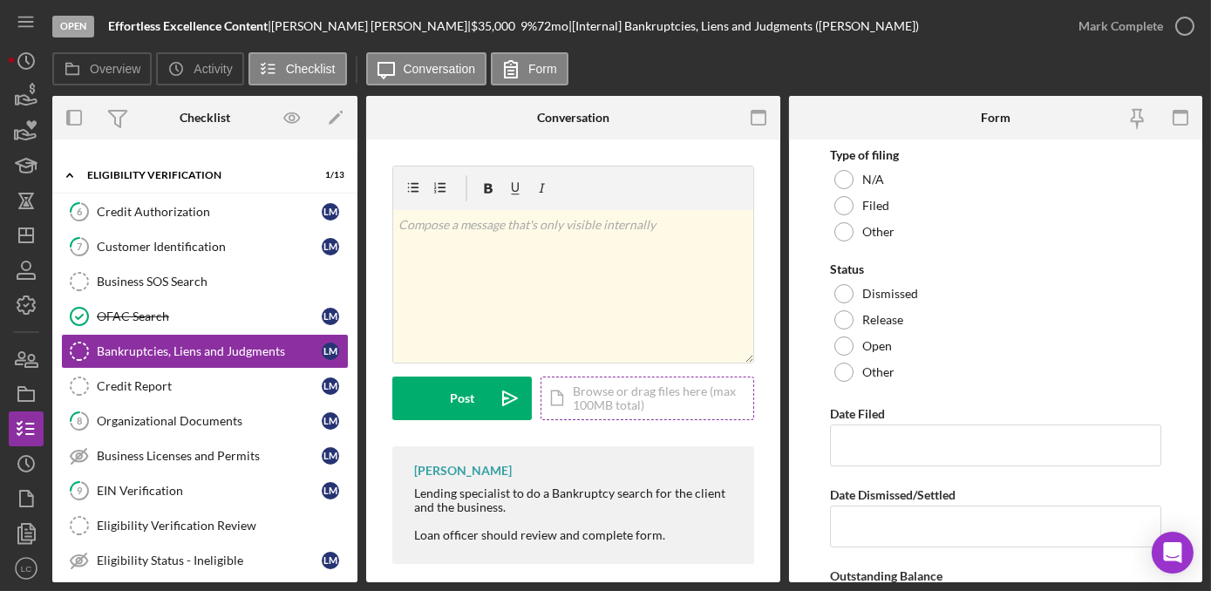
click at [626, 399] on div "Icon/Document Browse or drag files here (max 100MB total) Tap to choose files o…" at bounding box center [647, 399] width 214 height 44
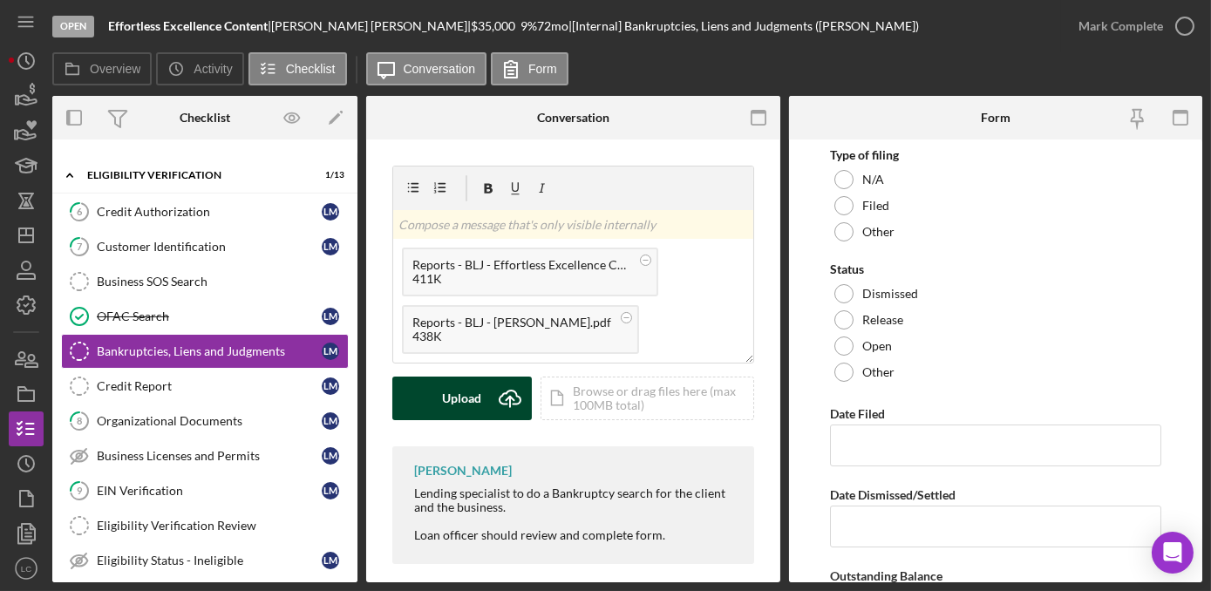
click at [470, 393] on div "Upload" at bounding box center [462, 399] width 39 height 44
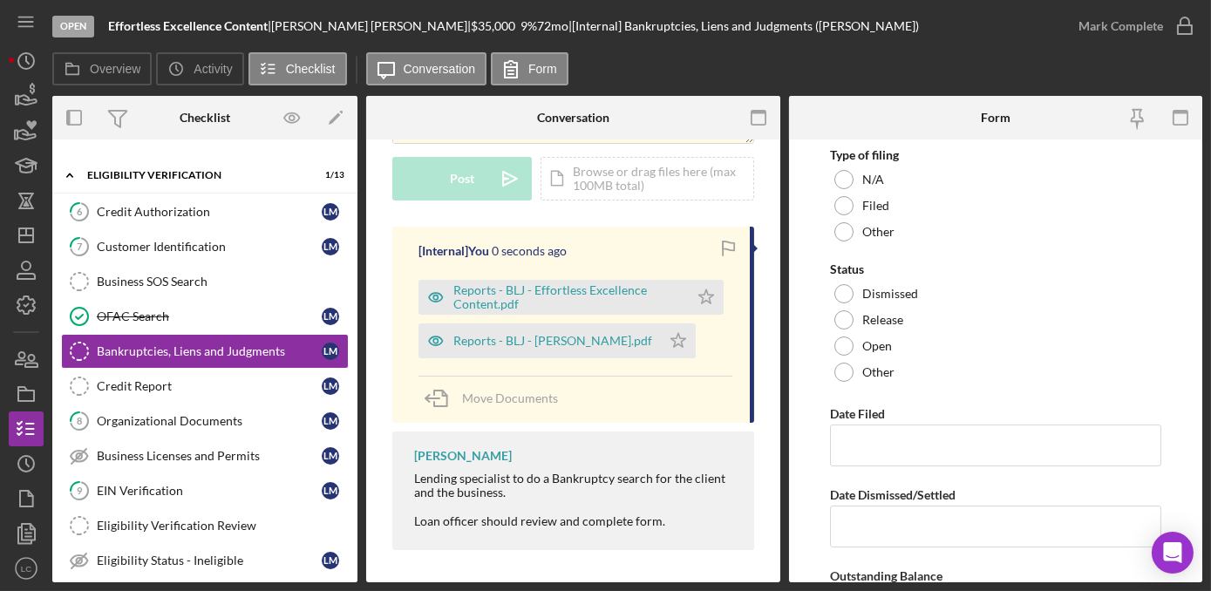
scroll to position [221, 0]
click at [671, 343] on polygon "button" at bounding box center [678, 339] width 15 height 14
click at [702, 296] on icon "Icon/Star" at bounding box center [706, 296] width 35 height 35
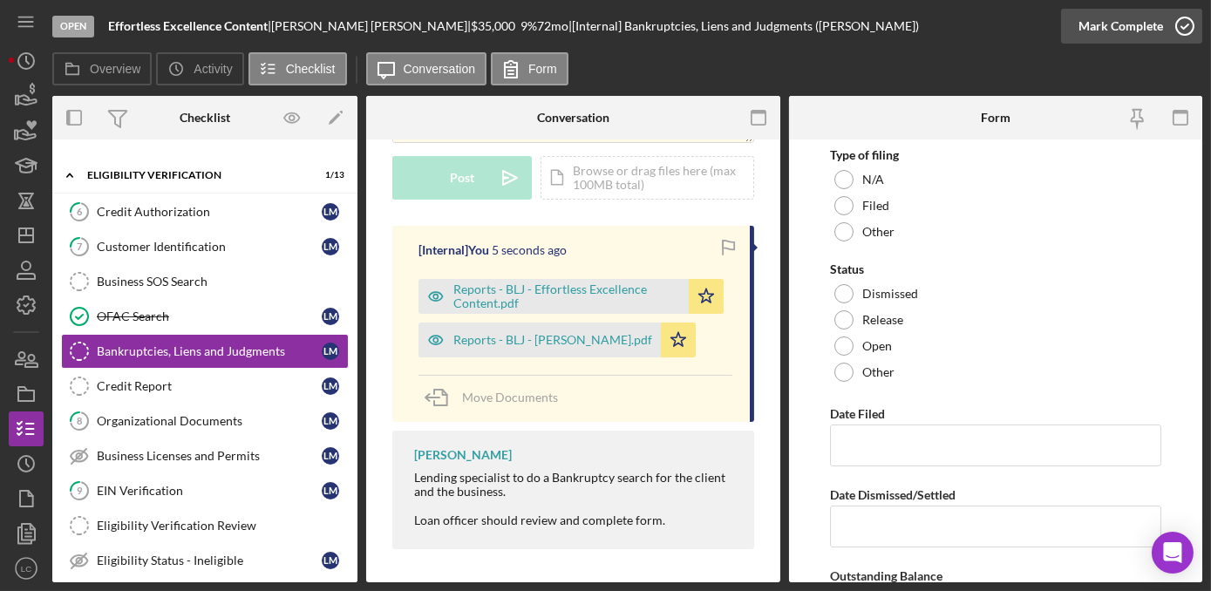
click at [1181, 29] on icon "button" at bounding box center [1185, 26] width 44 height 44
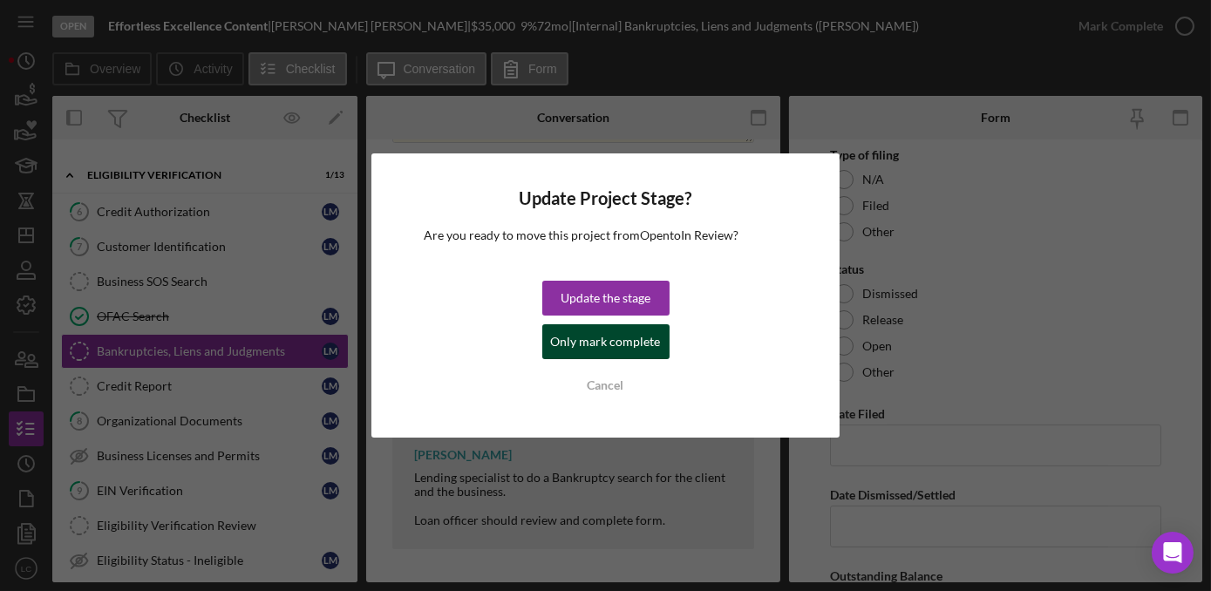
click at [620, 336] on div "Only mark complete" at bounding box center [606, 341] width 110 height 35
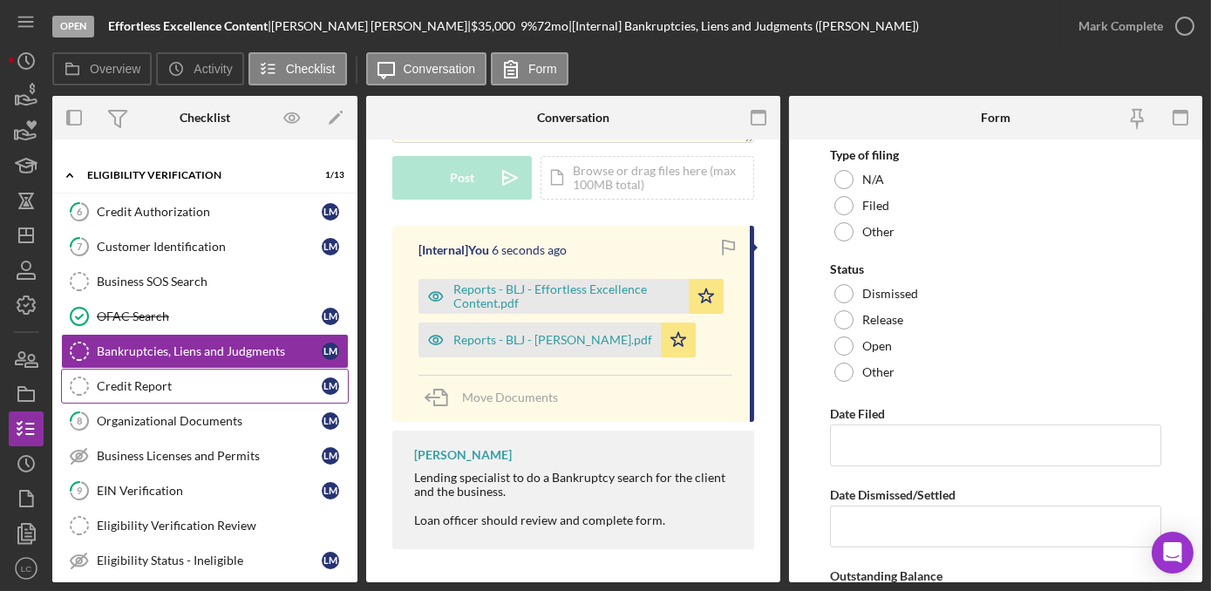
scroll to position [479, 0]
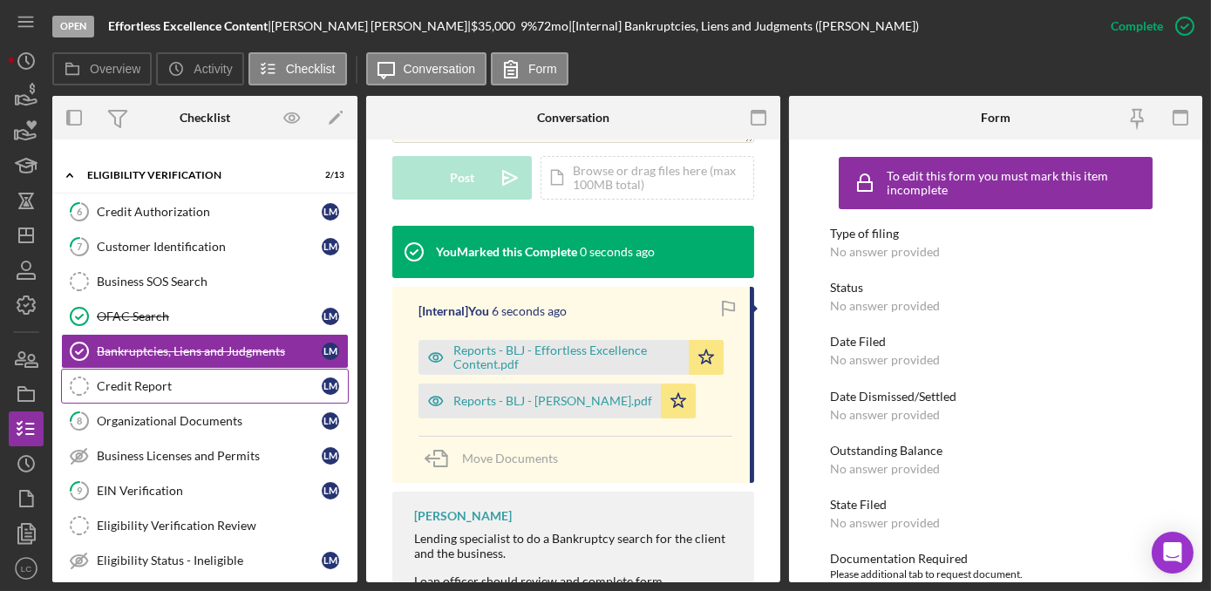
click at [112, 384] on link "Credit Report Credit Report [PERSON_NAME]" at bounding box center [205, 386] width 288 height 35
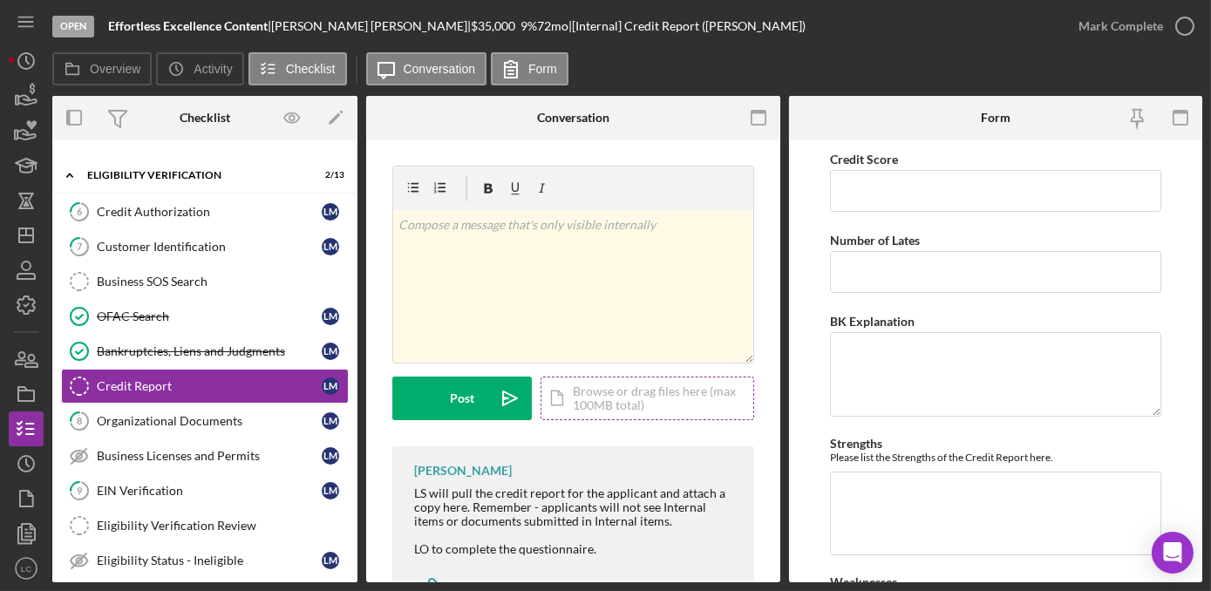
click at [627, 401] on div "Icon/Document Browse or drag files here (max 100MB total) Tap to choose files o…" at bounding box center [647, 399] width 214 height 44
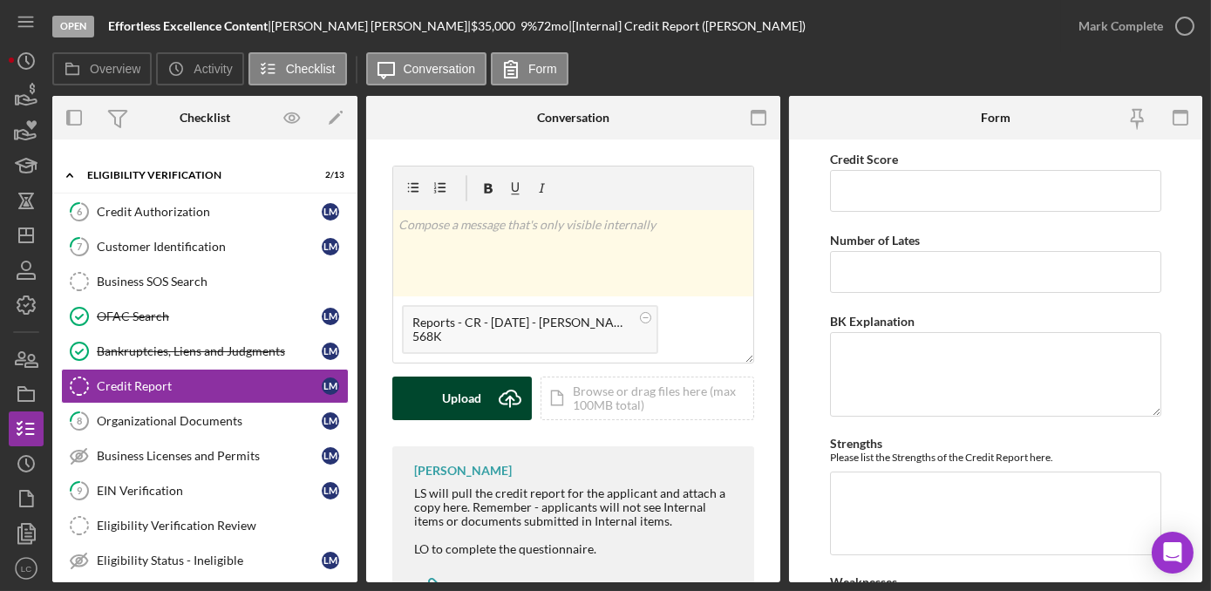
click at [472, 394] on div "Upload" at bounding box center [462, 399] width 39 height 44
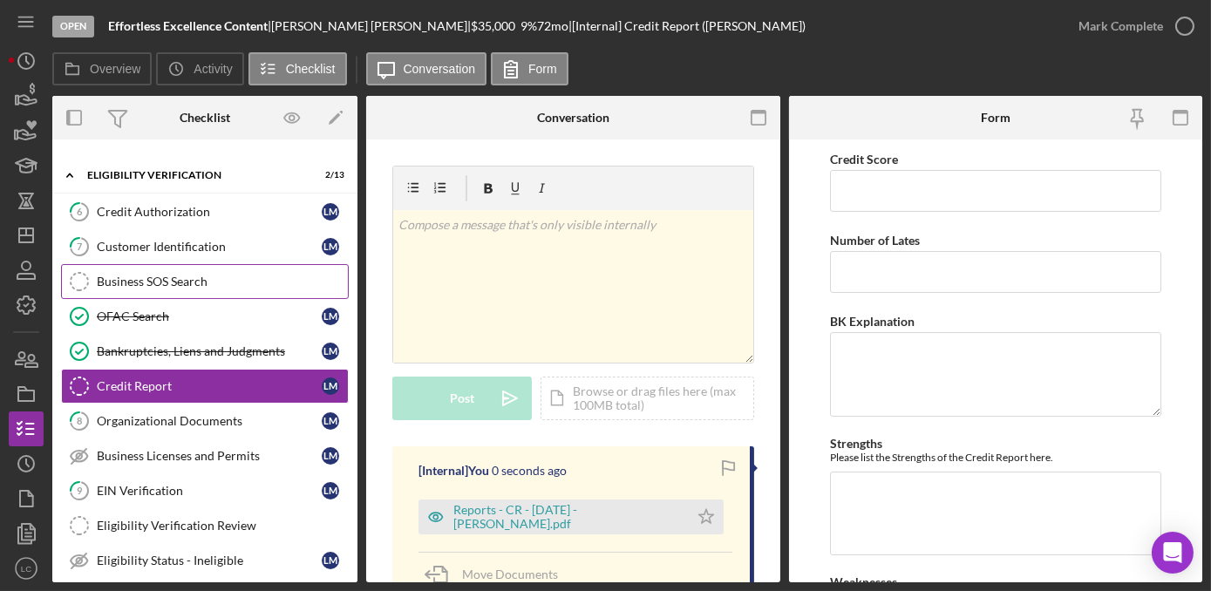
click at [232, 276] on div "Business SOS Search" at bounding box center [222, 282] width 251 height 14
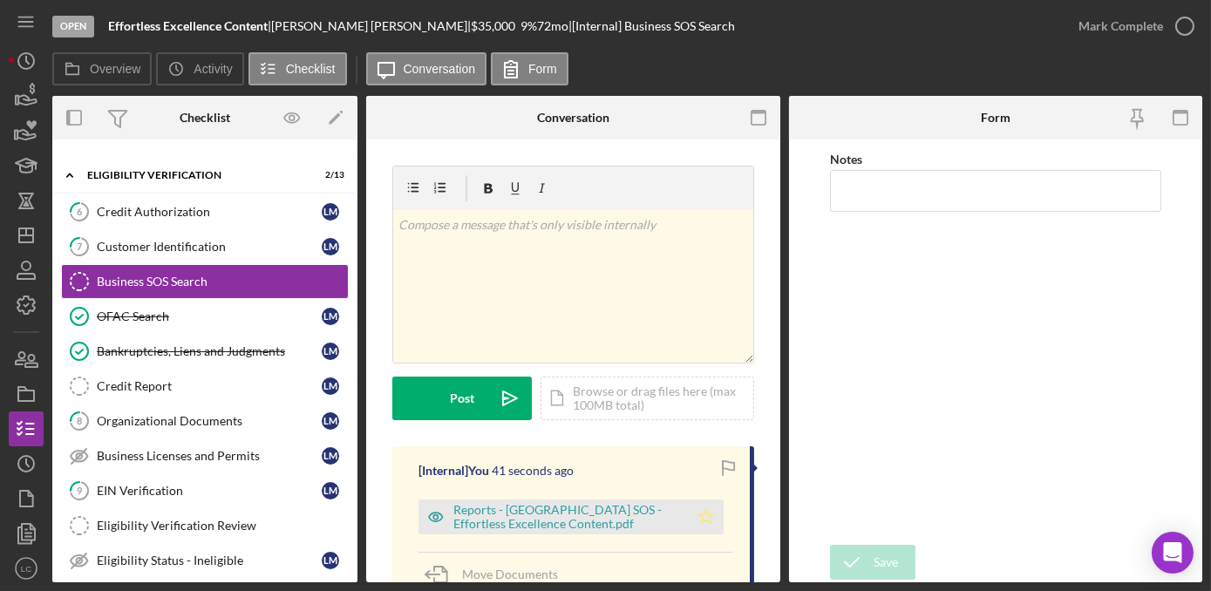
click at [703, 517] on polygon "button" at bounding box center [705, 516] width 15 height 14
click at [1184, 31] on icon "button" at bounding box center [1185, 26] width 44 height 44
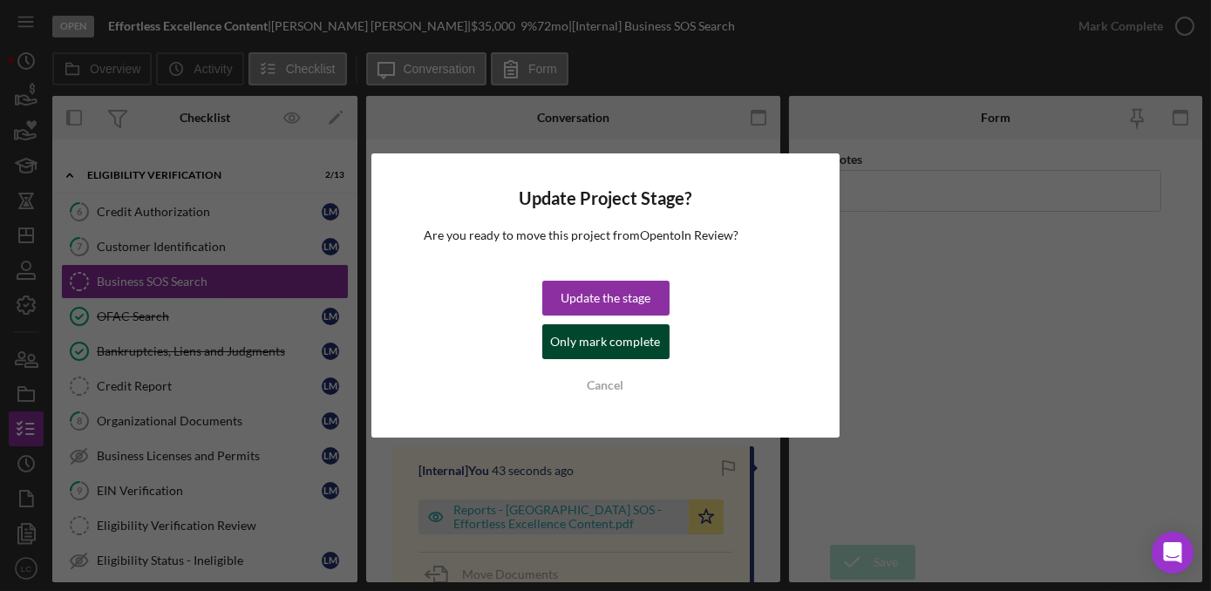
click at [622, 341] on div "Only mark complete" at bounding box center [606, 341] width 110 height 35
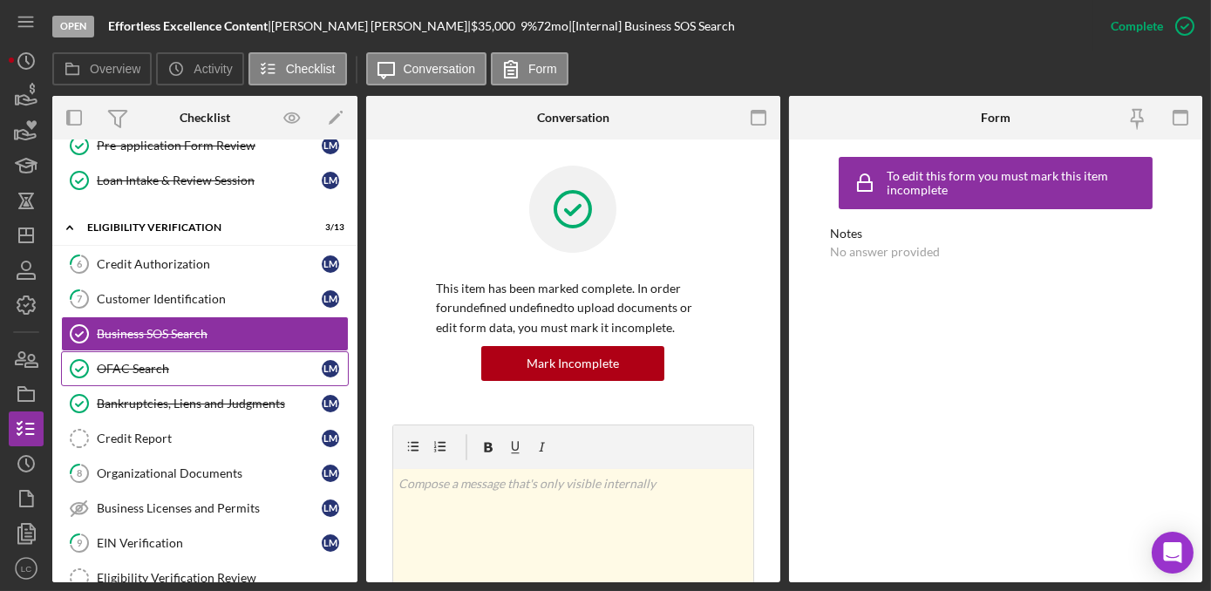
scroll to position [308, 0]
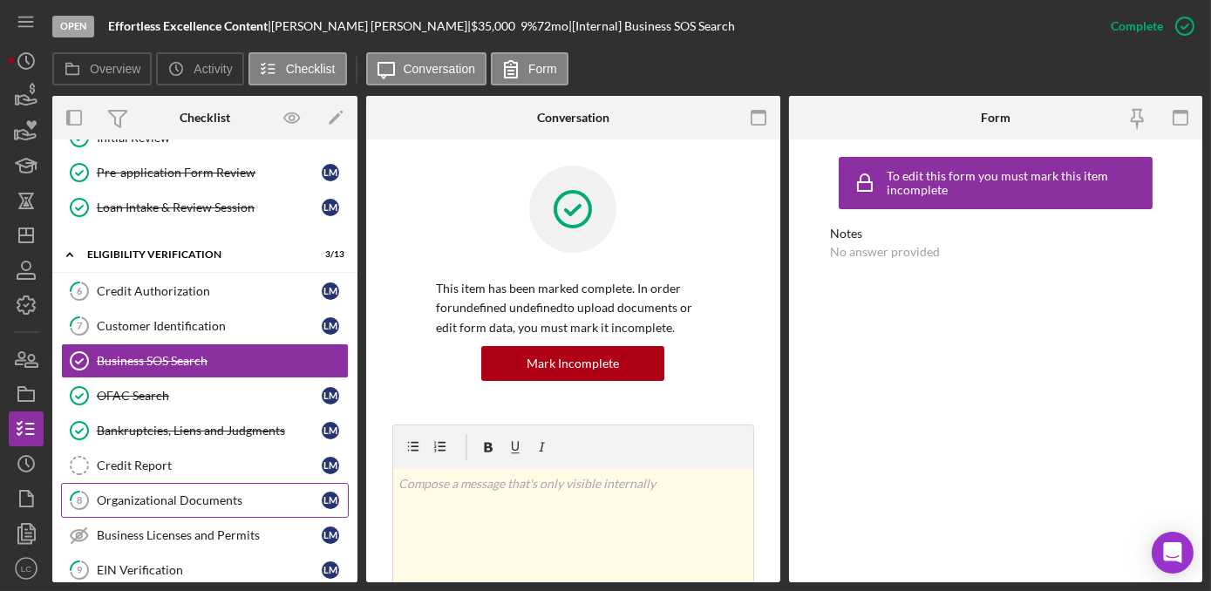
click at [185, 493] on div "Organizational Documents" at bounding box center [209, 500] width 225 height 14
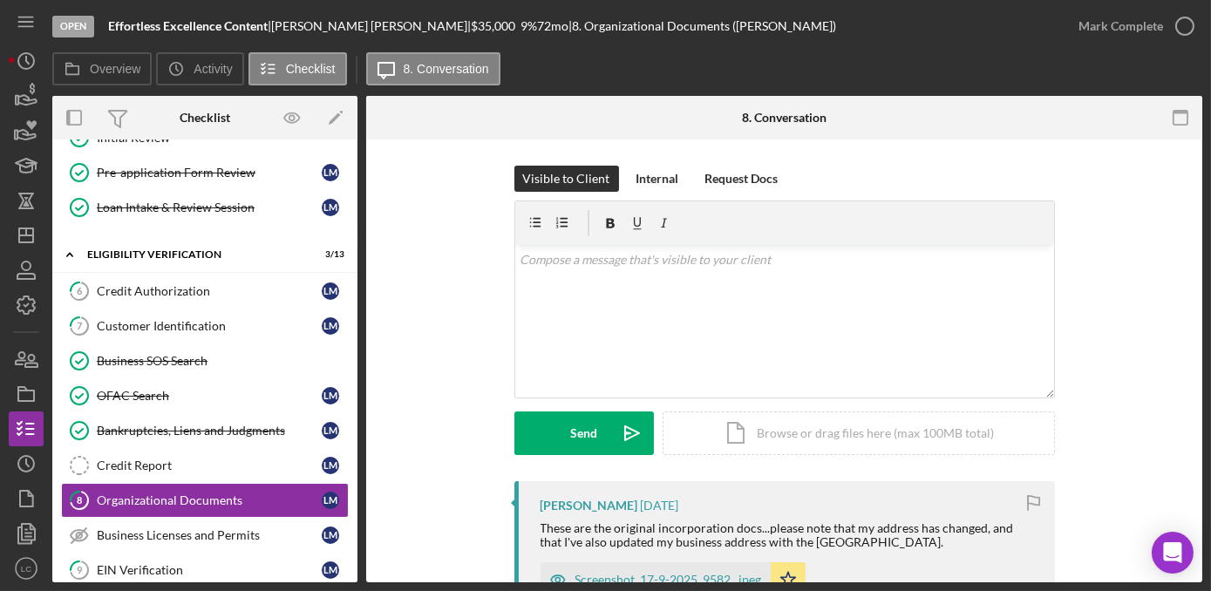
scroll to position [158, 0]
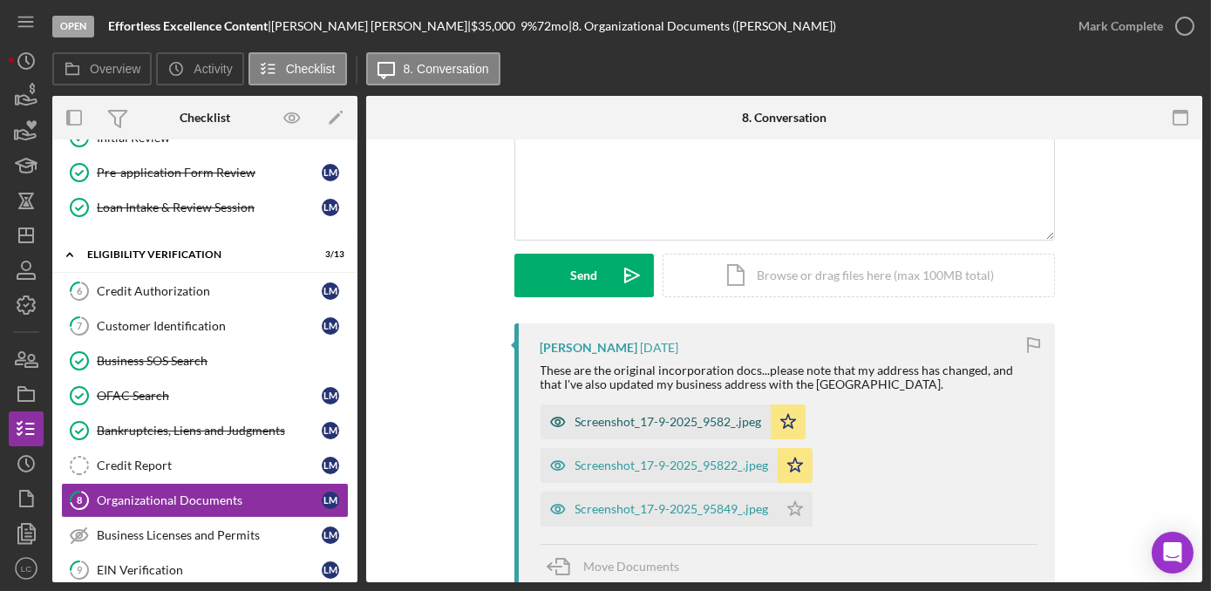
click at [649, 418] on div "Screenshot_17-9-2025_9582_.jpeg" at bounding box center [668, 422] width 187 height 14
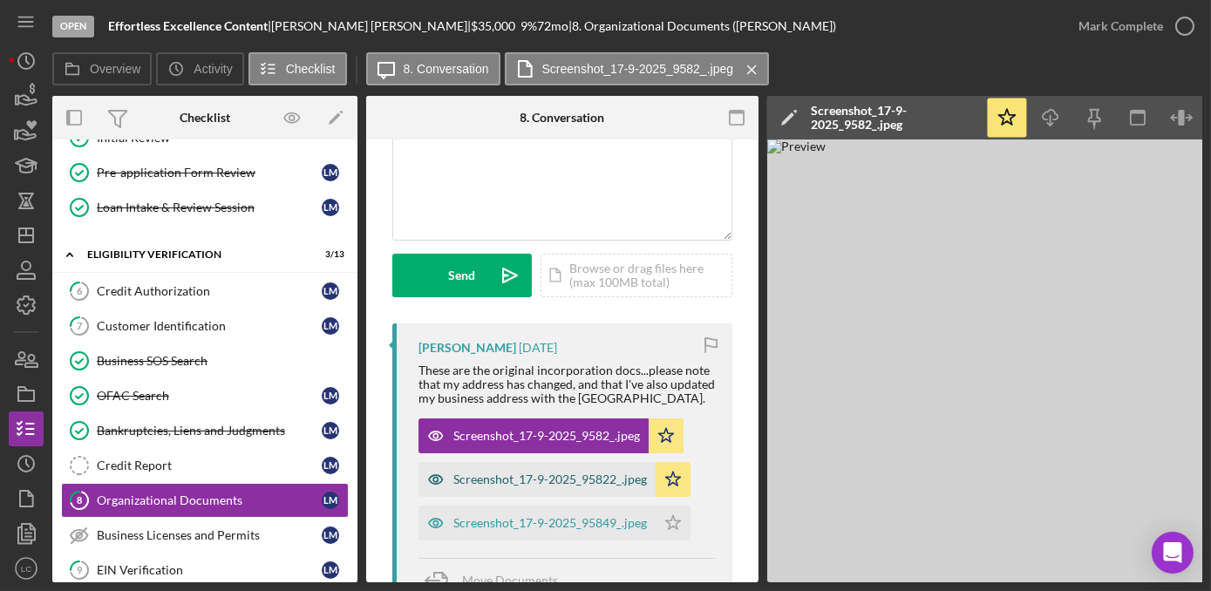
click at [602, 486] on div "Screenshot_17-9-2025_95822_.jpeg" at bounding box center [536, 479] width 237 height 35
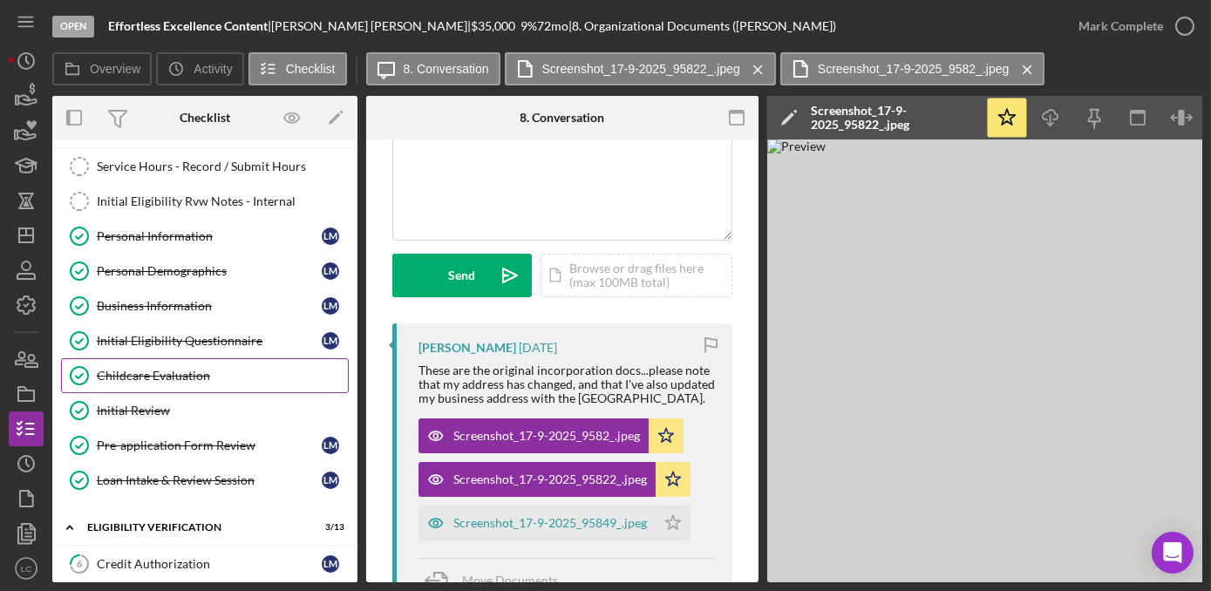
scroll to position [0, 0]
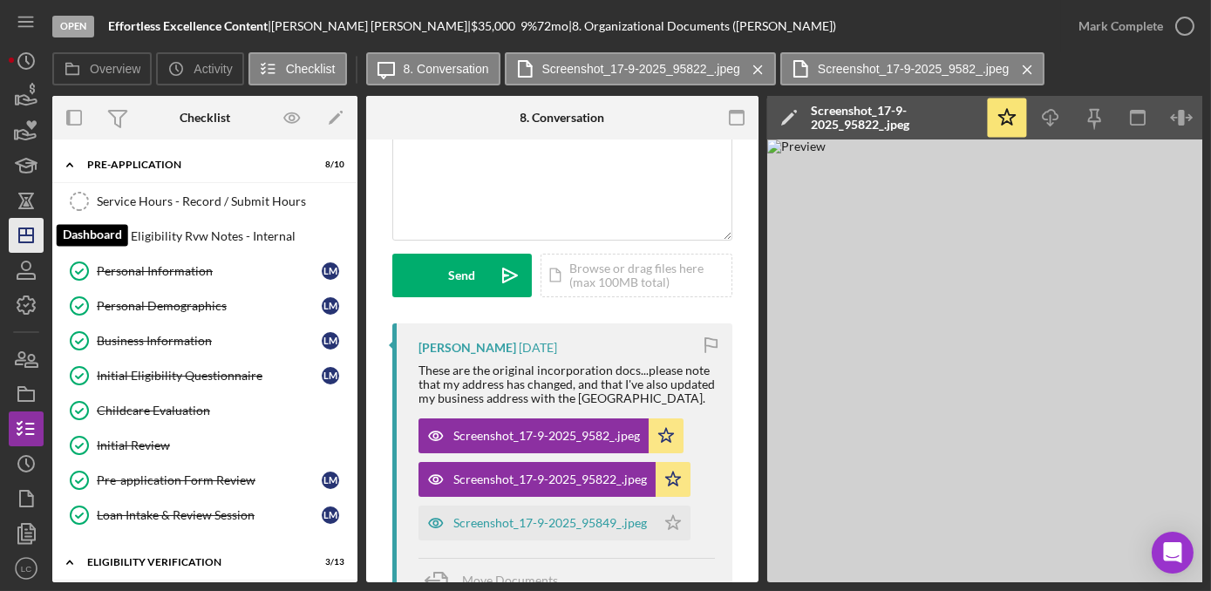
click at [23, 234] on icon "Icon/Dashboard" at bounding box center [26, 236] width 44 height 44
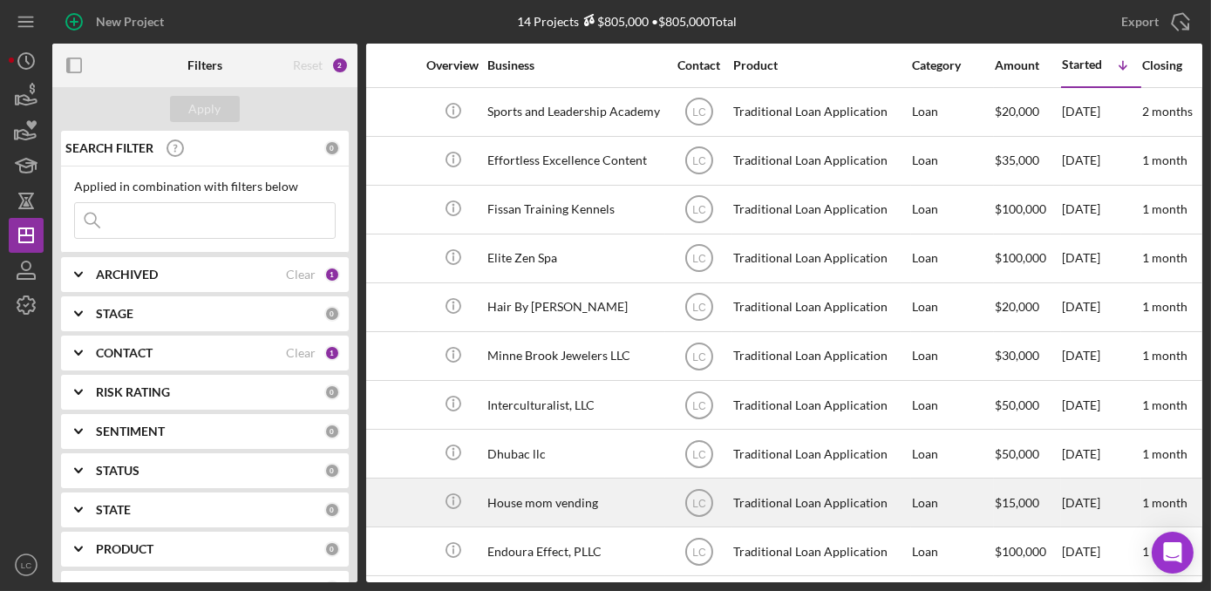
scroll to position [0, 294]
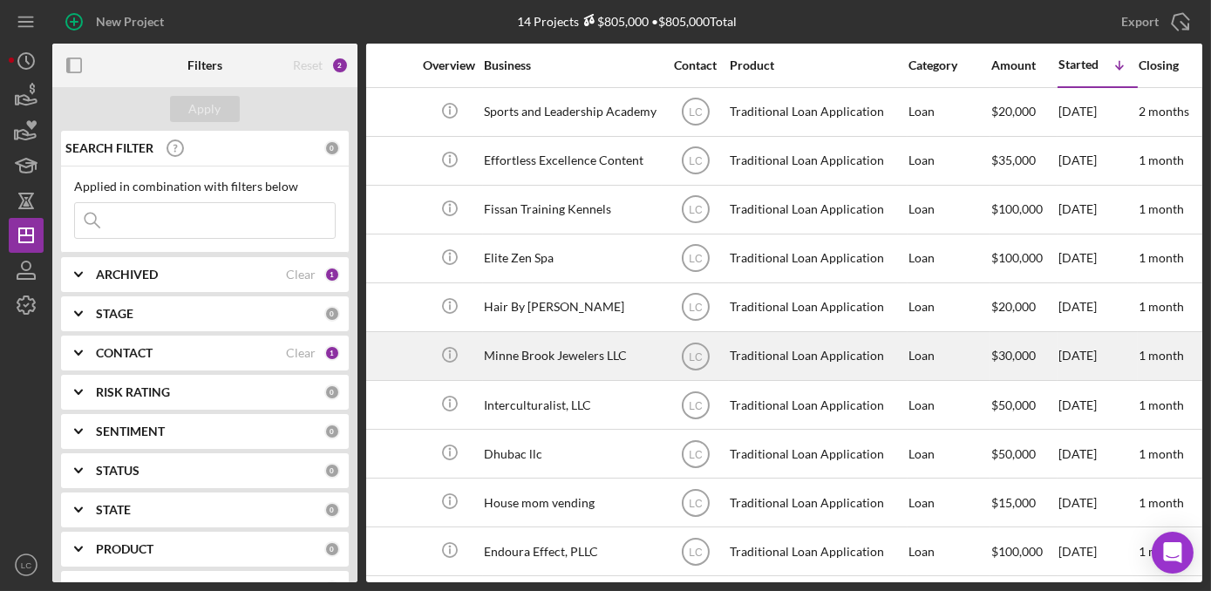
click at [581, 357] on div "Minne Brook Jewelers LLC" at bounding box center [571, 356] width 174 height 46
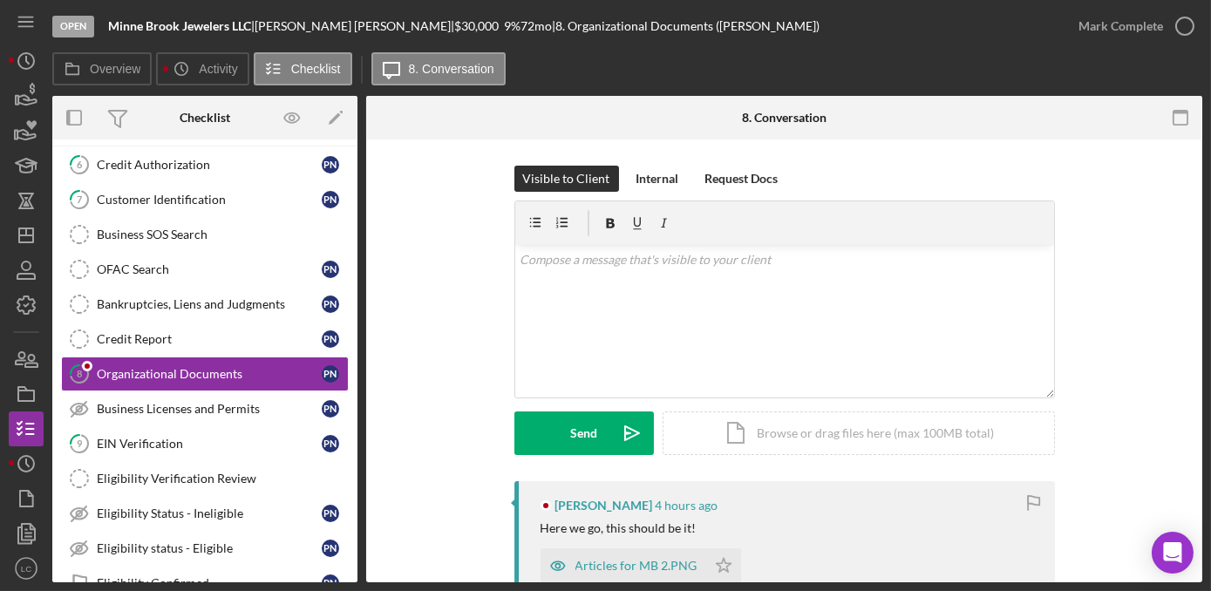
scroll to position [84, 0]
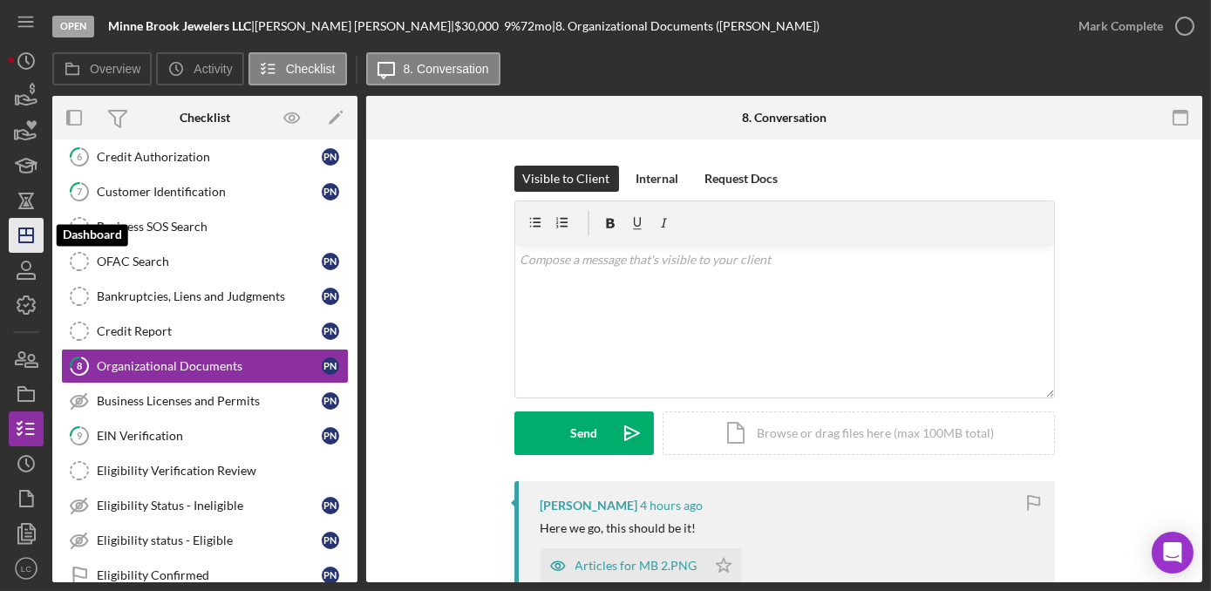
click at [32, 227] on icon "Icon/Dashboard" at bounding box center [26, 236] width 44 height 44
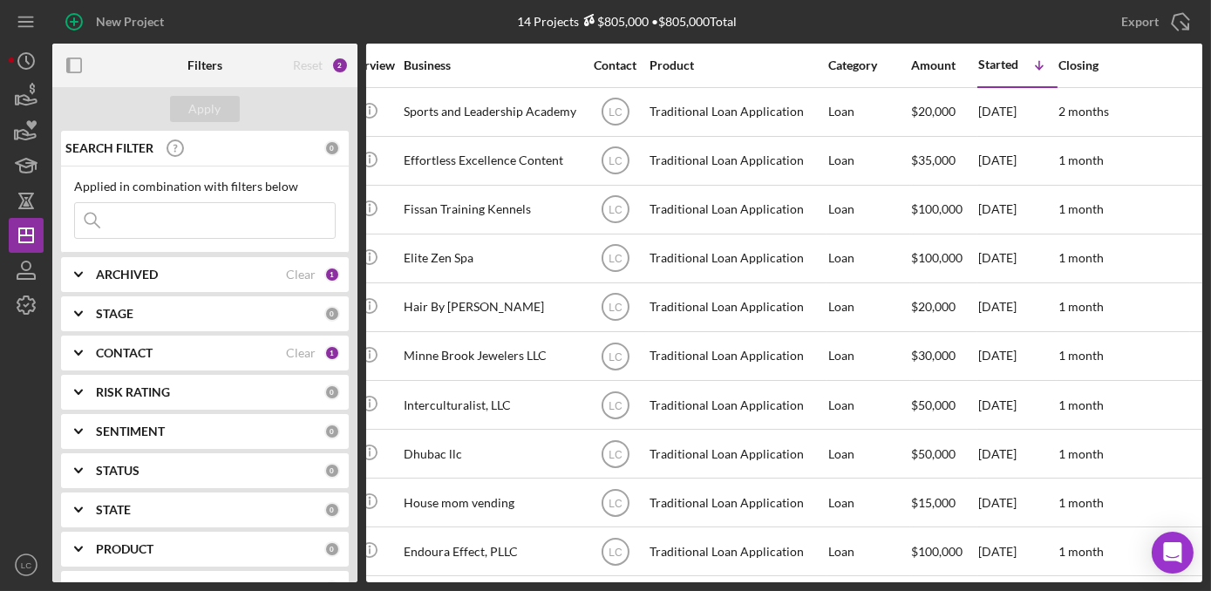
scroll to position [0, 421]
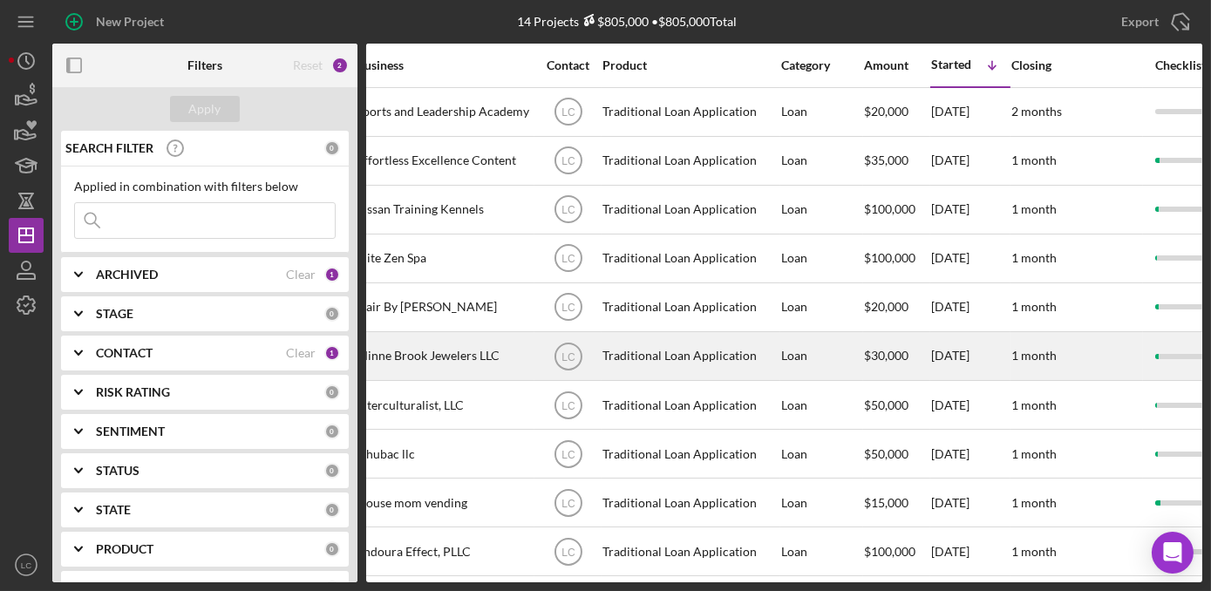
click at [497, 364] on div "Minne Brook Jewelers LLC" at bounding box center [444, 356] width 174 height 46
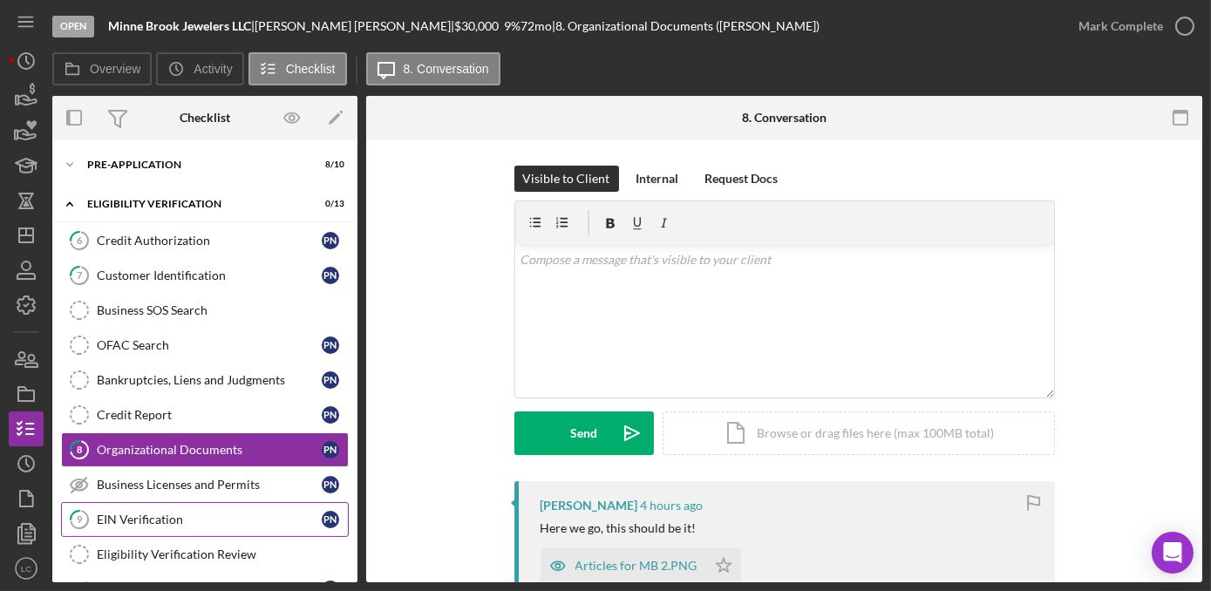
scroll to position [84, 0]
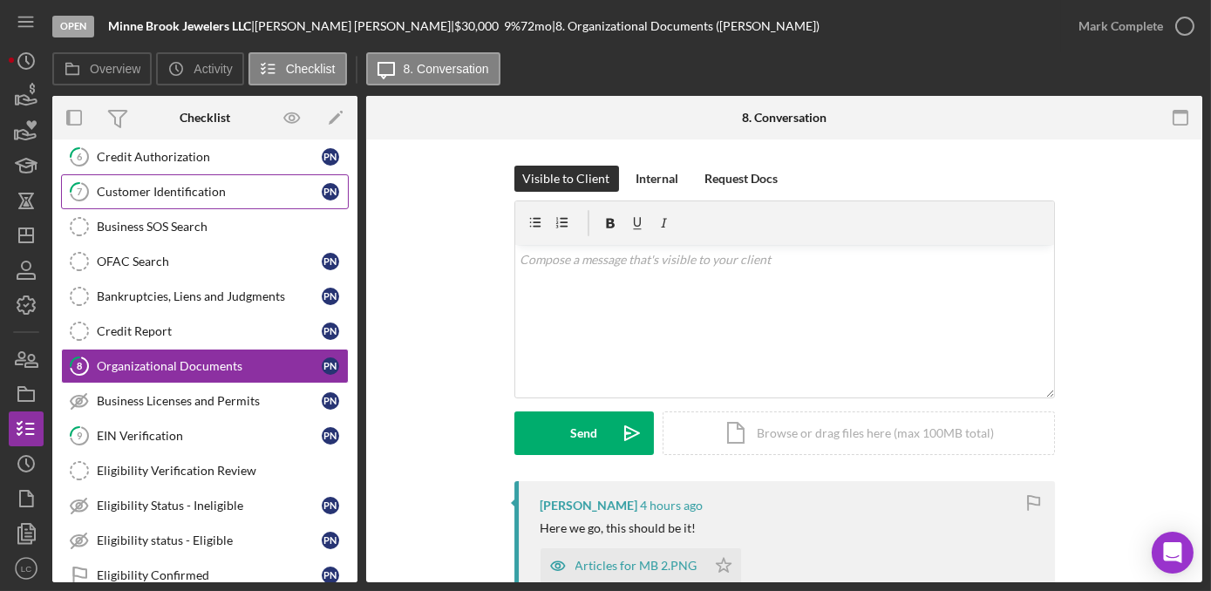
click at [154, 189] on div "Customer Identification" at bounding box center [209, 192] width 225 height 14
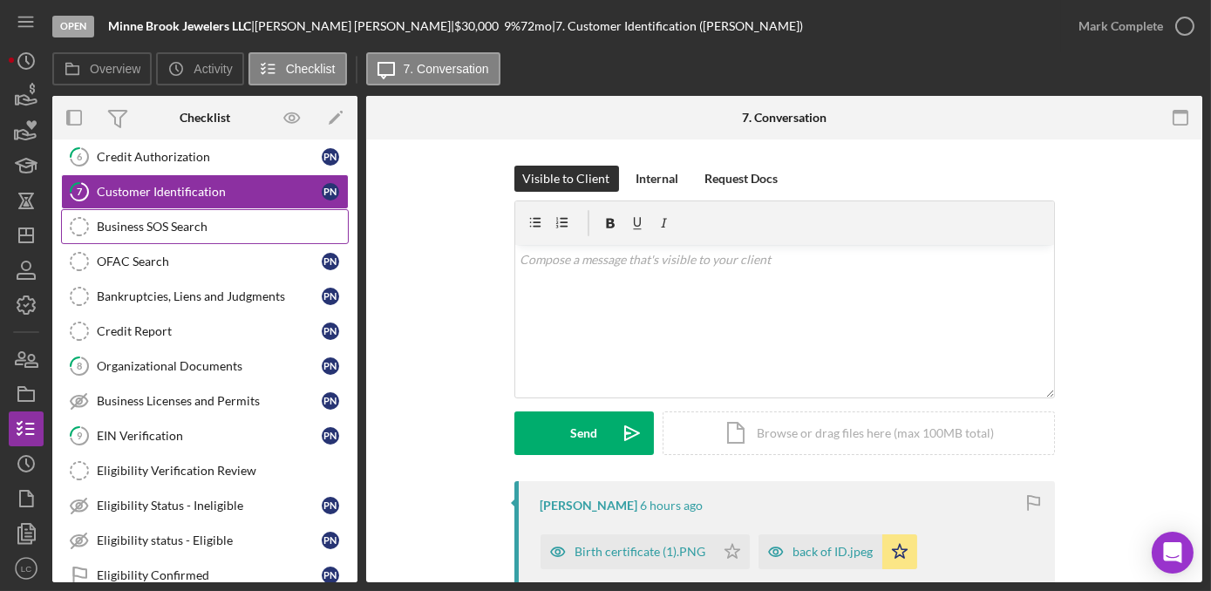
click at [186, 224] on div "Business SOS Search" at bounding box center [222, 227] width 251 height 14
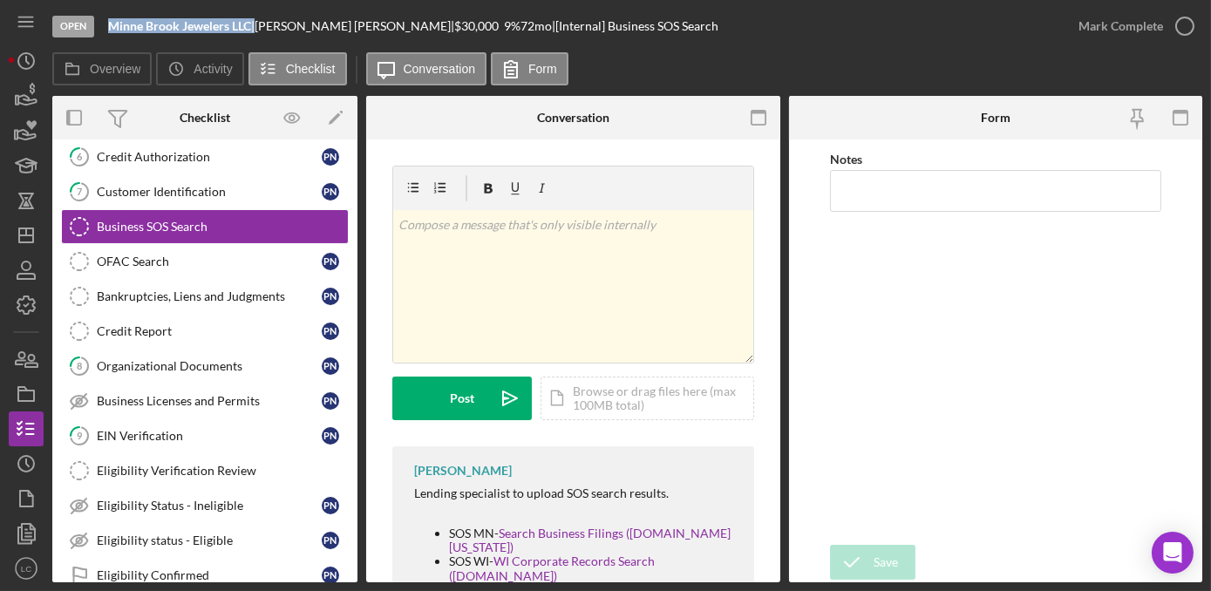
drag, startPoint x: 255, startPoint y: 24, endPoint x: 105, endPoint y: 32, distance: 151.0
click at [105, 32] on div "Open Minne Brook Jewelers LLC | [PERSON_NAME] | $30,000 $30,000 9 % 72 mo | [In…" at bounding box center [556, 26] width 1009 height 52
copy div "Minne Brook Jewelers LLC"
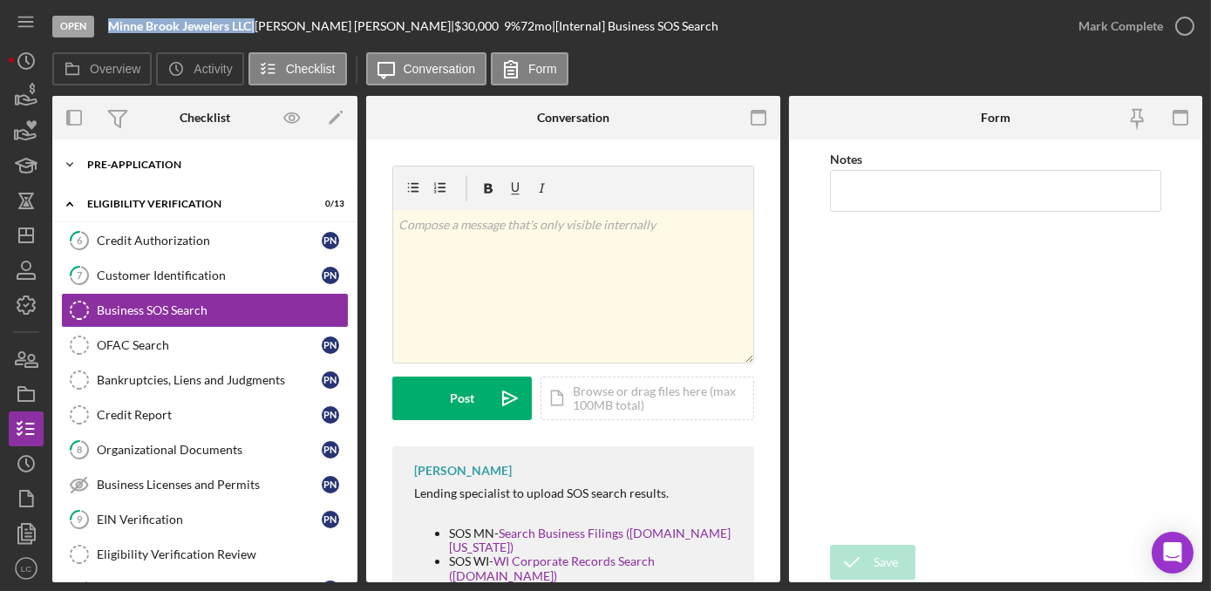
click at [123, 161] on div "Pre-Application" at bounding box center [211, 165] width 248 height 10
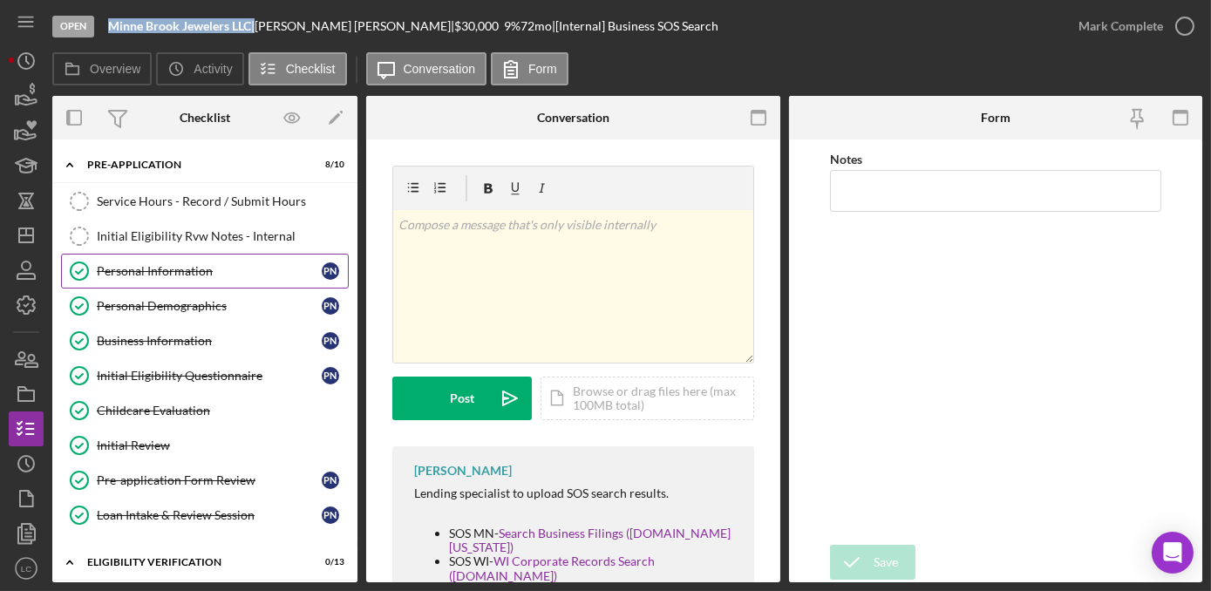
click at [128, 264] on div "Personal Information" at bounding box center [209, 271] width 225 height 14
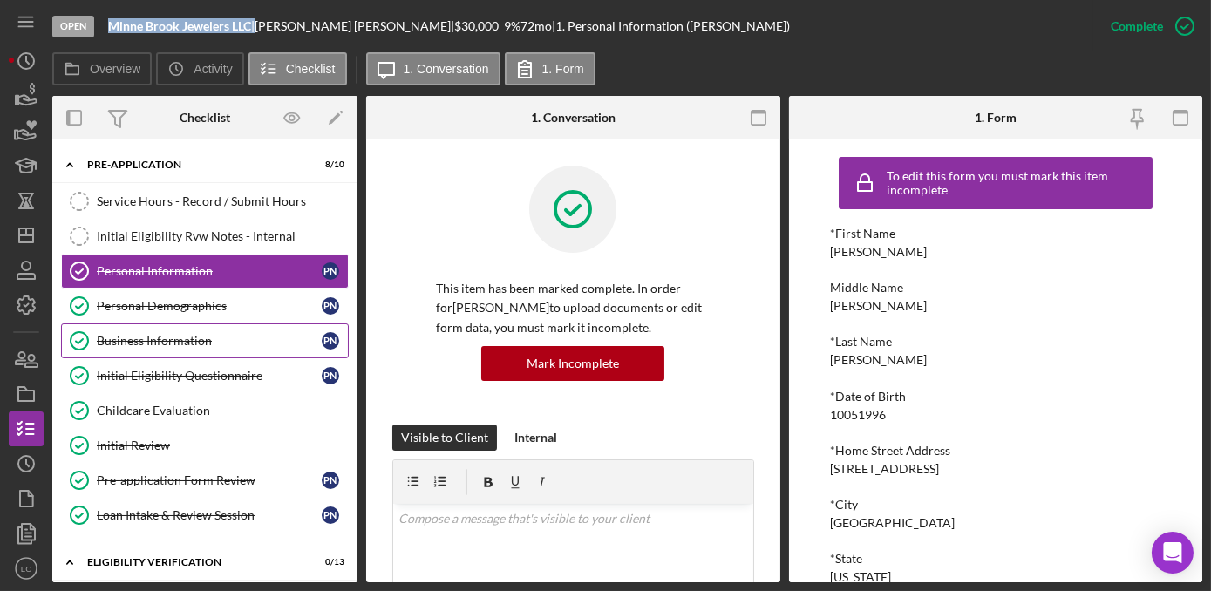
click at [144, 336] on div "Business Information" at bounding box center [209, 341] width 225 height 14
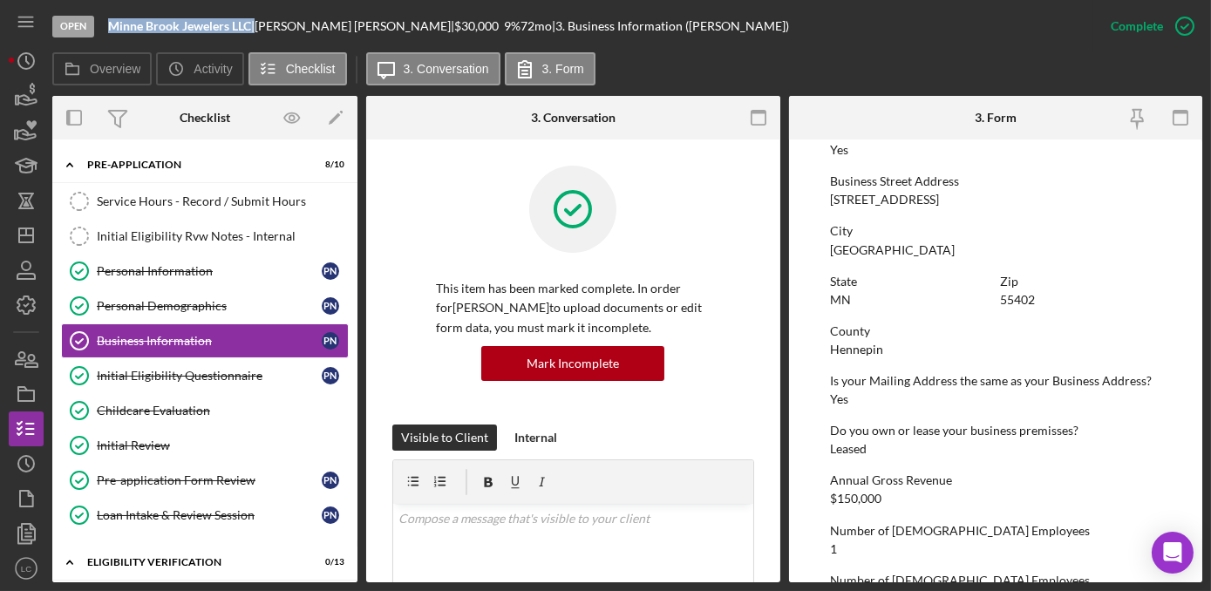
scroll to position [713, 0]
click at [38, 241] on icon "Icon/Dashboard" at bounding box center [26, 236] width 44 height 44
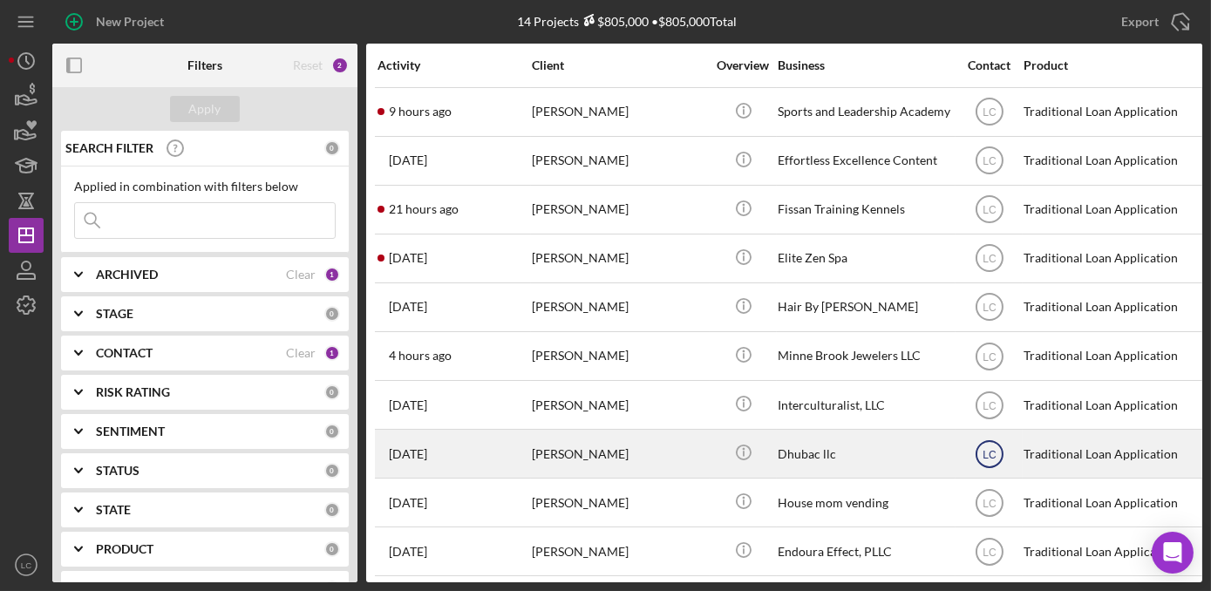
click at [9, 218] on button "Icon/Dashboard Dashboard" at bounding box center [26, 235] width 35 height 35
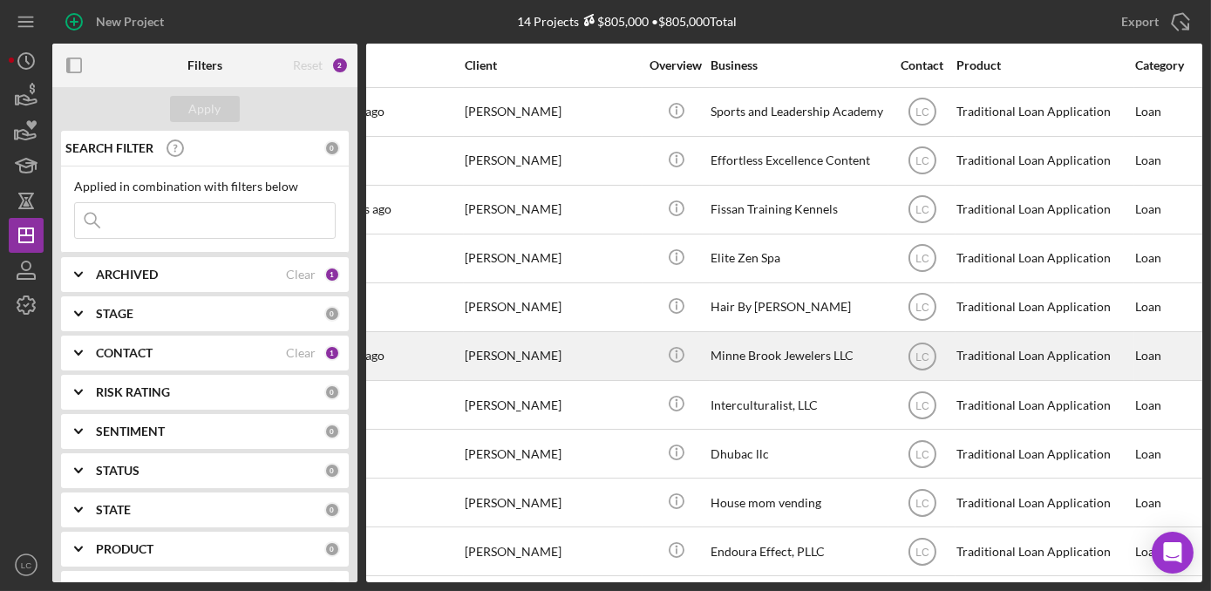
scroll to position [0, 65]
click at [637, 361] on div "[PERSON_NAME]" at bounding box center [553, 356] width 174 height 46
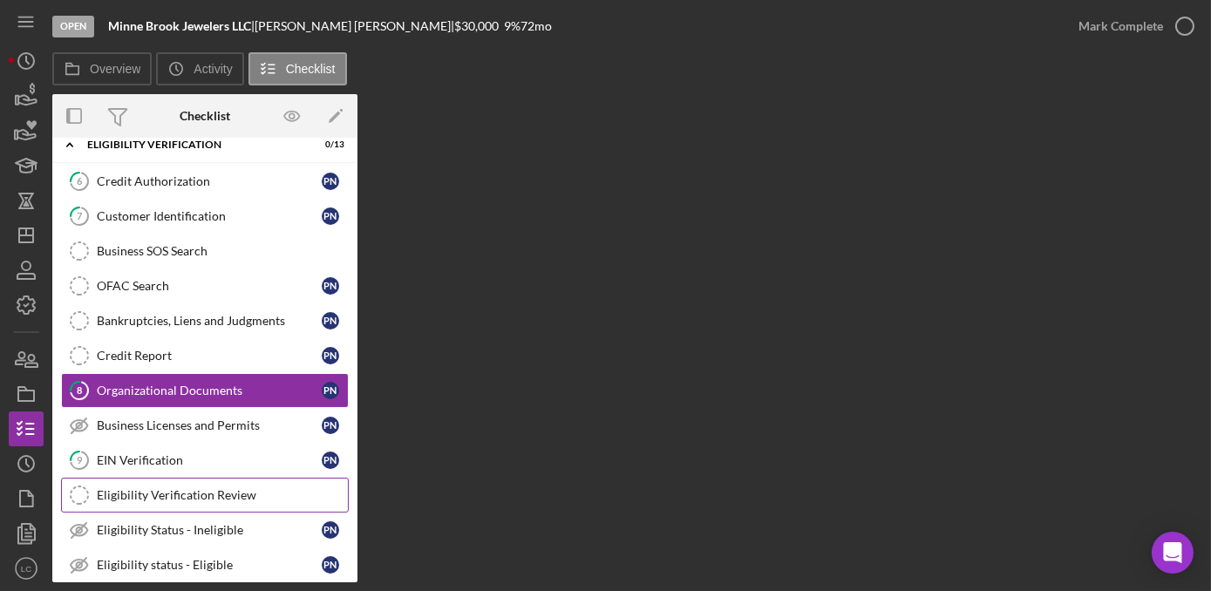
scroll to position [84, 0]
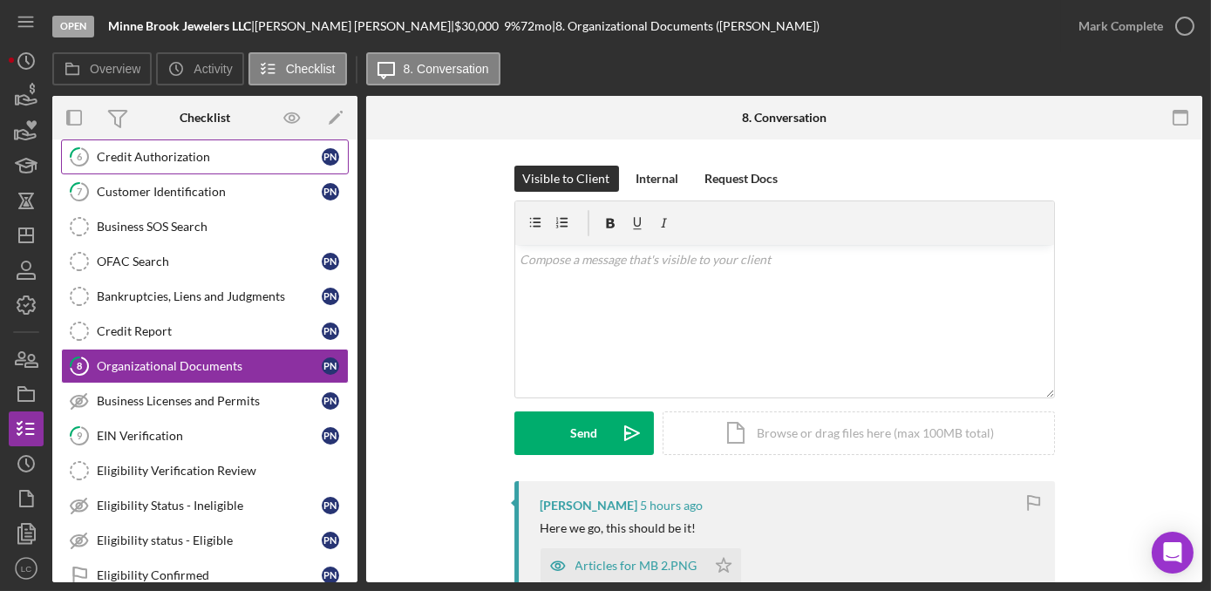
click at [109, 163] on link "6 Credit Authorization P N" at bounding box center [205, 156] width 288 height 35
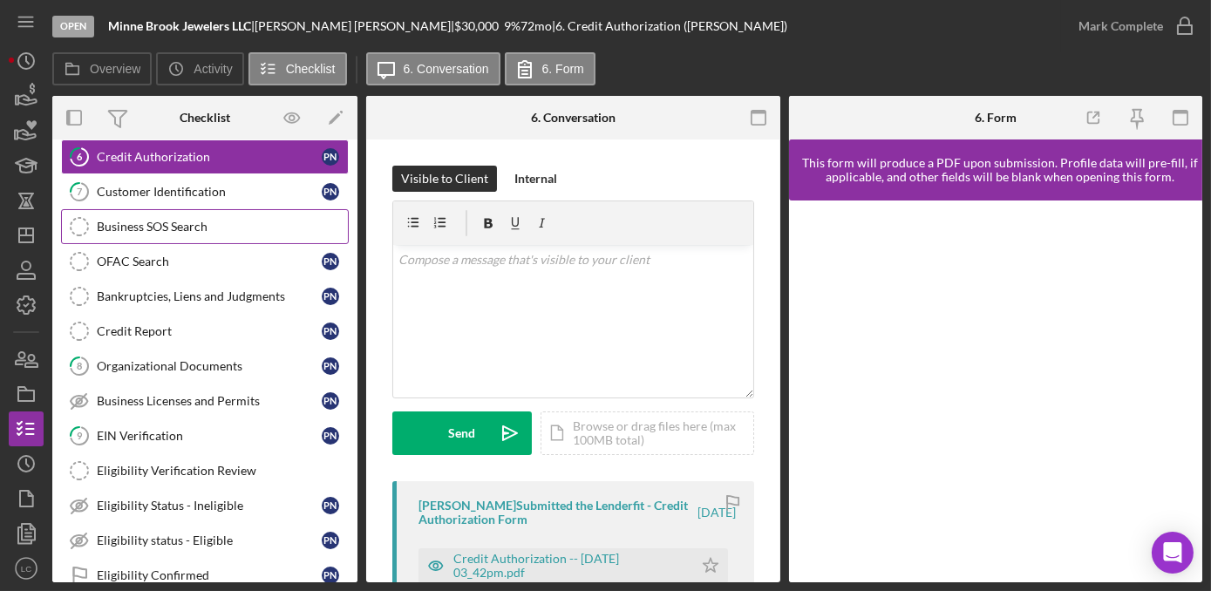
click at [133, 228] on div "Business SOS Search" at bounding box center [222, 227] width 251 height 14
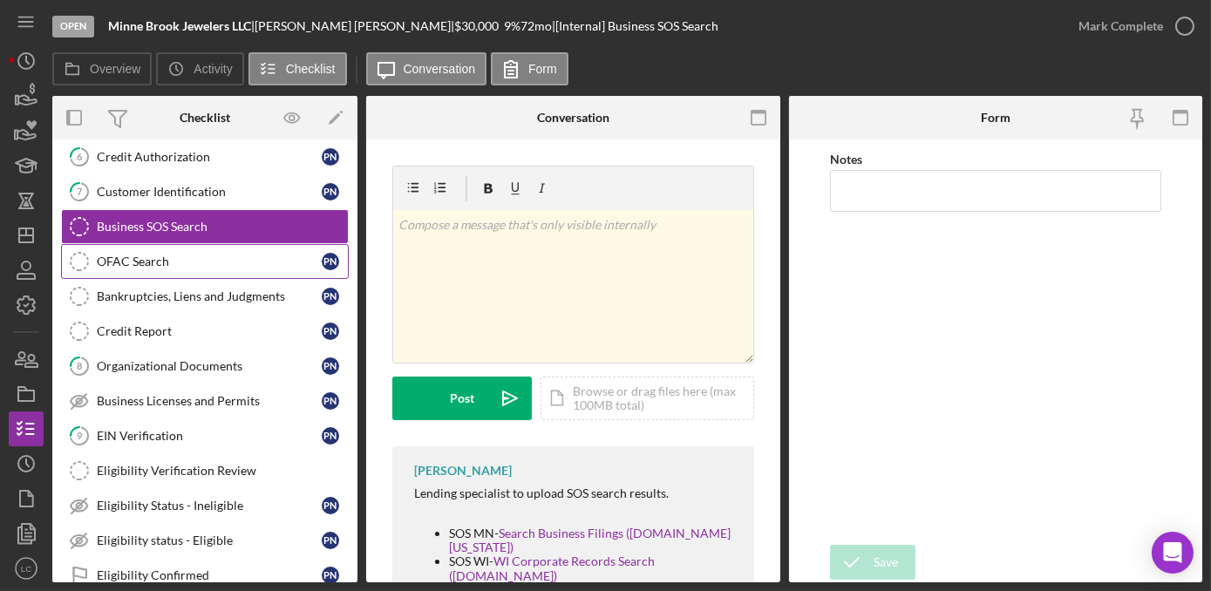
click at [129, 262] on div "OFAC Search" at bounding box center [209, 262] width 225 height 14
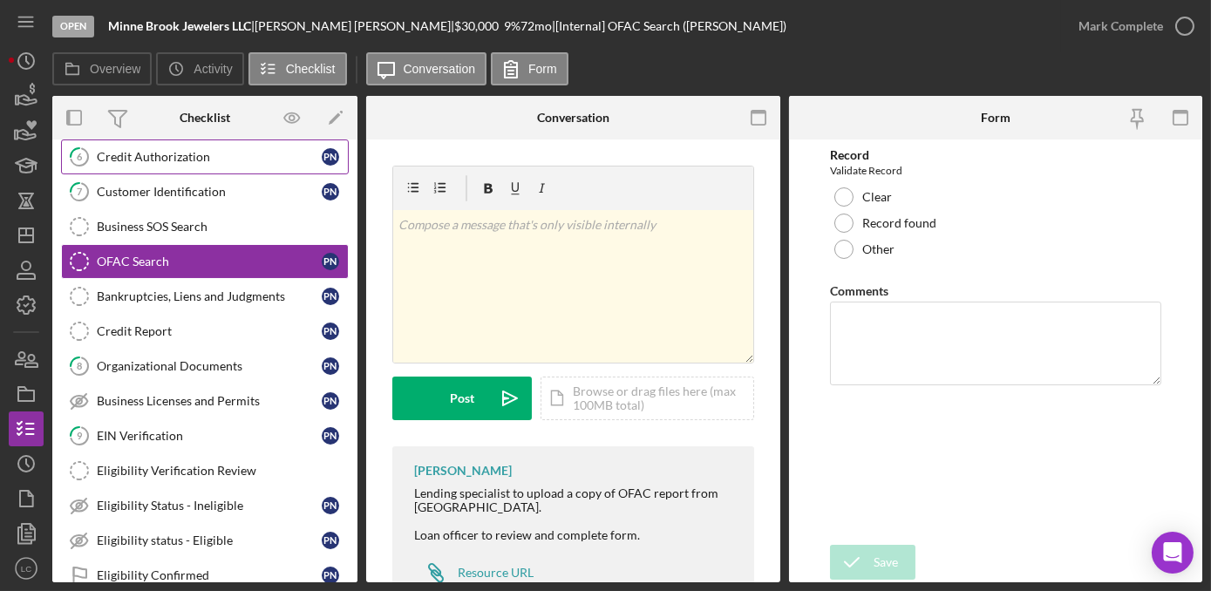
click at [115, 154] on div "Credit Authorization" at bounding box center [209, 157] width 225 height 14
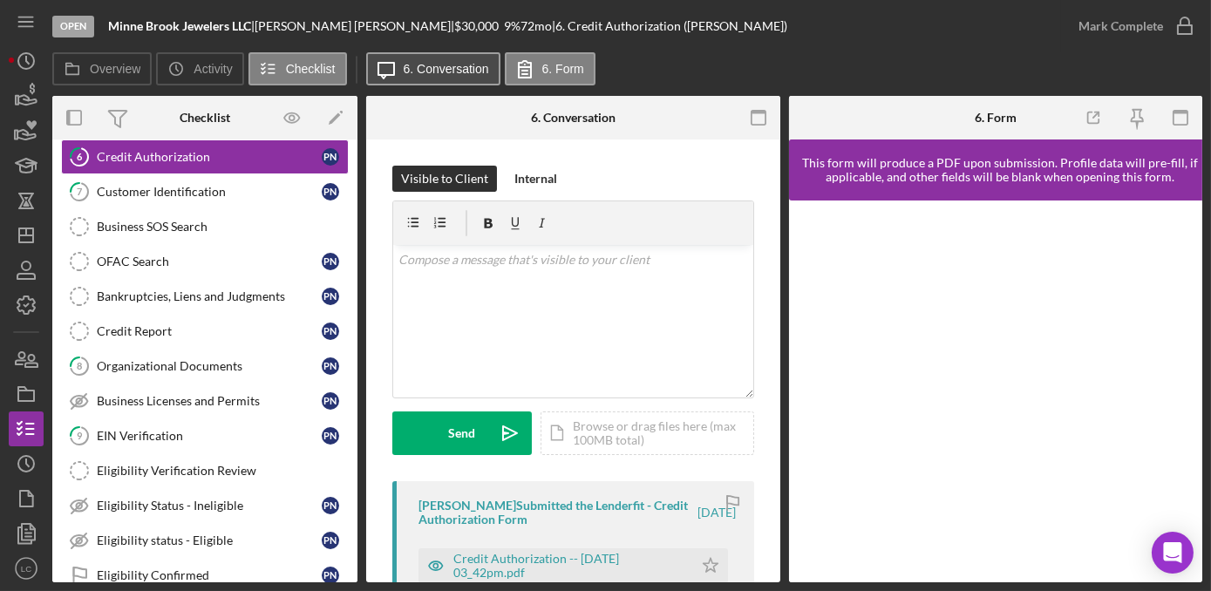
click at [432, 66] on label "6. Conversation" at bounding box center [446, 69] width 85 height 14
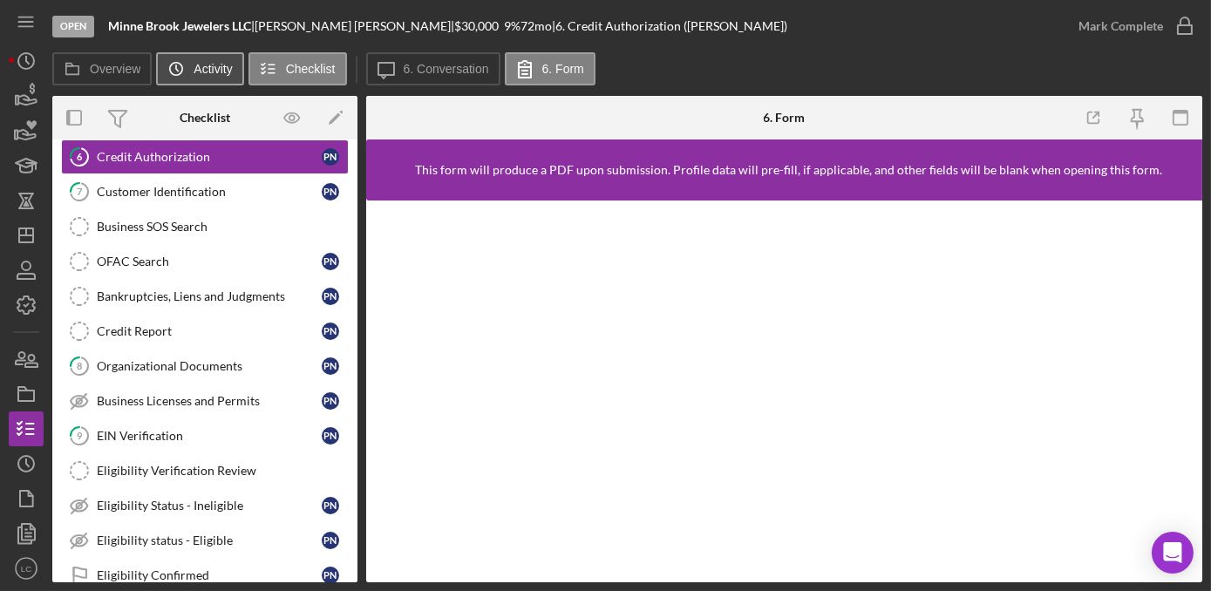
click at [208, 69] on label "Activity" at bounding box center [213, 69] width 38 height 14
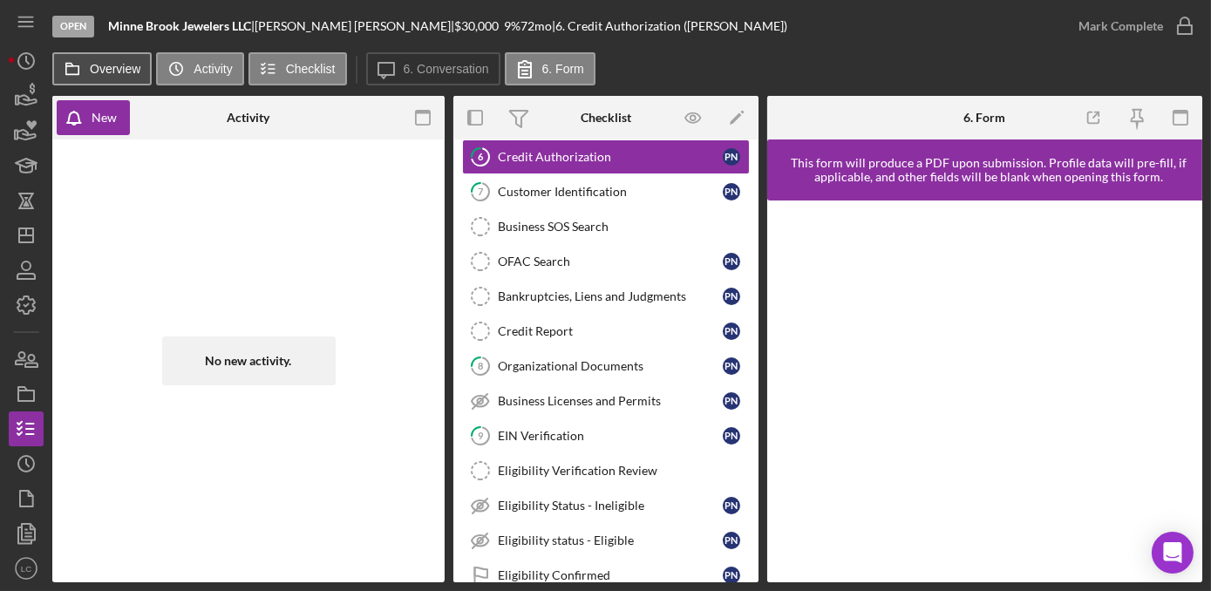
click at [97, 78] on button "Overview" at bounding box center [101, 68] width 99 height 33
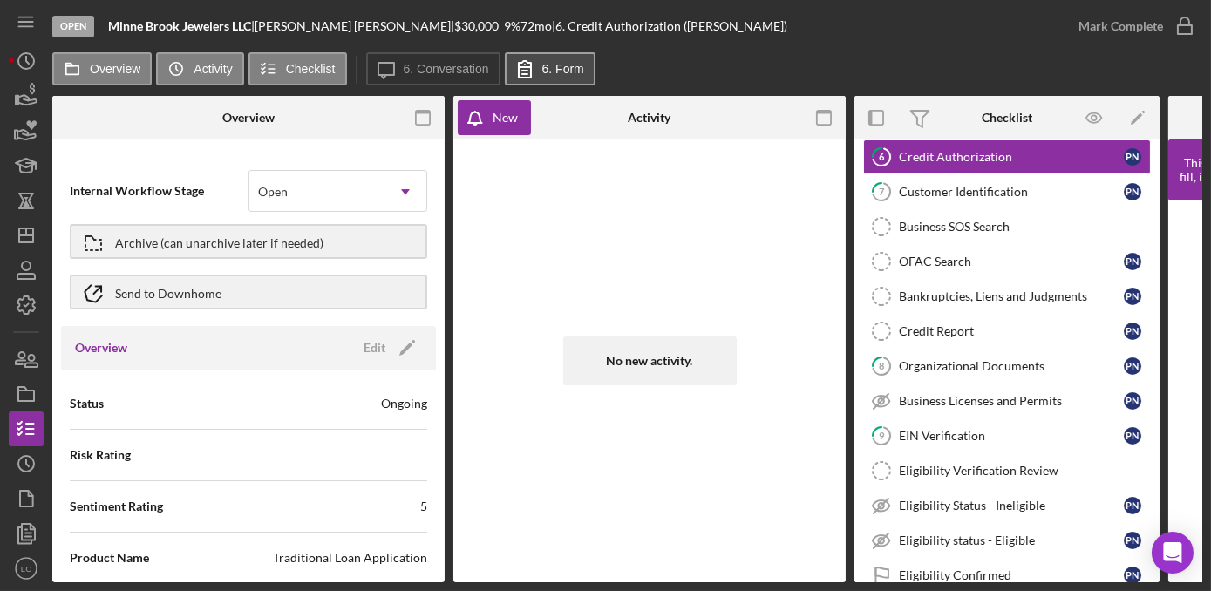
click at [572, 73] on label "6. Form" at bounding box center [563, 69] width 42 height 14
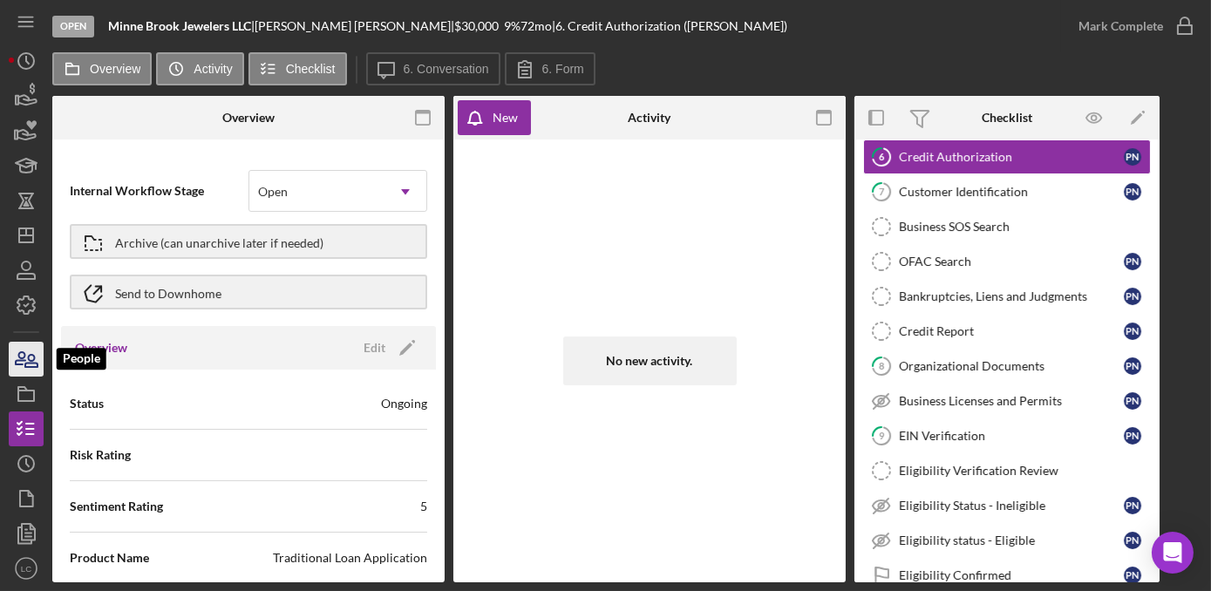
click at [23, 352] on icon "button" at bounding box center [21, 358] width 10 height 12
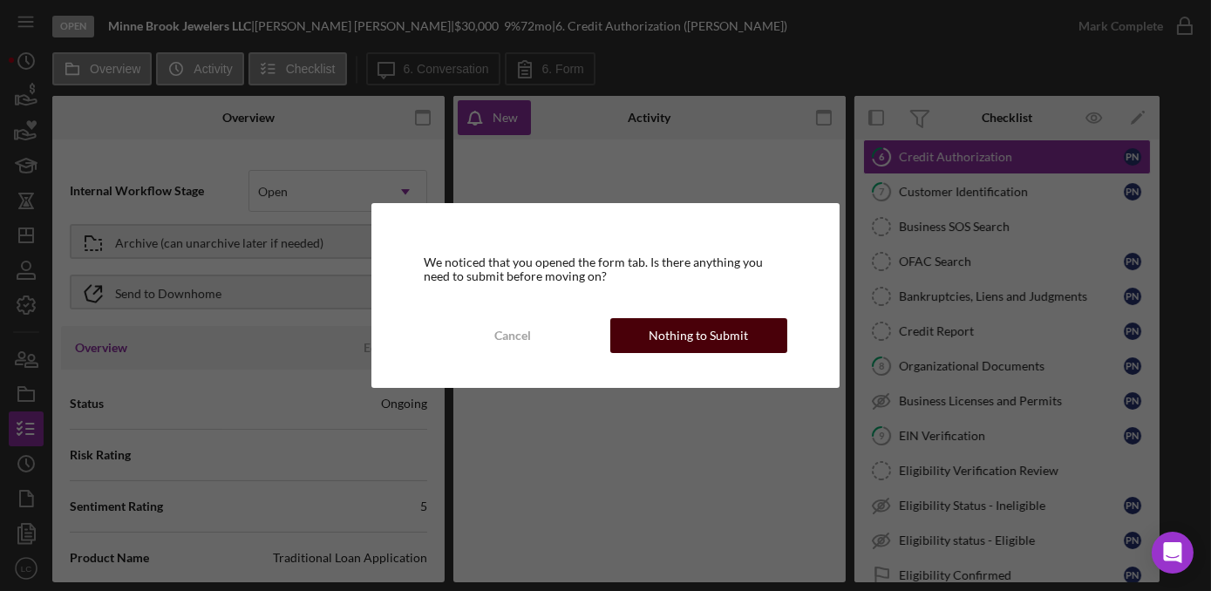
click at [671, 342] on div "Nothing to Submit" at bounding box center [698, 335] width 99 height 35
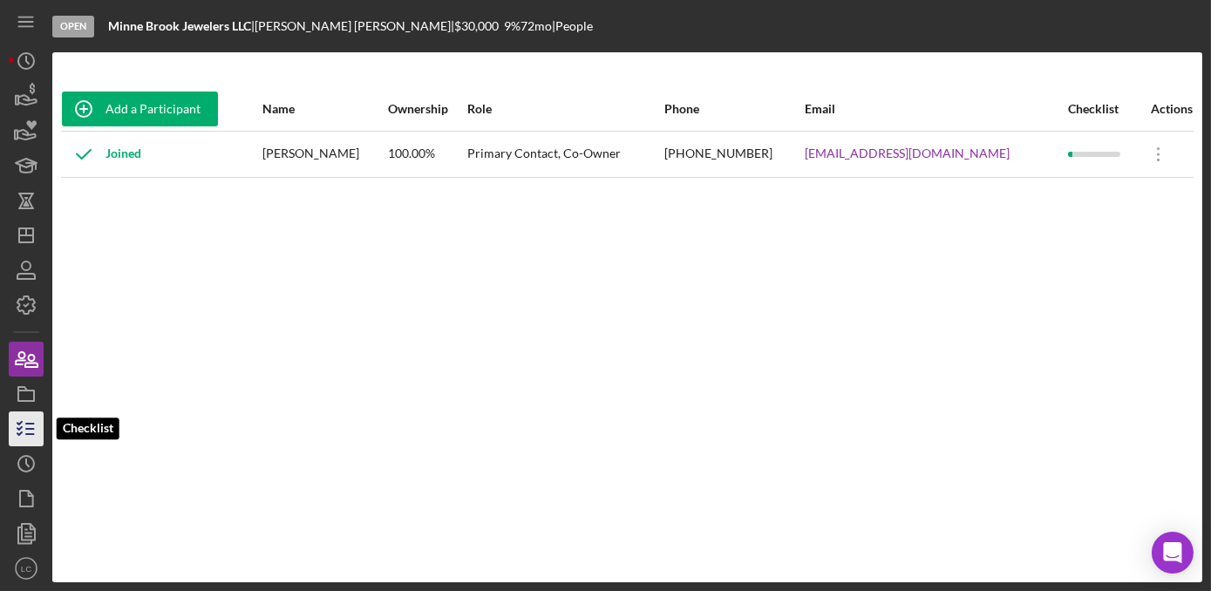
click at [28, 412] on icon "button" at bounding box center [26, 429] width 44 height 44
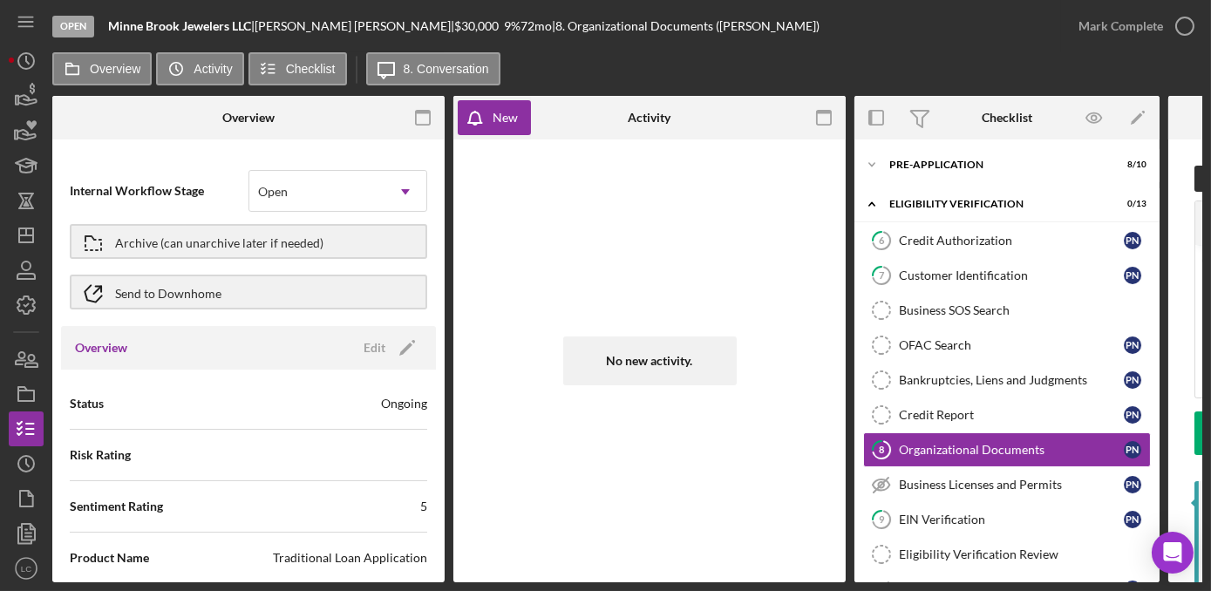
scroll to position [84, 0]
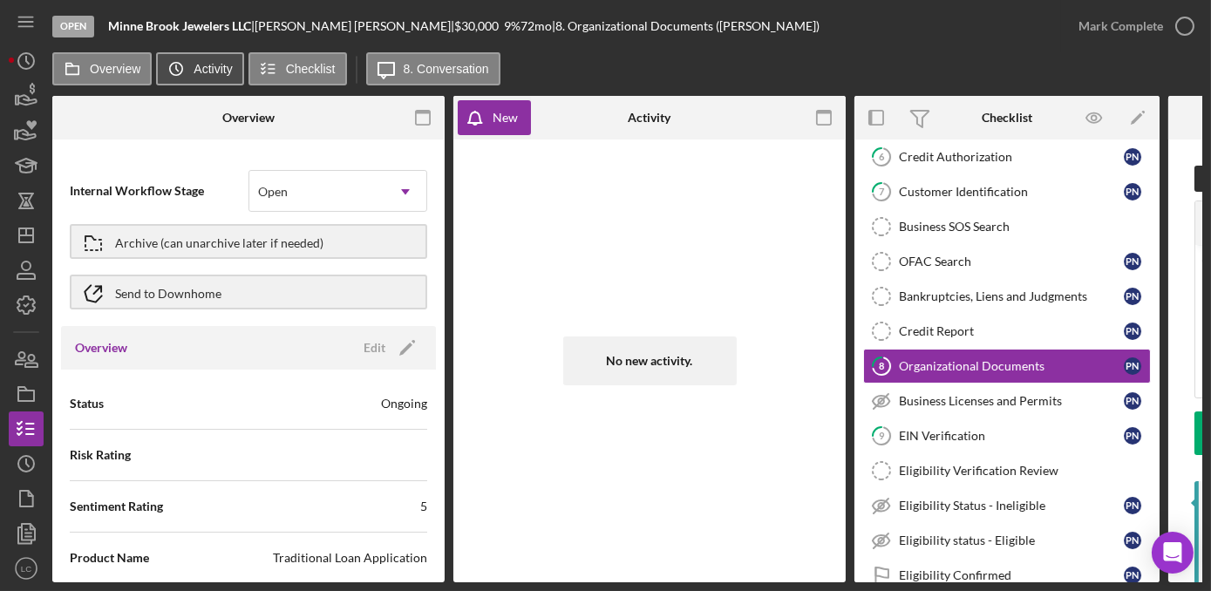
click at [211, 73] on label "Activity" at bounding box center [213, 69] width 38 height 14
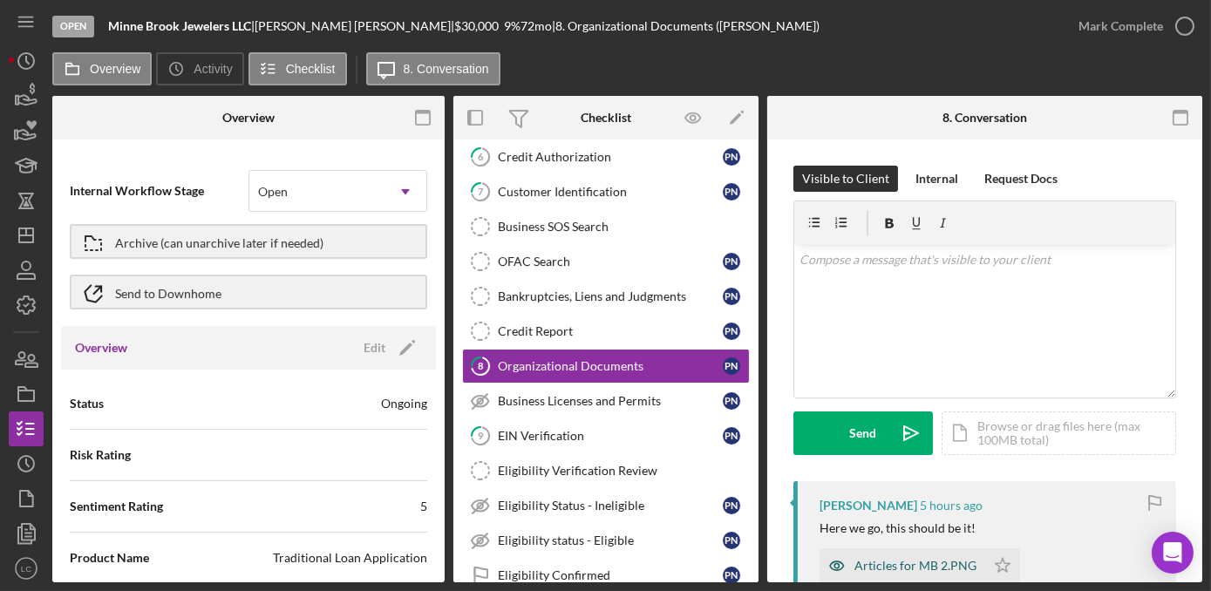
click at [916, 567] on div "Articles for MB 2.PNG" at bounding box center [915, 566] width 122 height 14
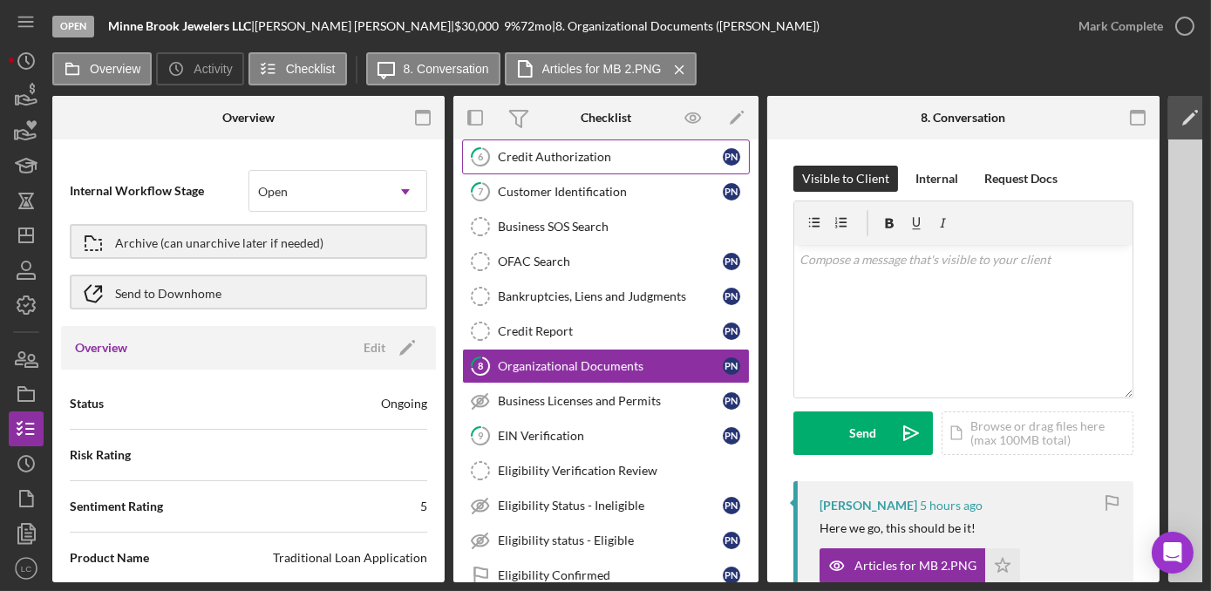
click at [539, 150] on div "Credit Authorization" at bounding box center [610, 157] width 225 height 14
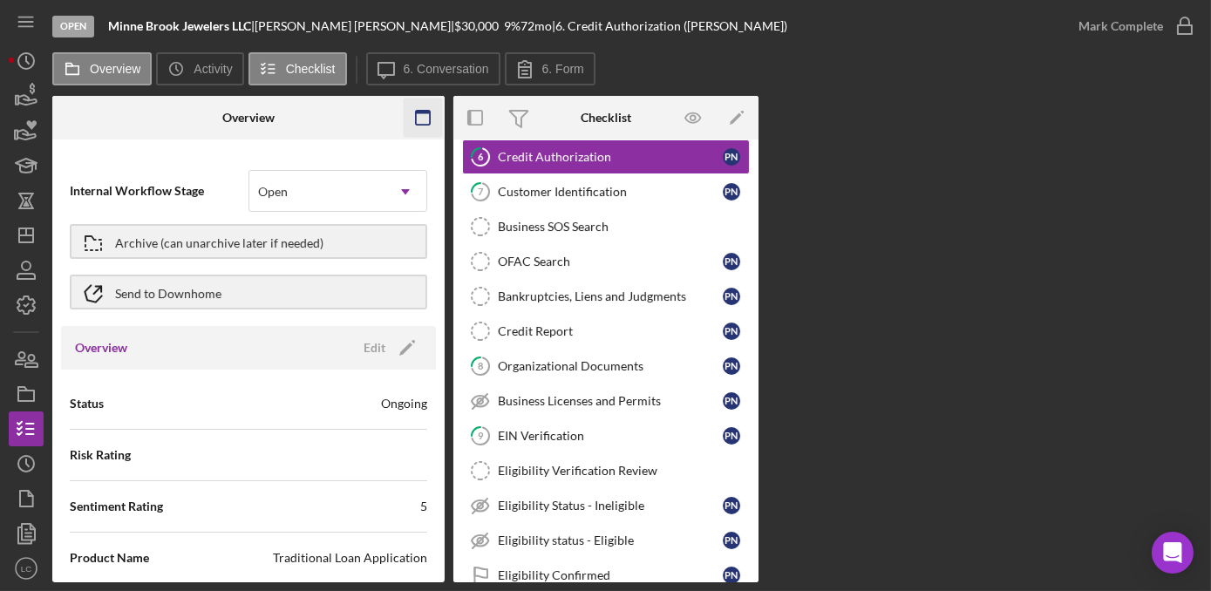
click at [430, 119] on rect "button" at bounding box center [423, 118] width 14 height 14
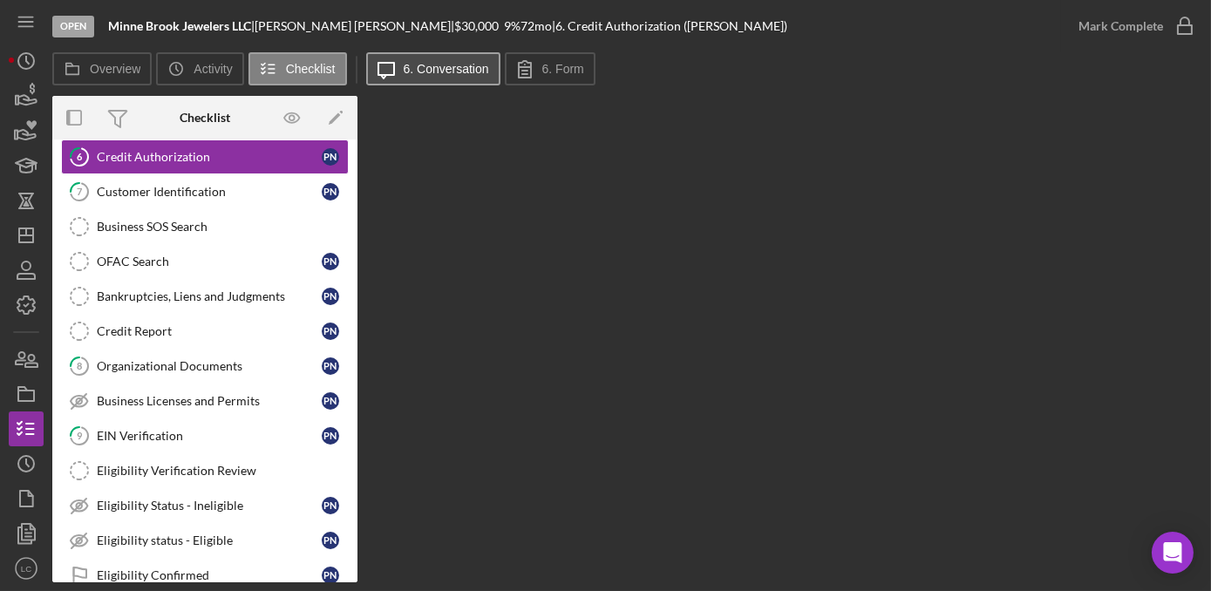
click at [430, 65] on label "6. Conversation" at bounding box center [446, 69] width 85 height 14
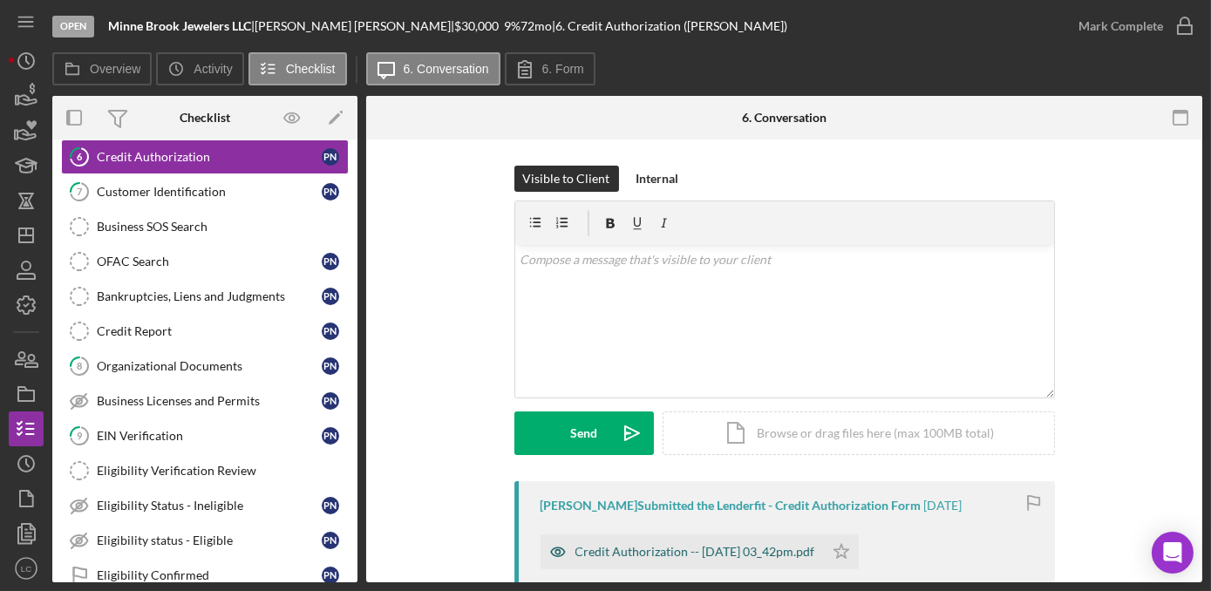
click at [710, 561] on div "Credit Authorization -- [DATE] 03_42pm.pdf" at bounding box center [681, 551] width 283 height 35
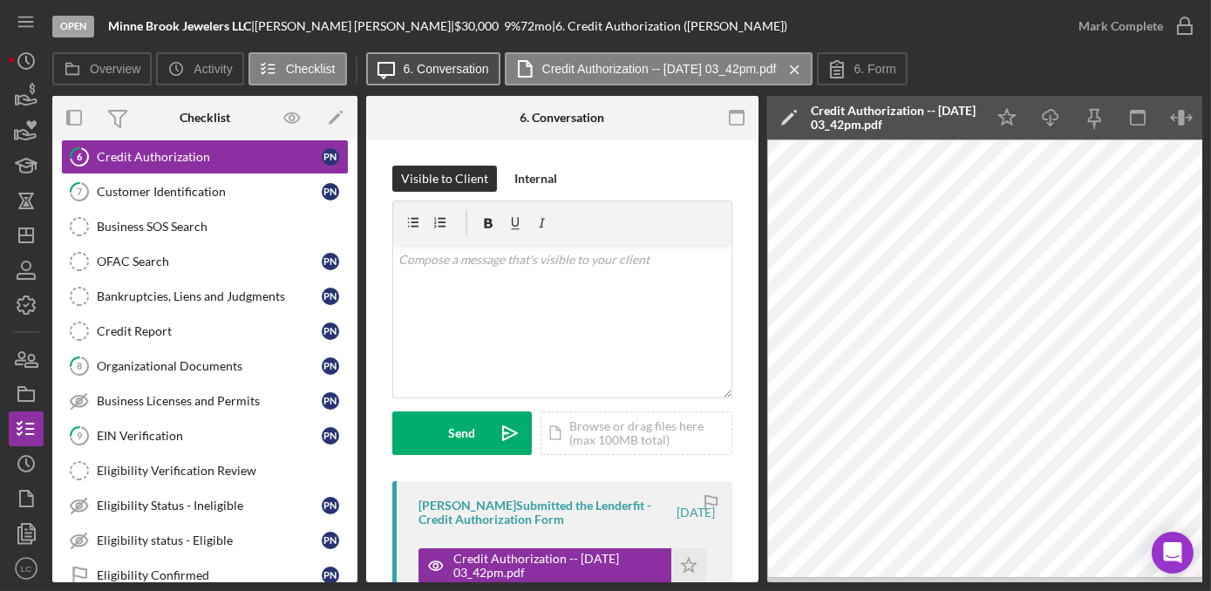
click at [410, 71] on label "6. Conversation" at bounding box center [446, 69] width 85 height 14
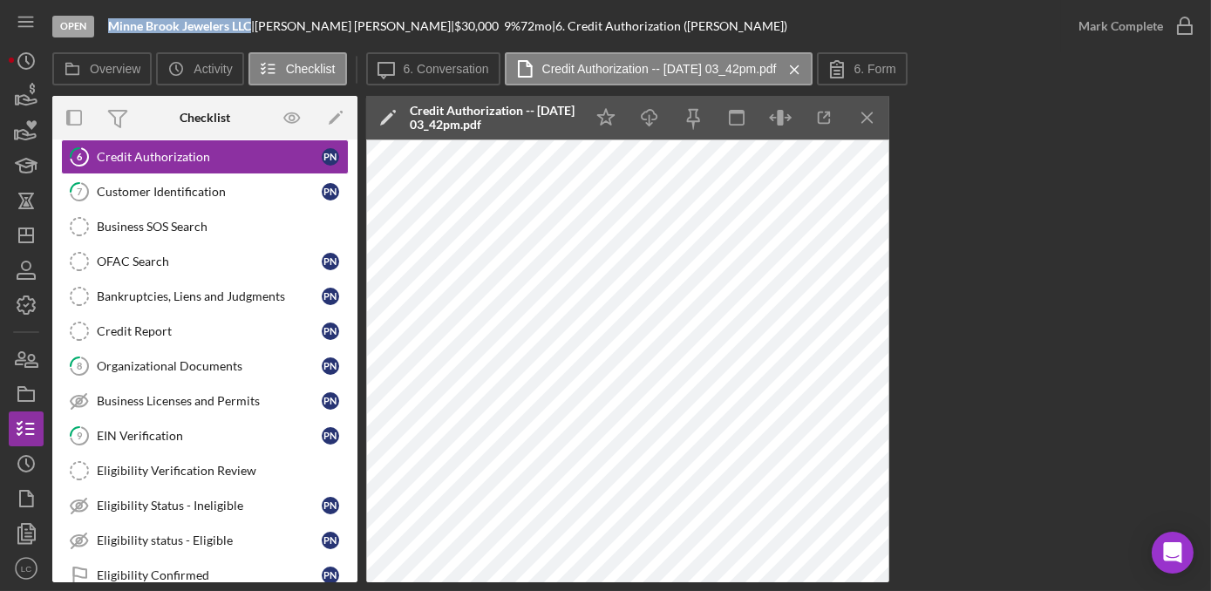
drag, startPoint x: 248, startPoint y: 29, endPoint x: 109, endPoint y: 31, distance: 139.5
click at [109, 31] on b "Minne Brook Jewelers LLC" at bounding box center [179, 25] width 143 height 15
copy b "Minne Brook Jewelers LLC"
click at [263, 331] on div "Credit Report" at bounding box center [209, 331] width 225 height 14
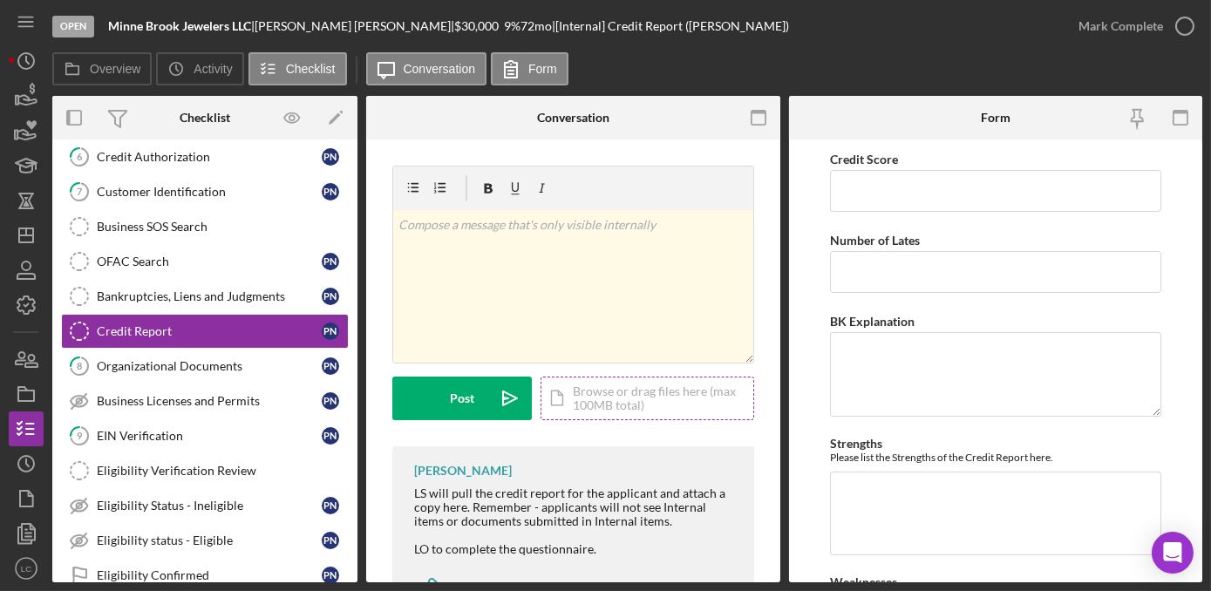
click at [614, 396] on div "Icon/Document Browse or drag files here (max 100MB total) Tap to choose files o…" at bounding box center [647, 399] width 214 height 44
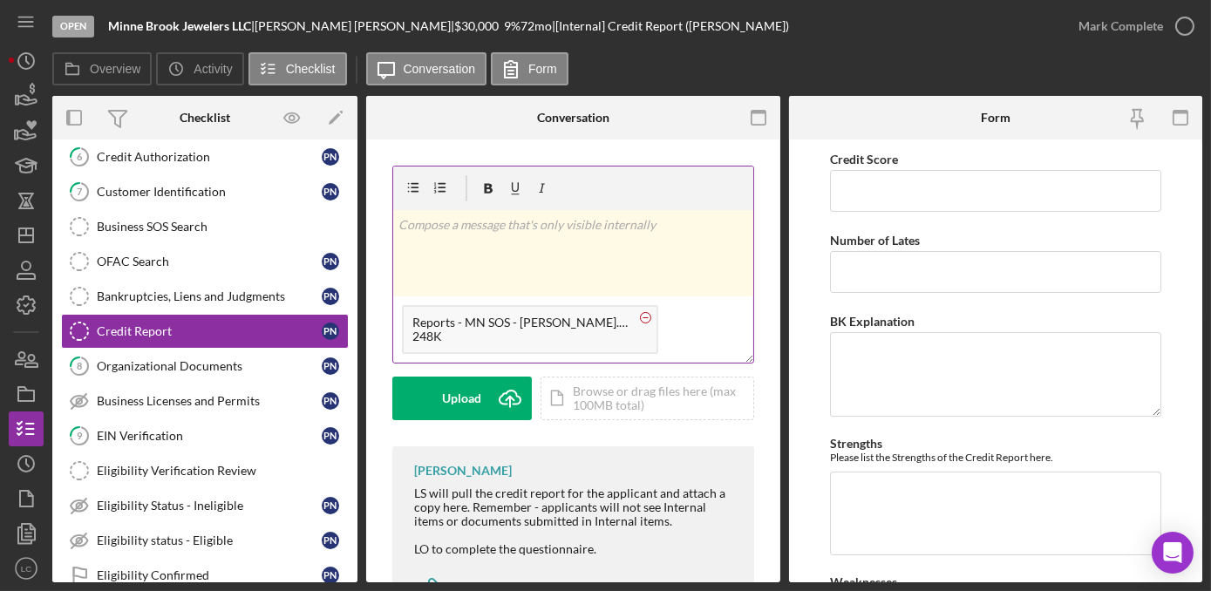
click at [635, 310] on icon at bounding box center [646, 318] width 22 height 22
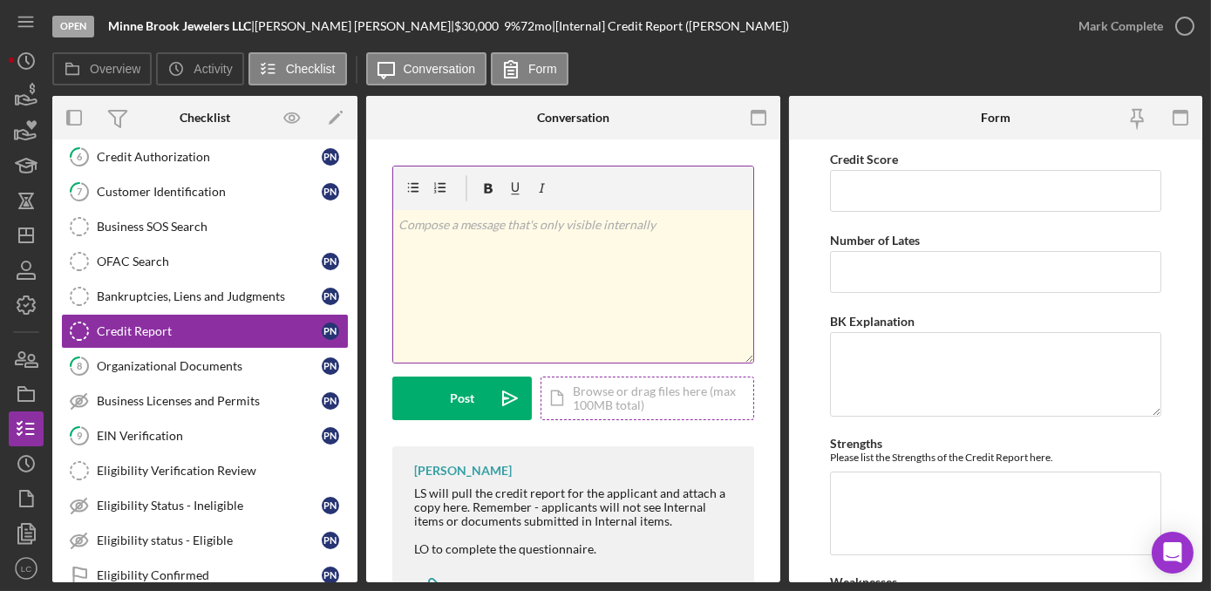
click at [597, 403] on div "Icon/Document Browse or drag files here (max 100MB total) Tap to choose files o…" at bounding box center [647, 399] width 214 height 44
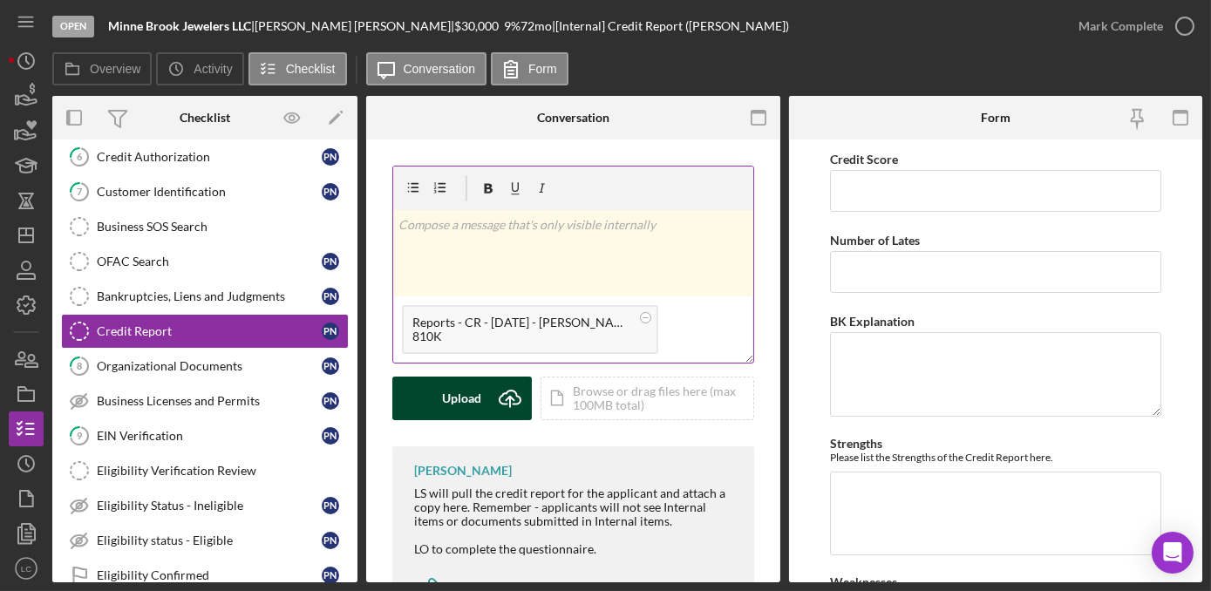
click at [437, 386] on button "Upload Icon/Upload" at bounding box center [461, 399] width 139 height 44
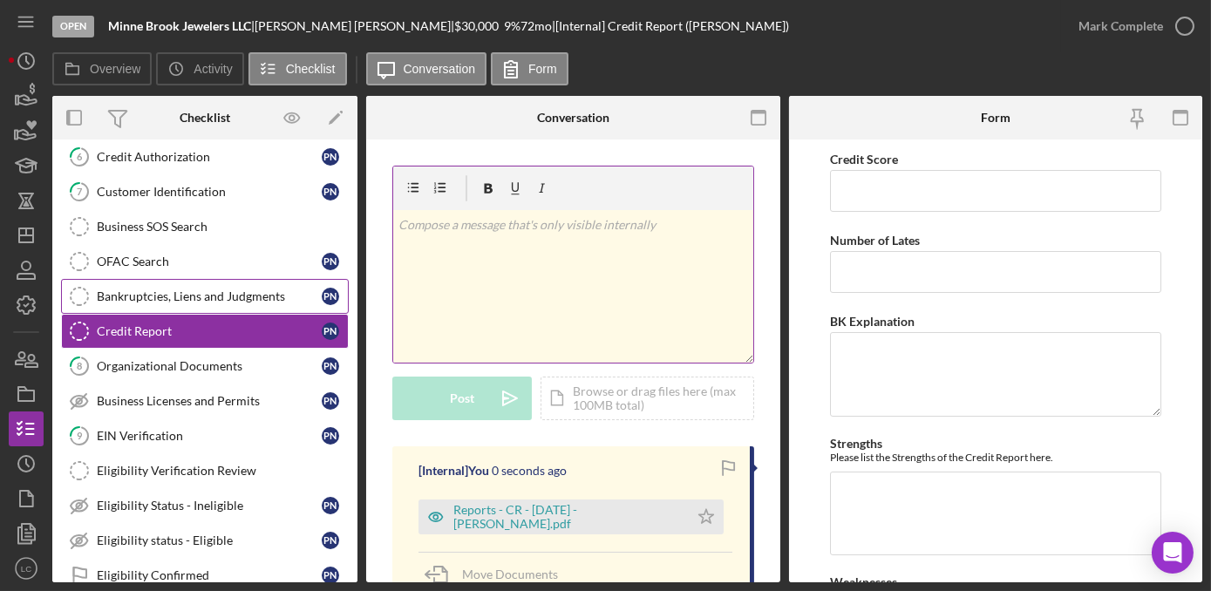
click at [251, 289] on div "Bankruptcies, Liens and Judgments" at bounding box center [209, 296] width 225 height 14
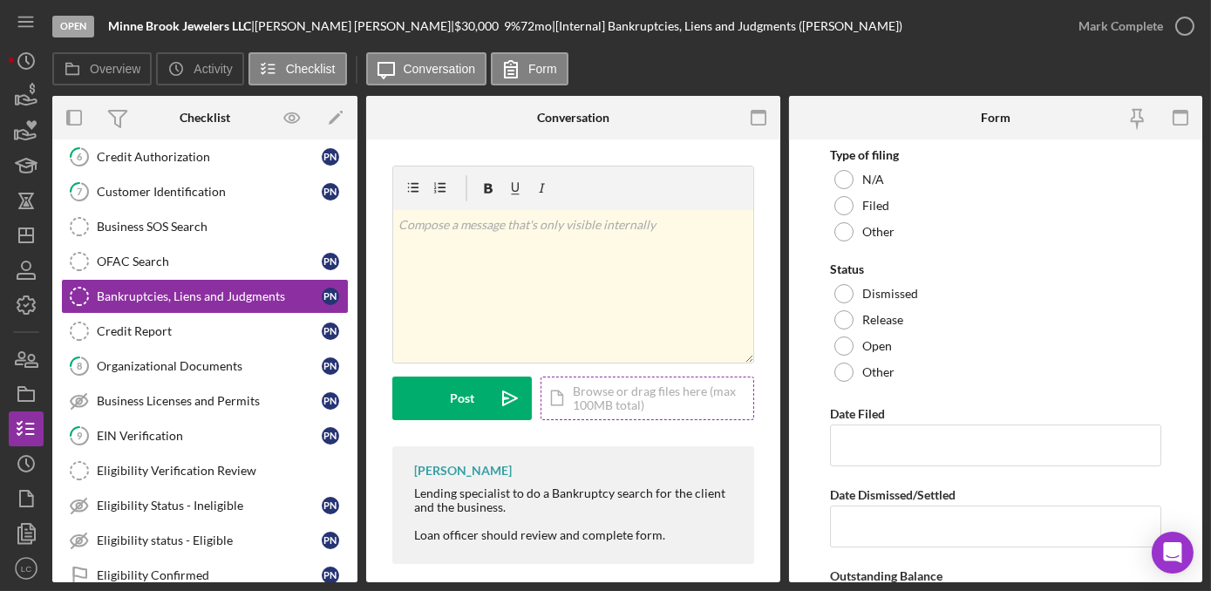
click at [657, 401] on div "Icon/Document Browse or drag files here (max 100MB total) Tap to choose files o…" at bounding box center [647, 399] width 214 height 44
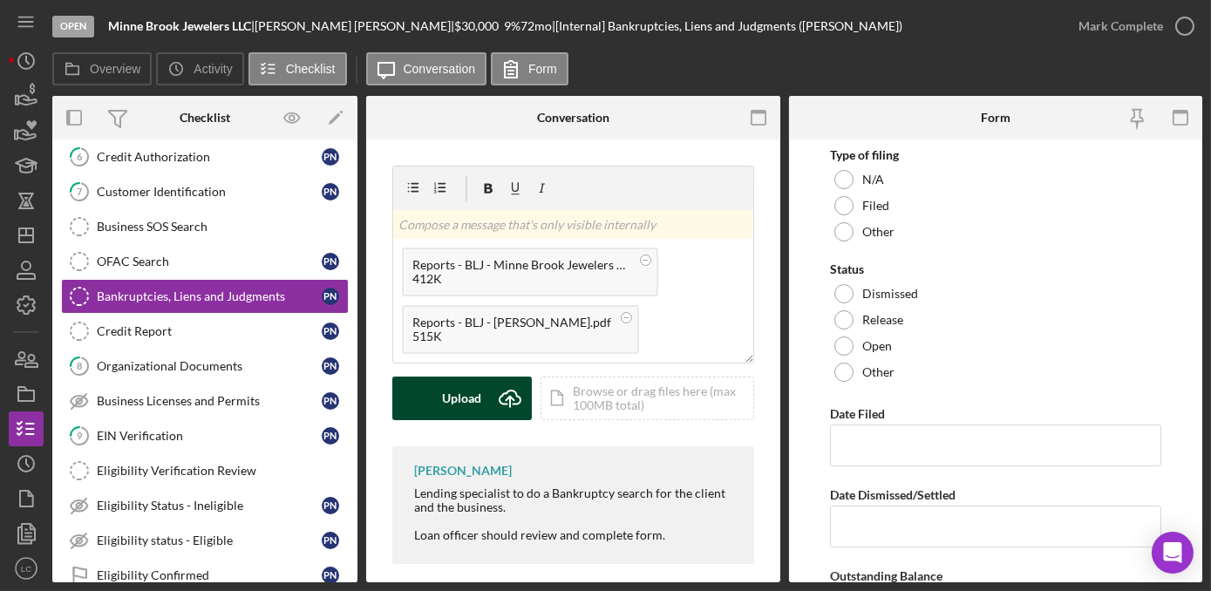
click at [456, 403] on div "Upload" at bounding box center [462, 399] width 39 height 44
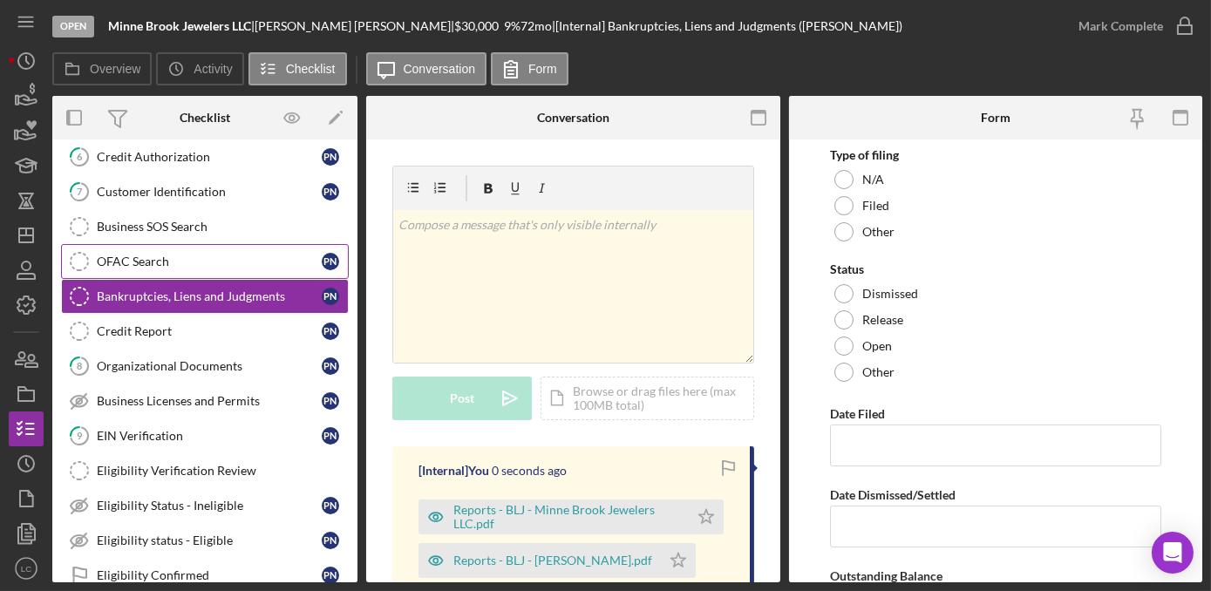
click at [187, 266] on link "OFAC Search OFAC Search P N" at bounding box center [205, 261] width 288 height 35
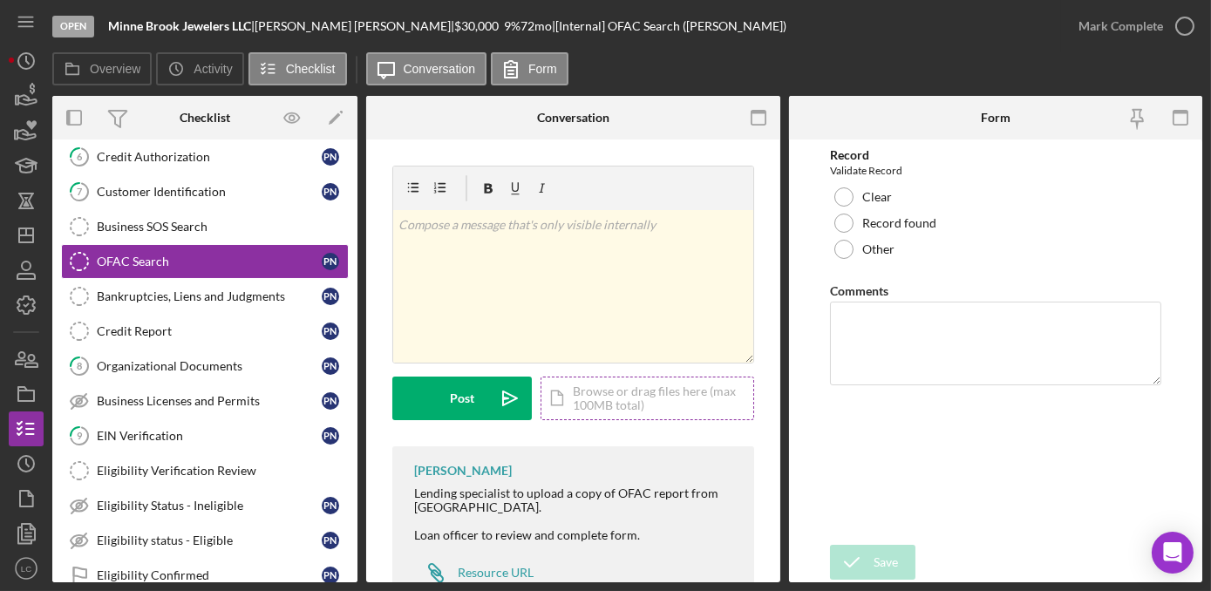
click at [581, 393] on div "Icon/Document Browse or drag files here (max 100MB total) Tap to choose files o…" at bounding box center [647, 399] width 214 height 44
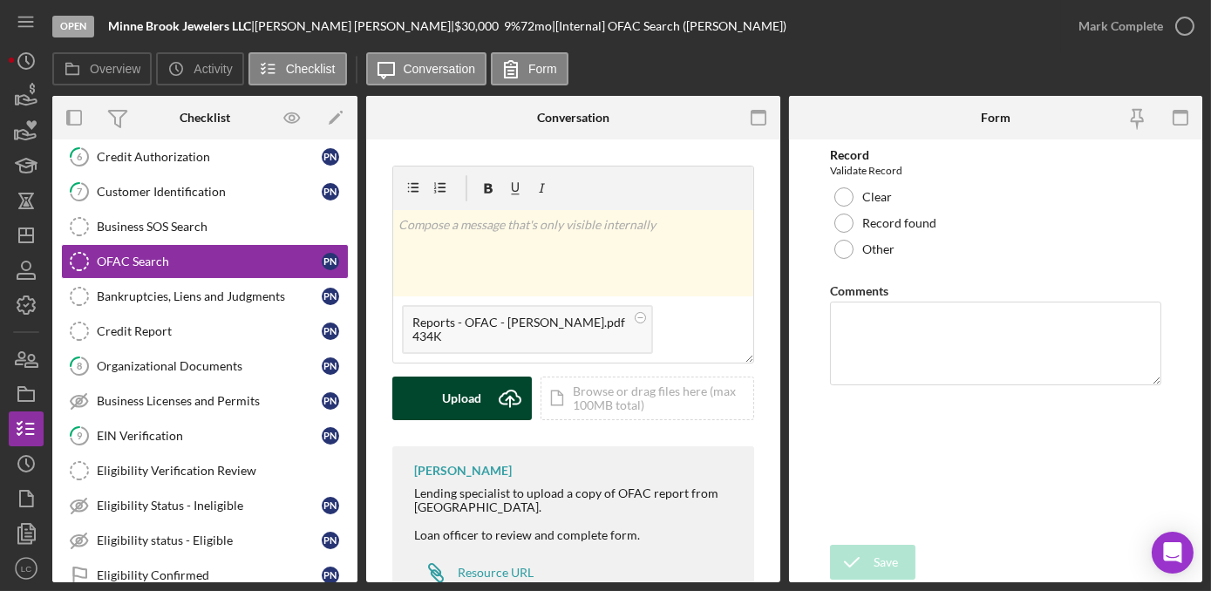
click at [490, 395] on icon "Icon/Upload" at bounding box center [510, 399] width 44 height 44
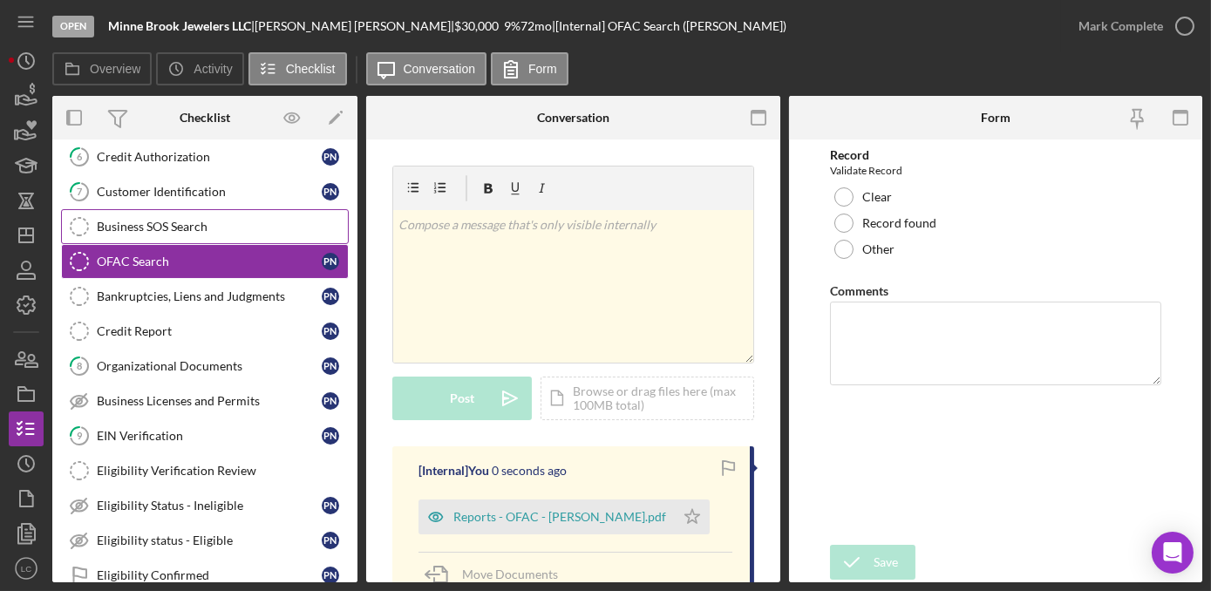
click at [214, 228] on div "Business SOS Search" at bounding box center [222, 227] width 251 height 14
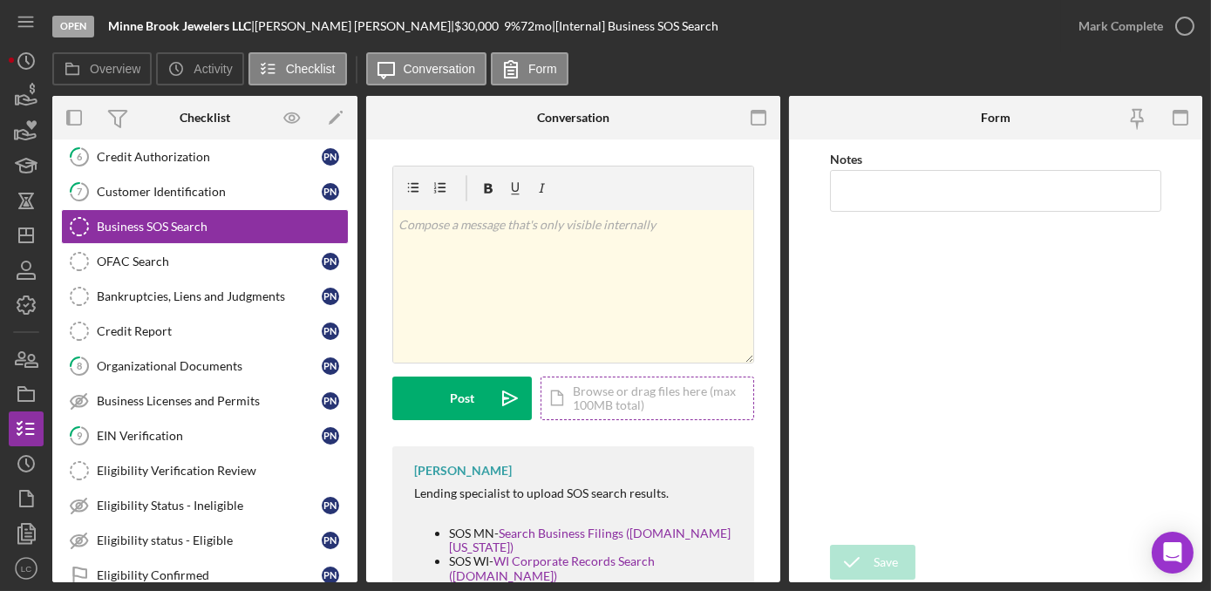
click at [666, 391] on div "Icon/Document Browse or drag files here (max 100MB total) Tap to choose files o…" at bounding box center [647, 399] width 214 height 44
click at [671, 398] on div "Icon/Document Browse or drag files here (max 100MB total) Tap to choose files o…" at bounding box center [647, 399] width 214 height 44
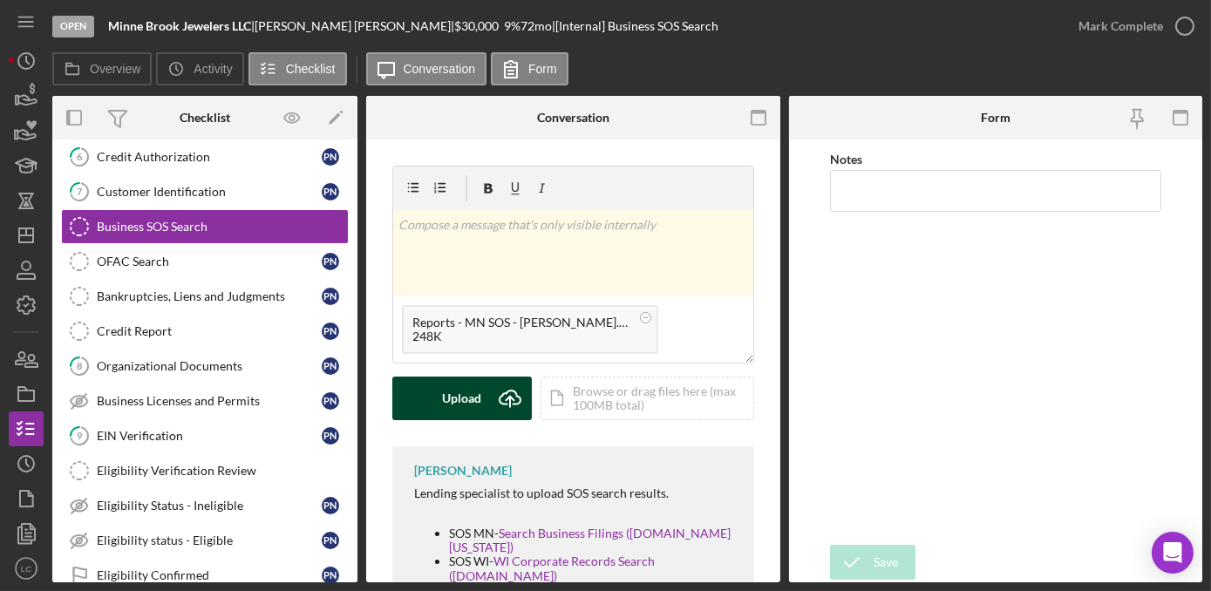
click at [461, 410] on div "Upload" at bounding box center [462, 399] width 39 height 44
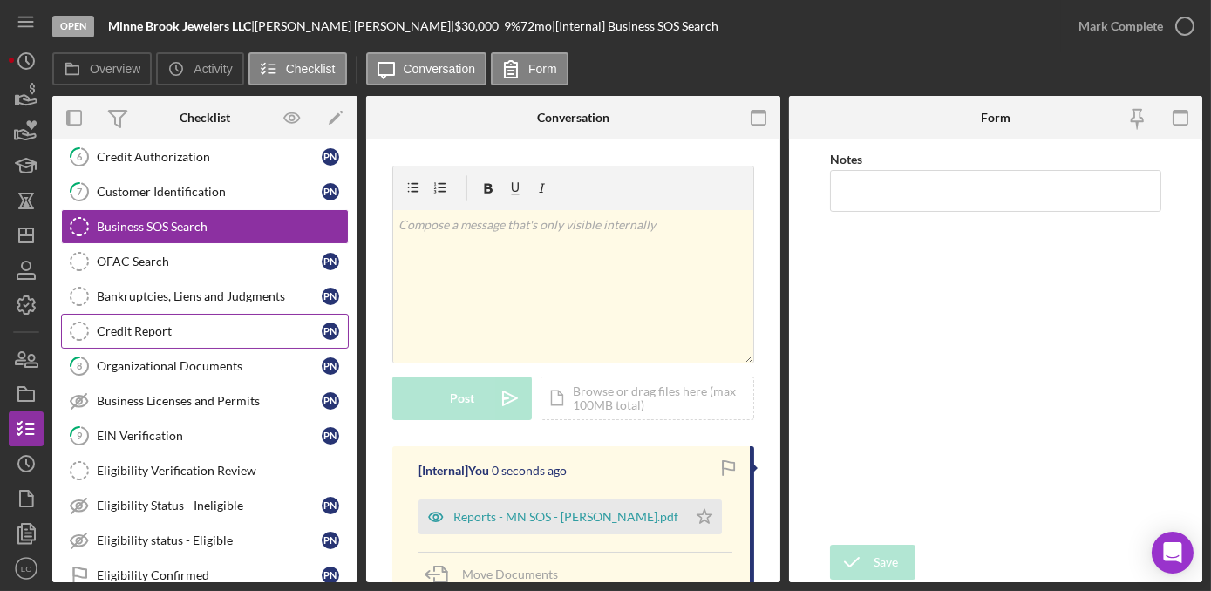
click at [190, 324] on div "Credit Report" at bounding box center [209, 331] width 225 height 14
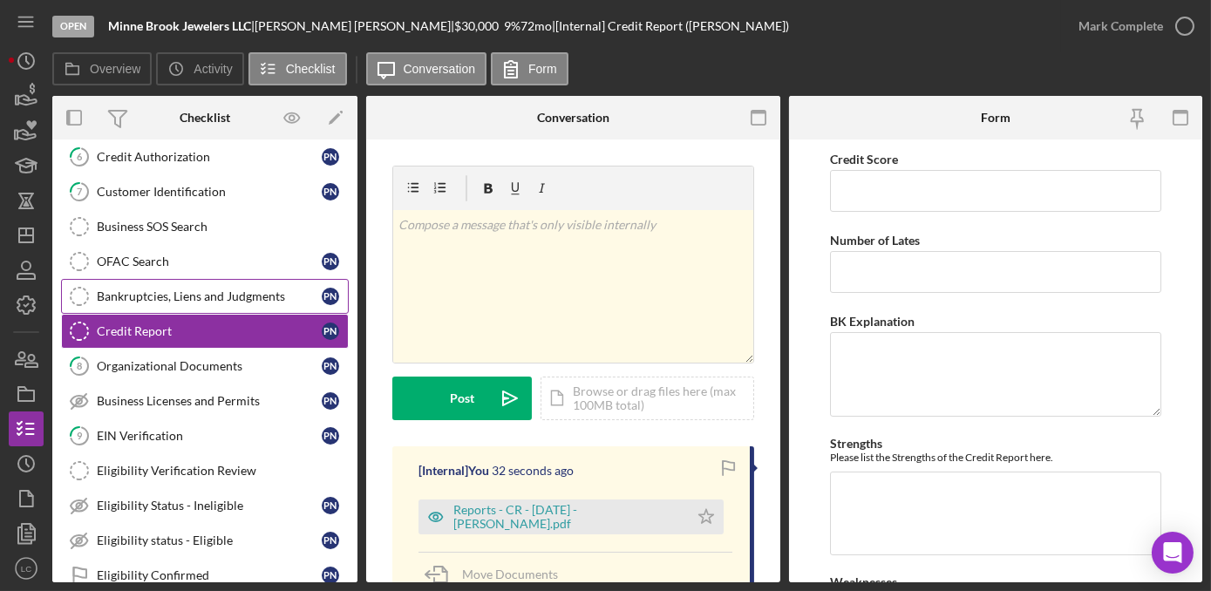
click at [221, 294] on div "Bankruptcies, Liens and Judgments" at bounding box center [209, 296] width 225 height 14
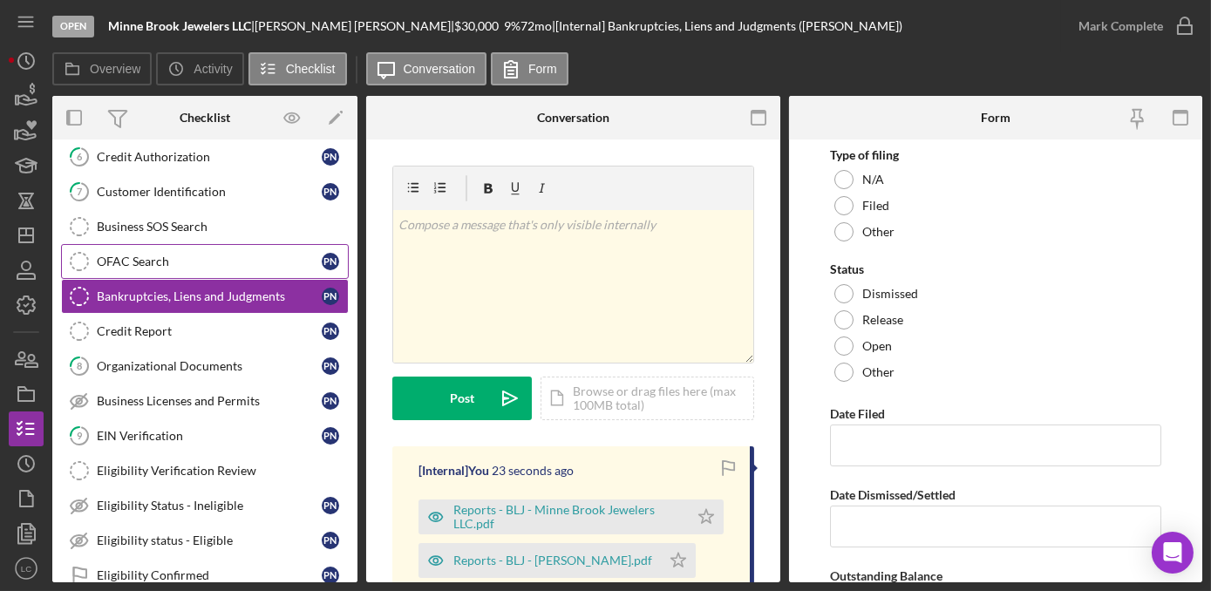
click at [173, 262] on div "OFAC Search" at bounding box center [209, 262] width 225 height 14
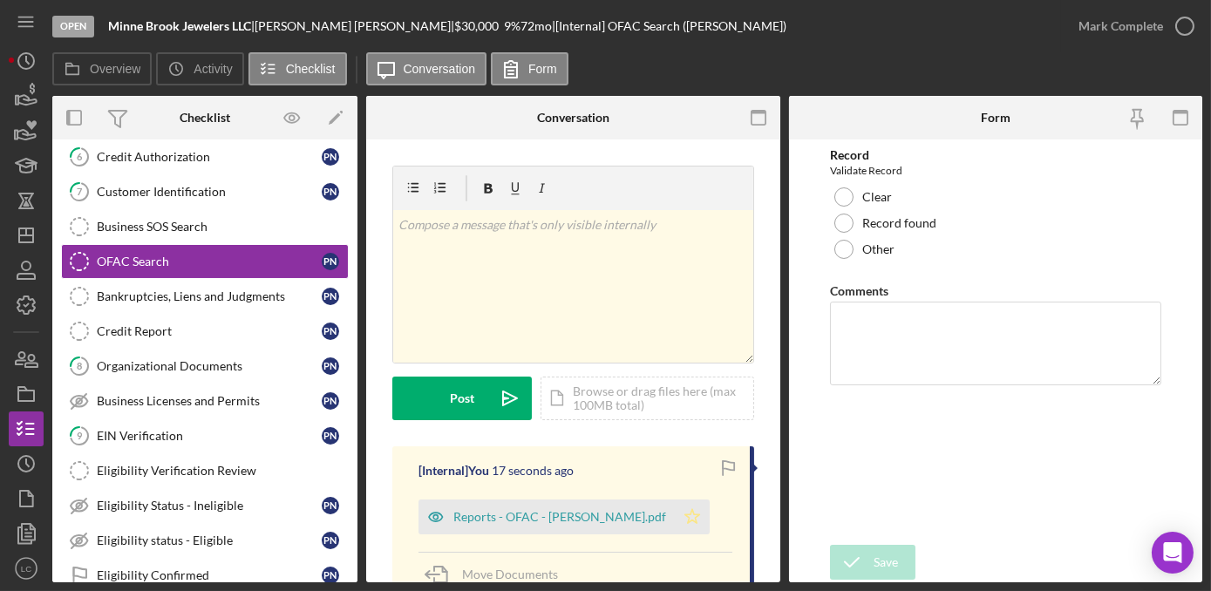
click at [675, 515] on icon "Icon/Star" at bounding box center [692, 516] width 35 height 35
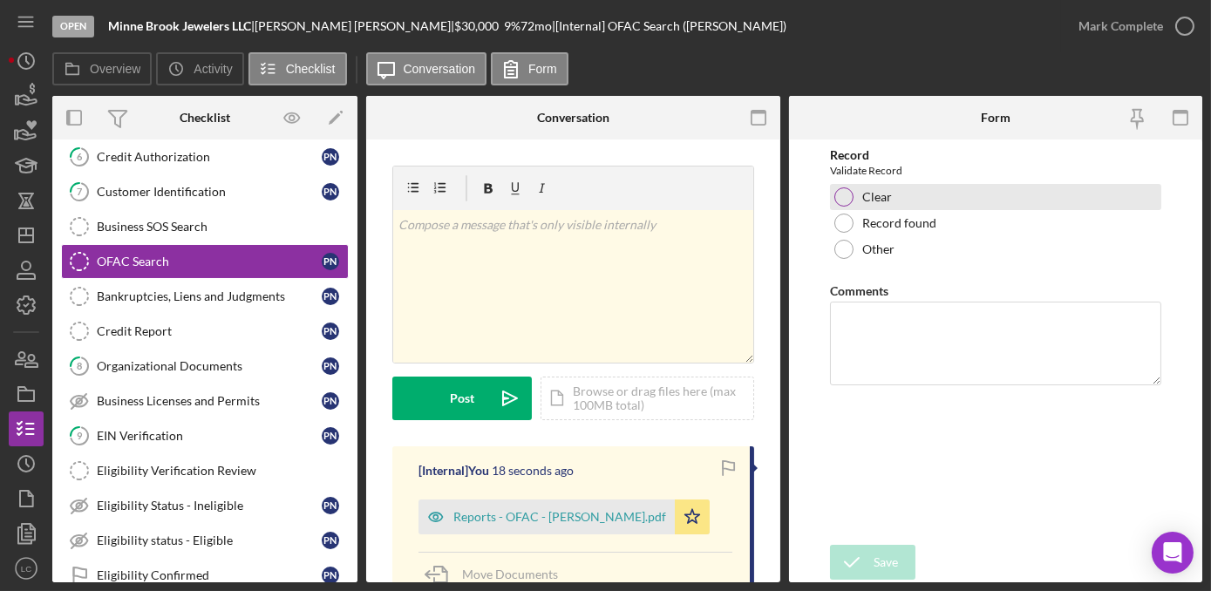
click at [846, 200] on div at bounding box center [843, 196] width 19 height 19
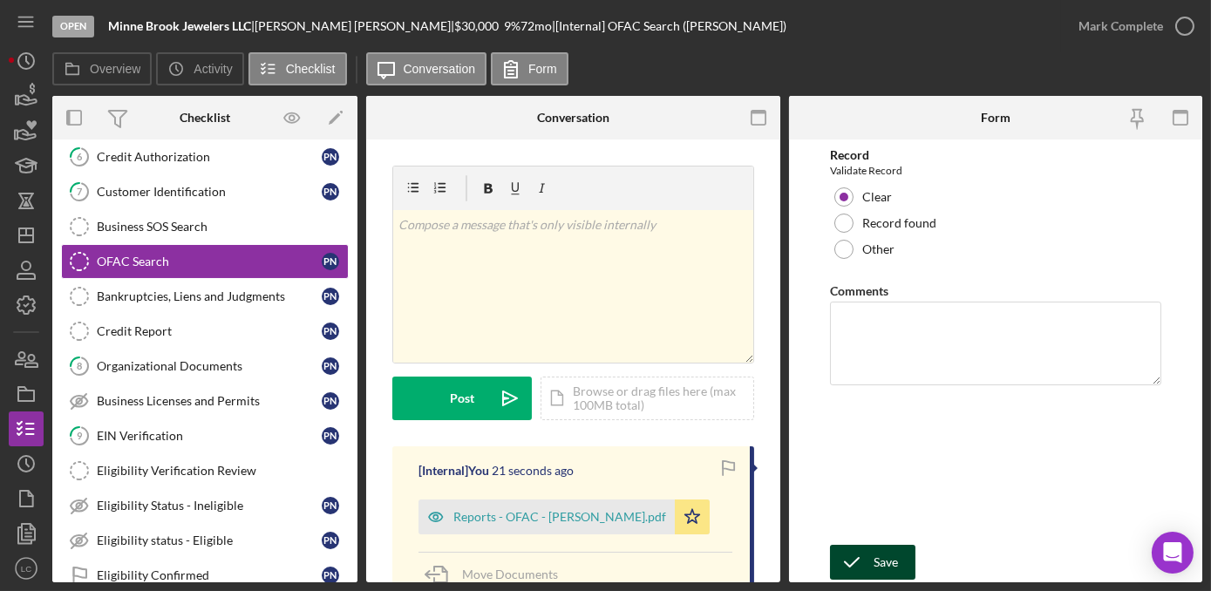
click at [873, 557] on div "Save" at bounding box center [885, 562] width 24 height 35
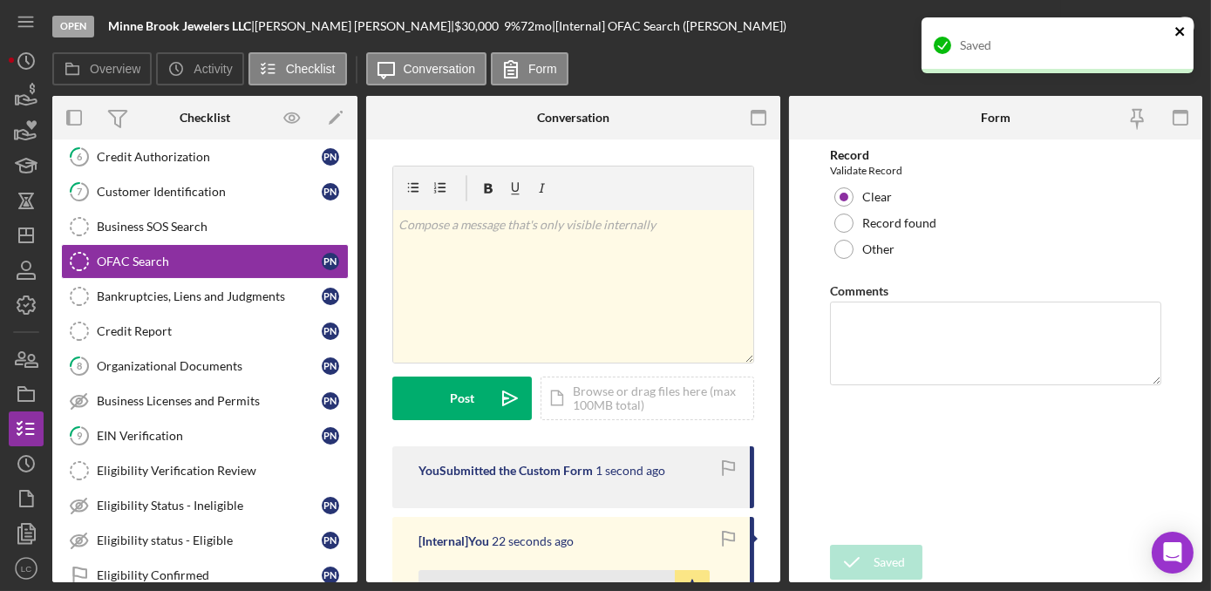
click at [1180, 25] on icon "close" at bounding box center [1180, 31] width 12 height 14
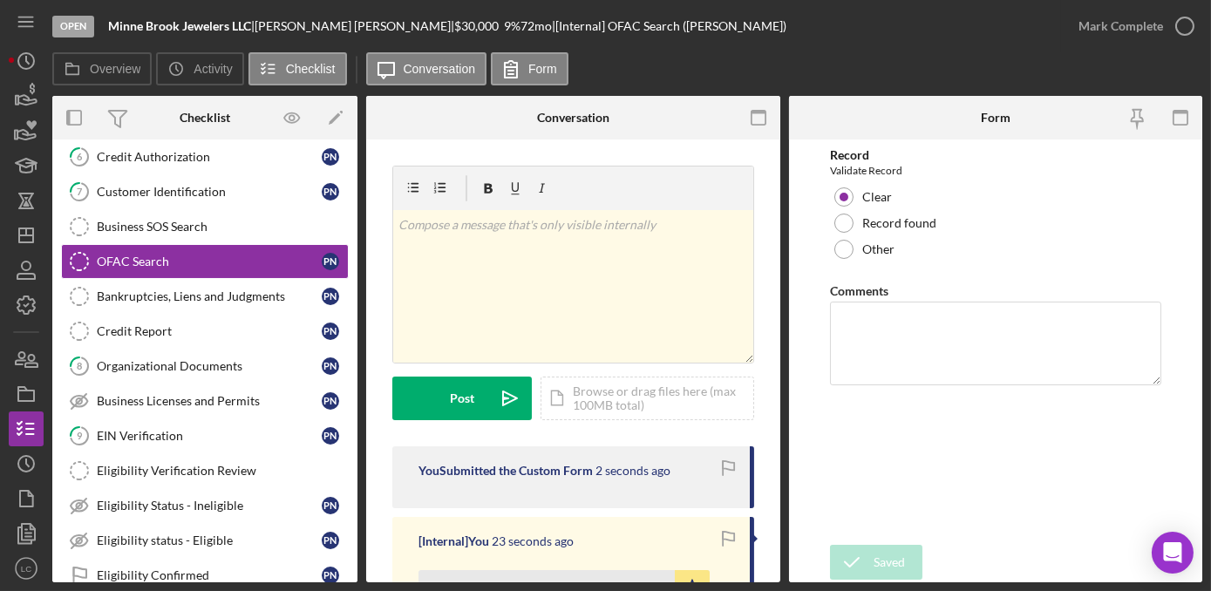
click at [0, 0] on icon "button" at bounding box center [0, 0] width 0 height 0
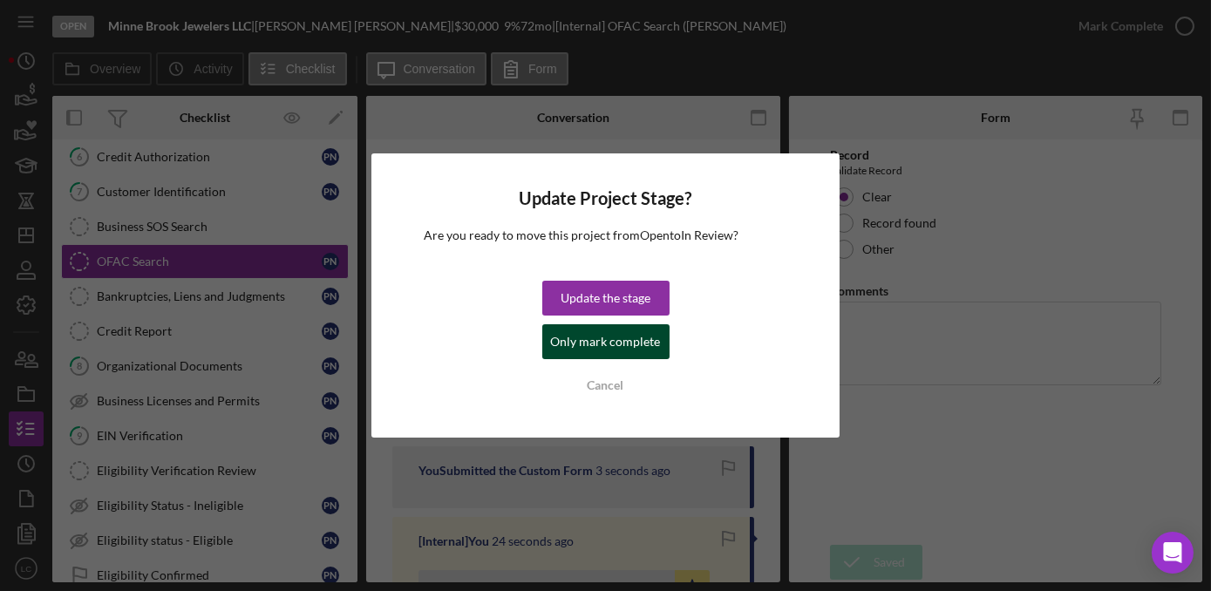
click at [643, 340] on div "Only mark complete" at bounding box center [606, 341] width 110 height 35
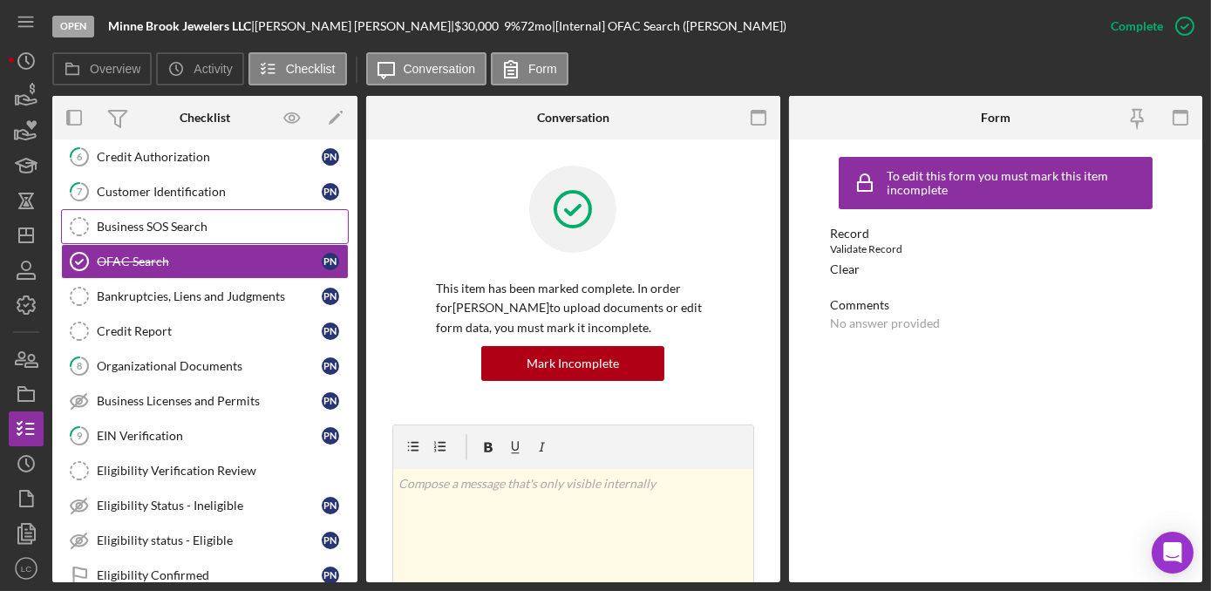
click at [240, 231] on link "Business SOS Search Business SOS Search" at bounding box center [205, 226] width 288 height 35
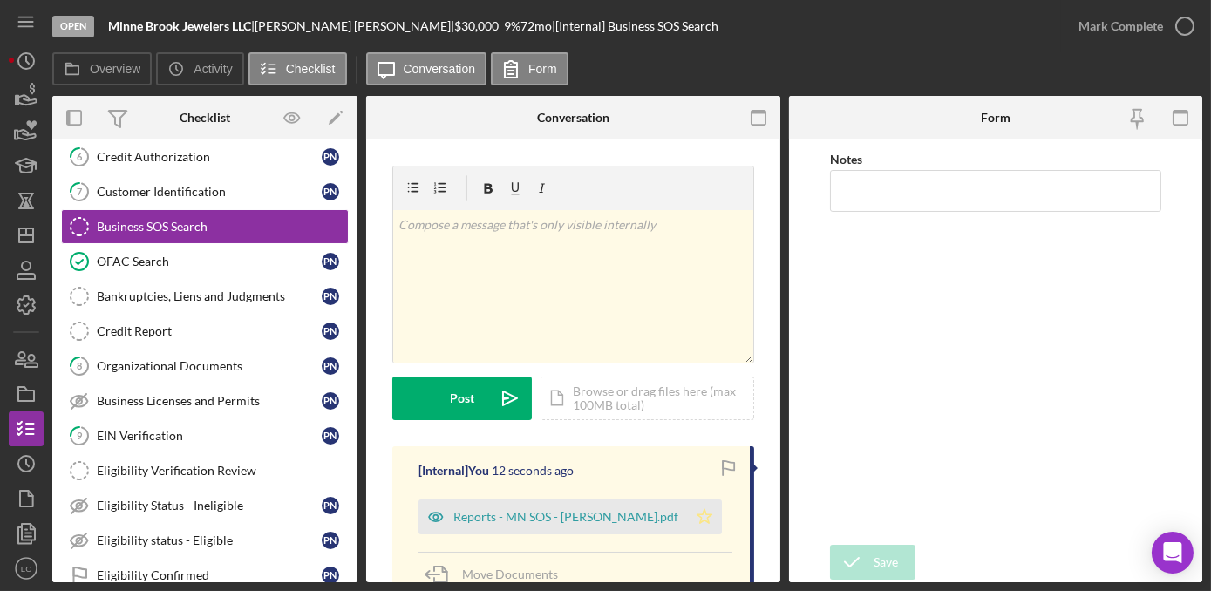
click at [697, 515] on polygon "button" at bounding box center [704, 516] width 15 height 14
click at [1182, 38] on icon "button" at bounding box center [1185, 26] width 44 height 44
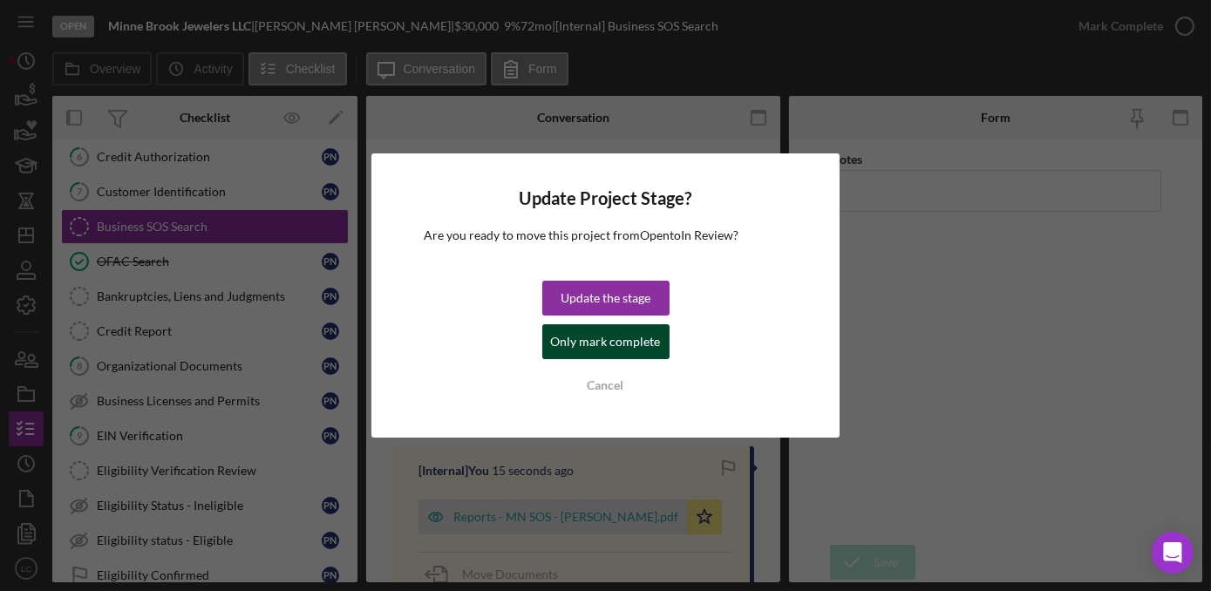
click at [636, 347] on div "Only mark complete" at bounding box center [606, 341] width 110 height 35
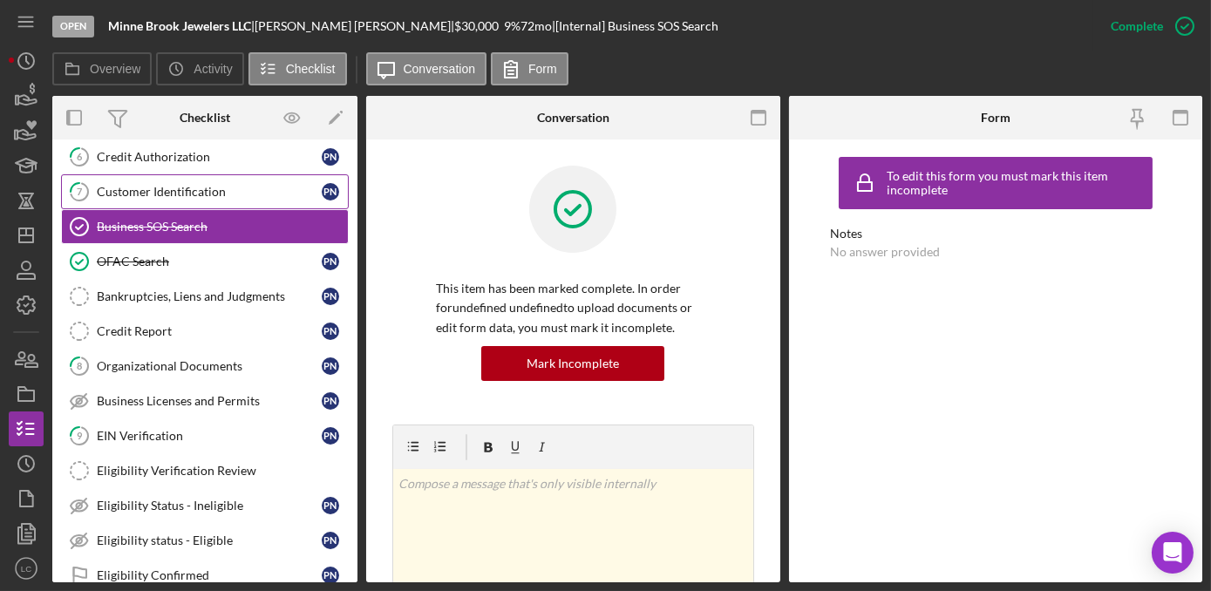
click at [140, 192] on div "Customer Identification" at bounding box center [209, 192] width 225 height 14
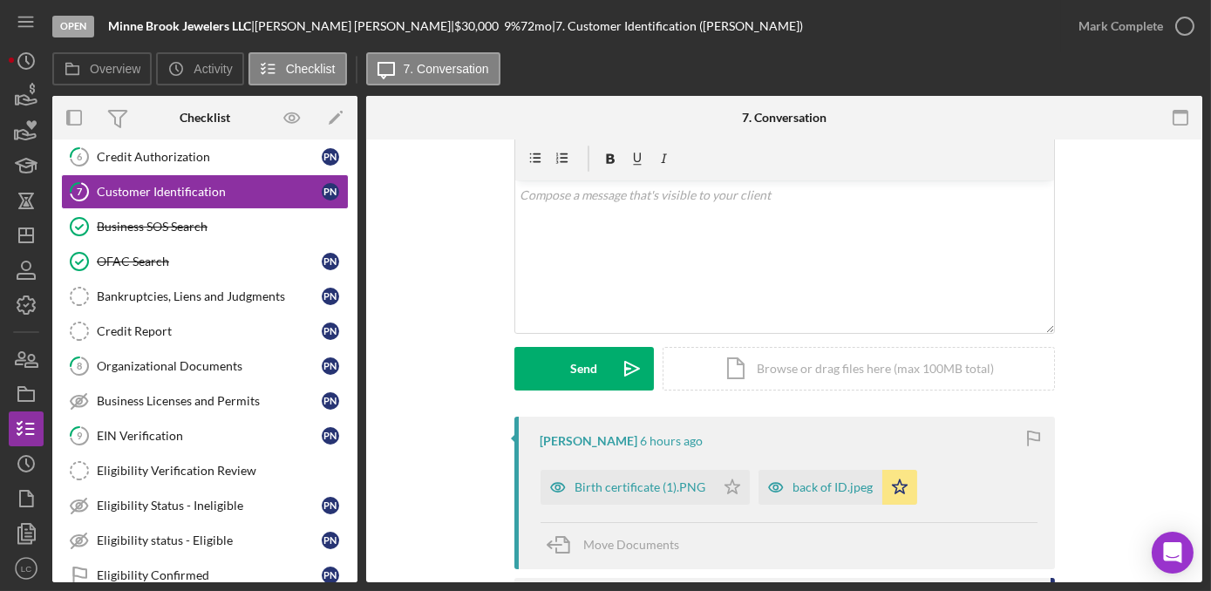
scroll to position [158, 0]
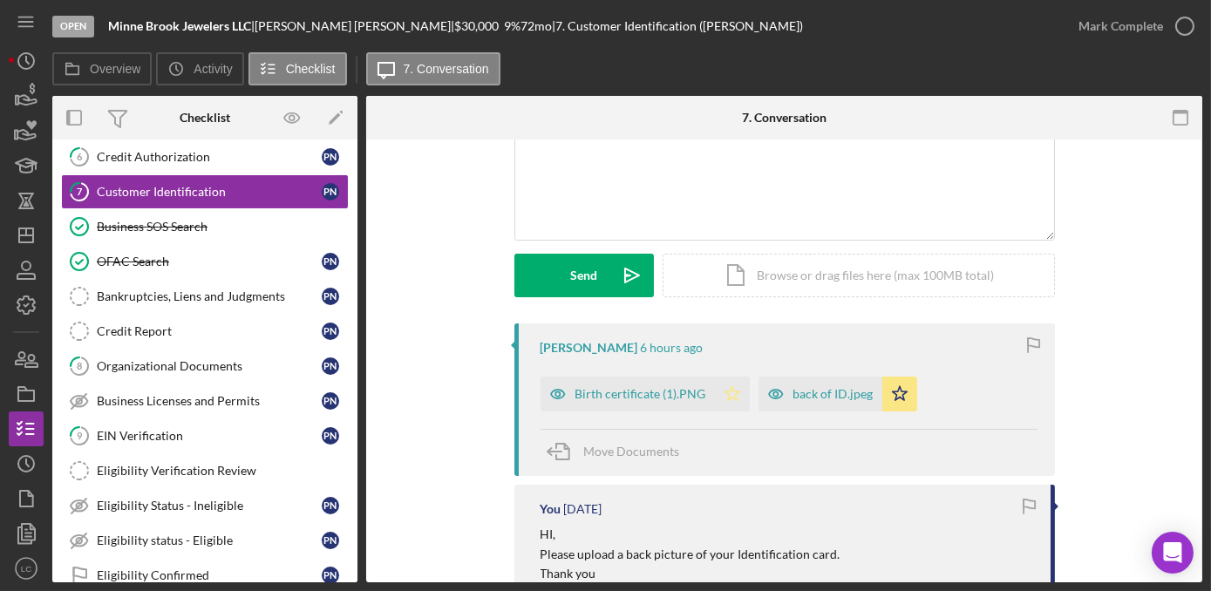
click at [727, 396] on polygon "button" at bounding box center [731, 393] width 15 height 14
click at [258, 418] on link "9 EIN Verification P N" at bounding box center [205, 435] width 288 height 35
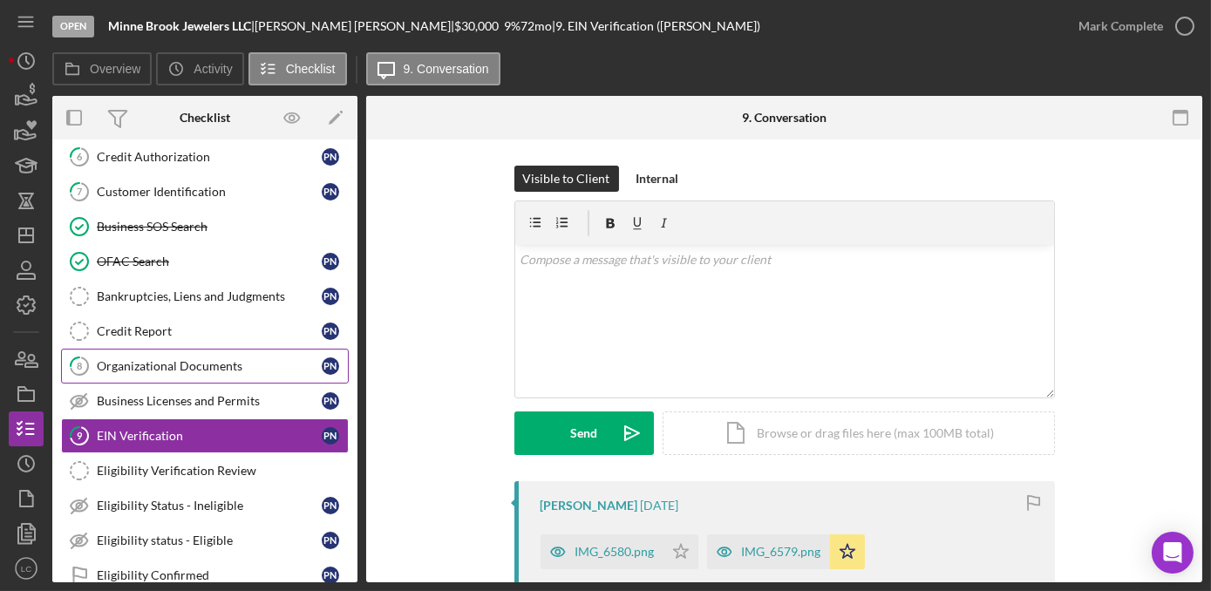
click at [255, 359] on div "Organizational Documents" at bounding box center [209, 366] width 225 height 14
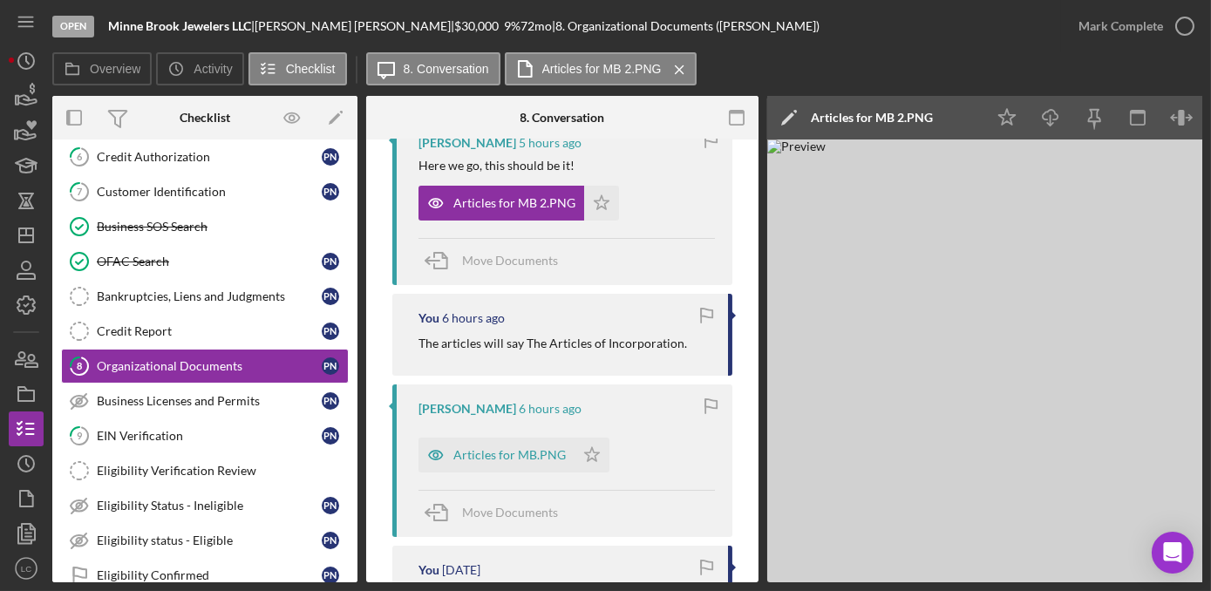
scroll to position [396, 0]
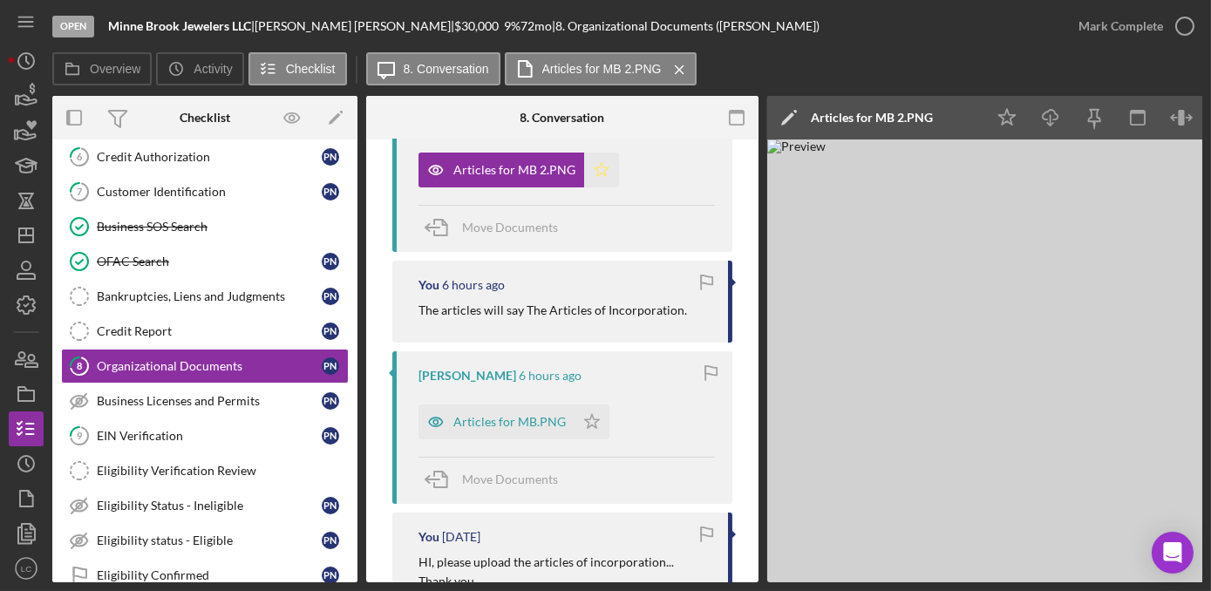
click at [607, 160] on icon "Icon/Star" at bounding box center [601, 170] width 35 height 35
click at [506, 416] on div "Articles for MB.PNG" at bounding box center [509, 422] width 112 height 14
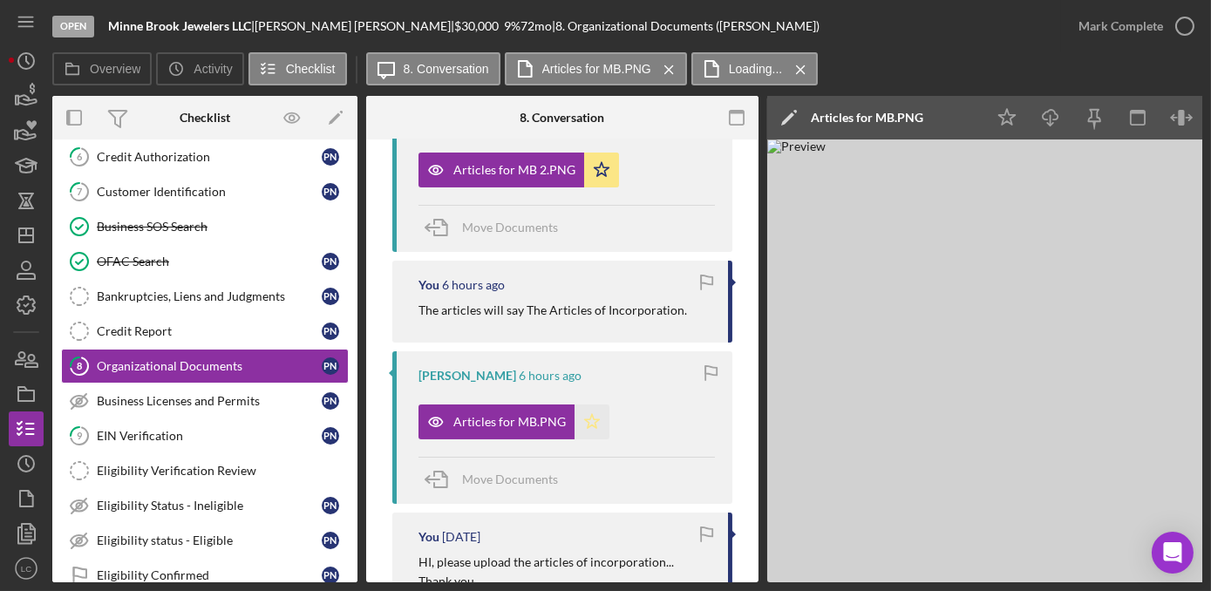
click at [581, 419] on icon "Icon/Star" at bounding box center [591, 421] width 35 height 35
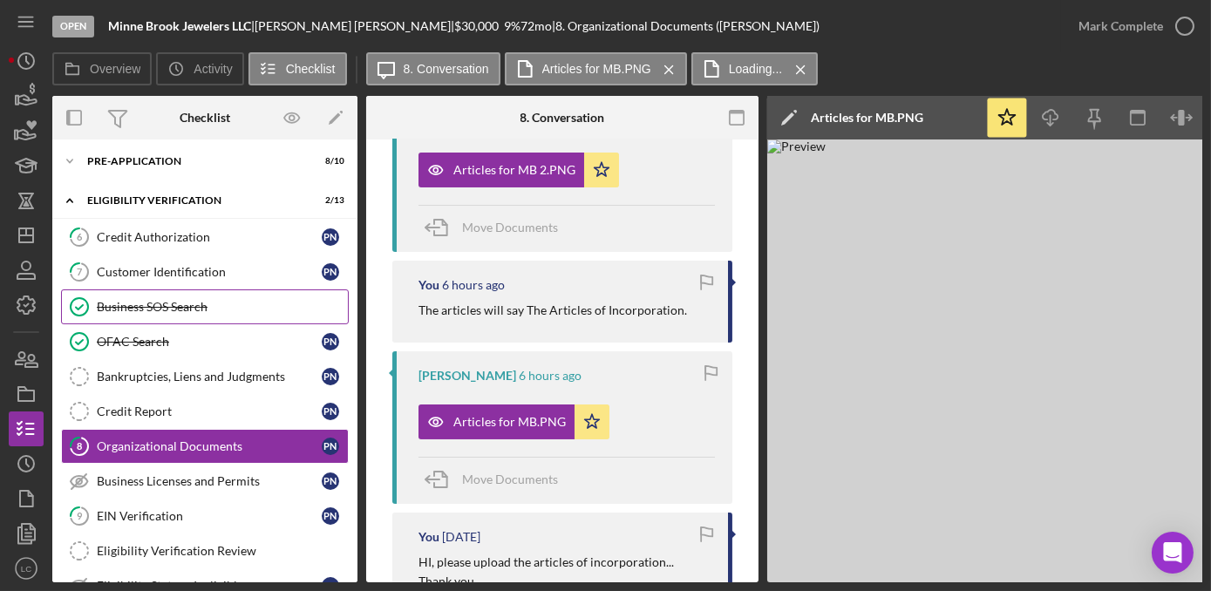
scroll to position [0, 0]
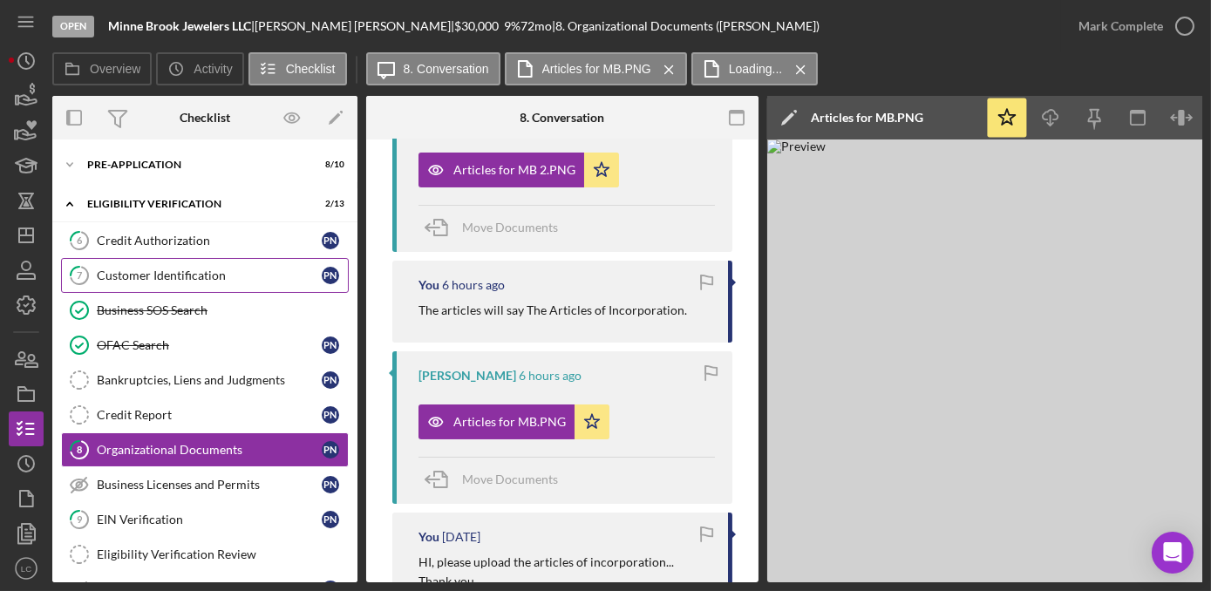
click at [225, 275] on div "Customer Identification" at bounding box center [209, 275] width 225 height 14
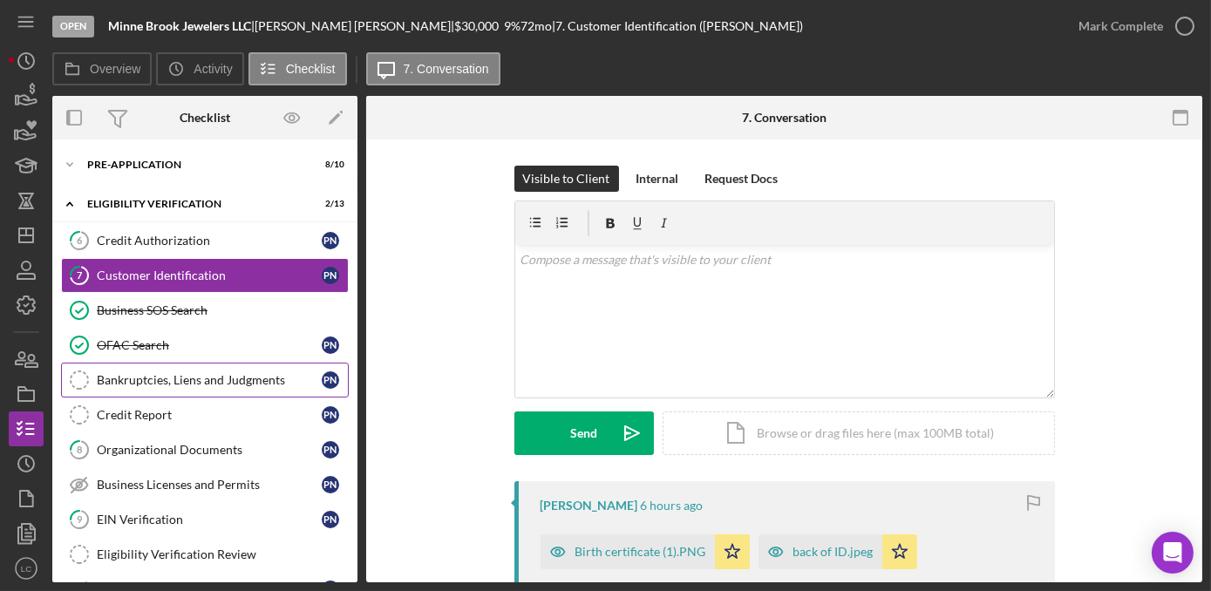
click at [161, 380] on div "Bankruptcies, Liens and Judgments" at bounding box center [209, 380] width 225 height 14
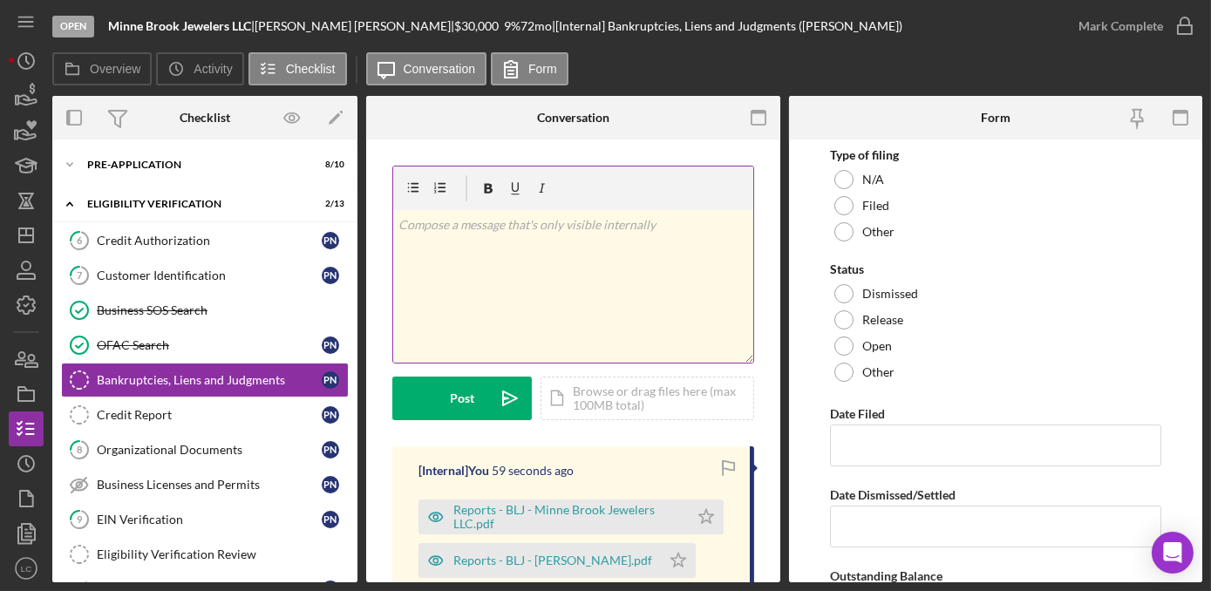
click at [570, 316] on div "v Color teal Color pink Remove color Add row above Add row below Add column bef…" at bounding box center [573, 286] width 360 height 153
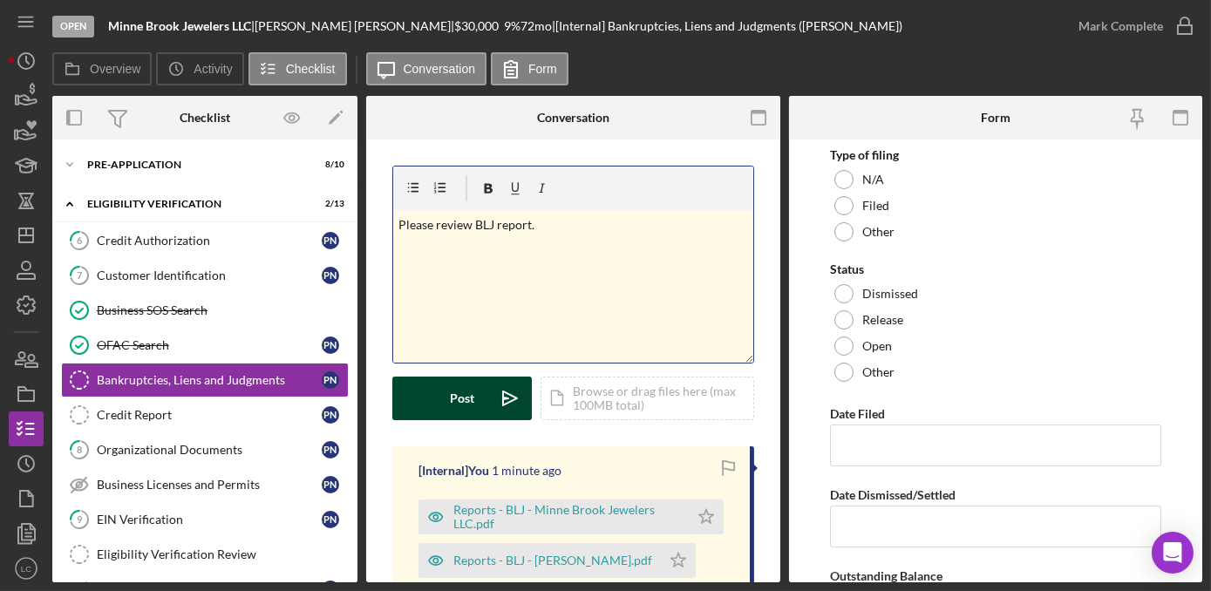
click at [418, 416] on button "Post Icon/icon-invite-send" at bounding box center [461, 399] width 139 height 44
